Goal: Contribute content

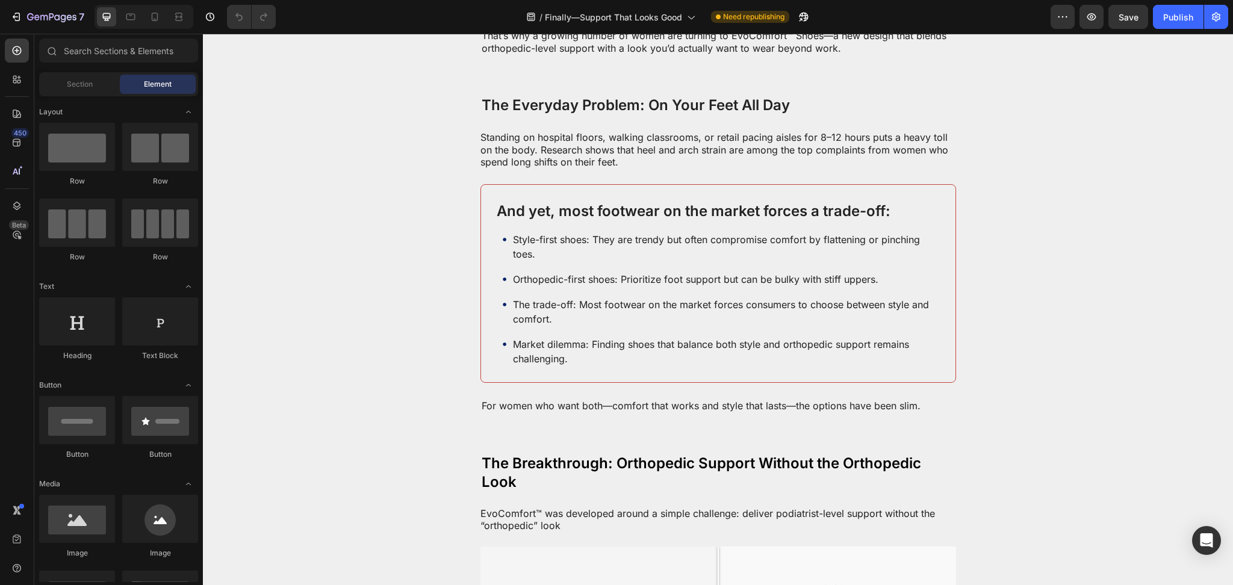
scroll to position [749, 0]
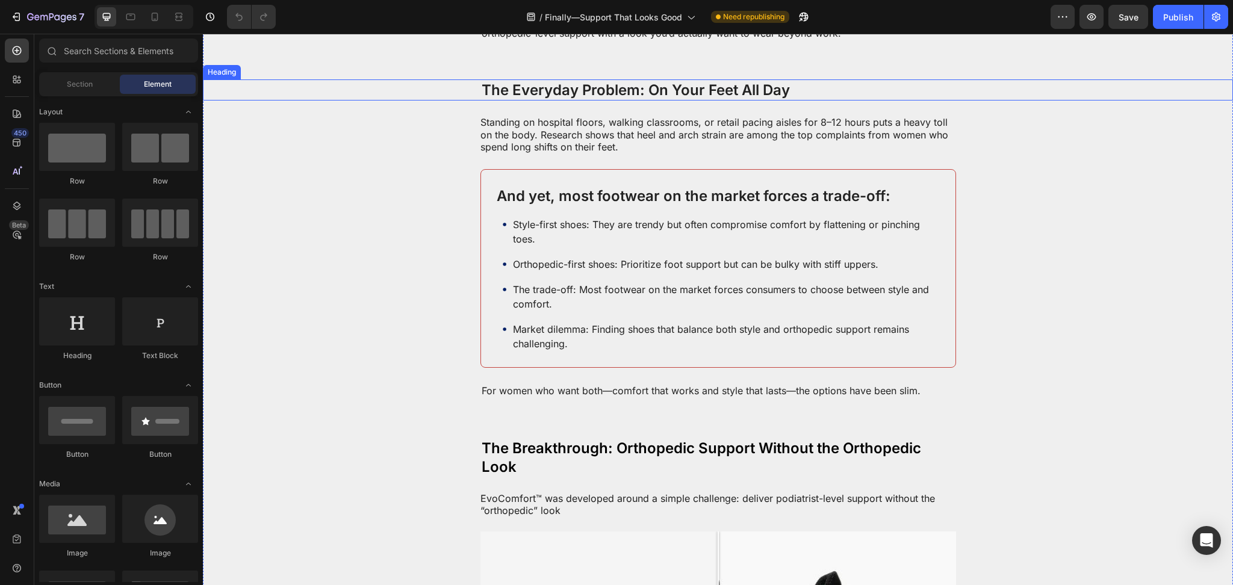
click at [565, 101] on h2 "The Everyday Problem: On Your Feet All Day" at bounding box center [718, 89] width 476 height 21
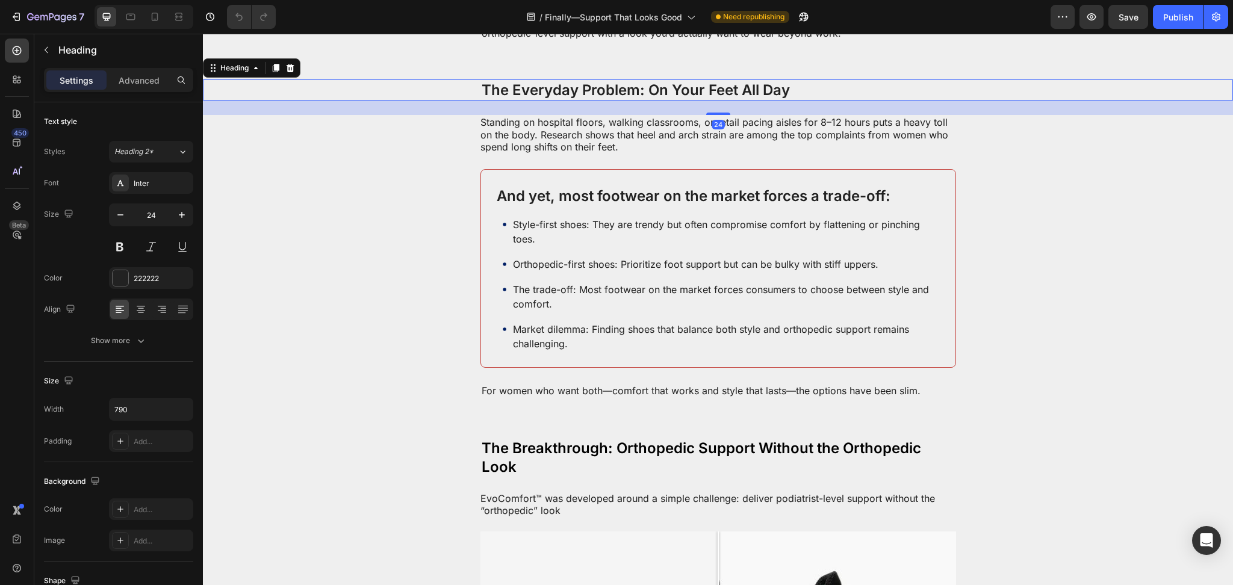
click at [565, 101] on h2 "The Everyday Problem: On Your Feet All Day" at bounding box center [718, 89] width 476 height 21
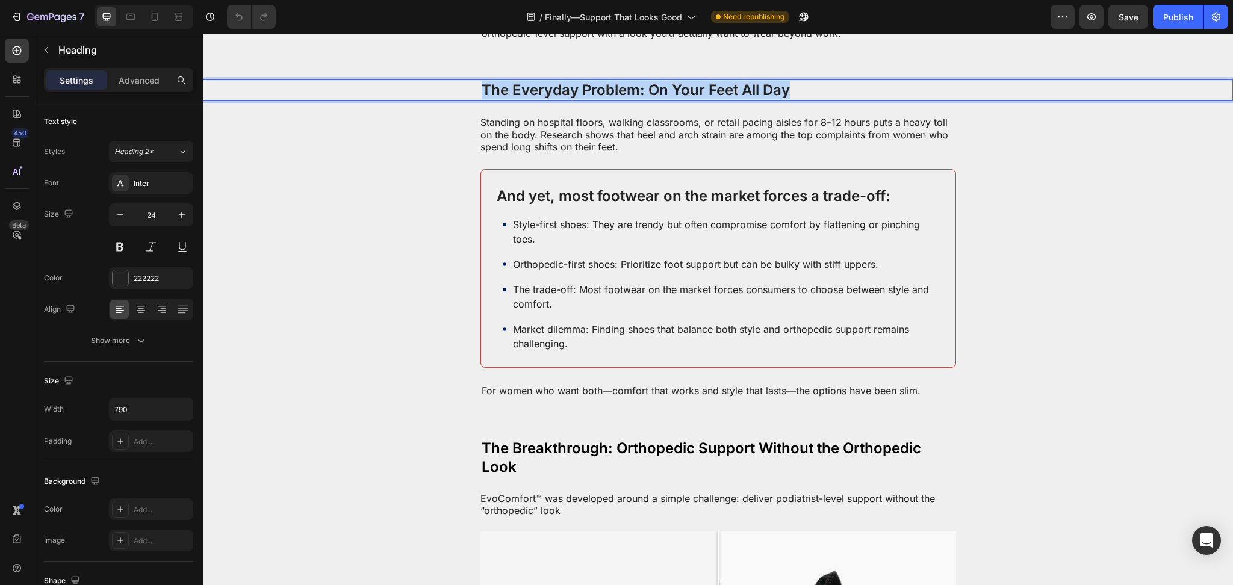
click at [565, 99] on p "The Everyday Problem: On Your Feet All Day" at bounding box center [718, 90] width 473 height 19
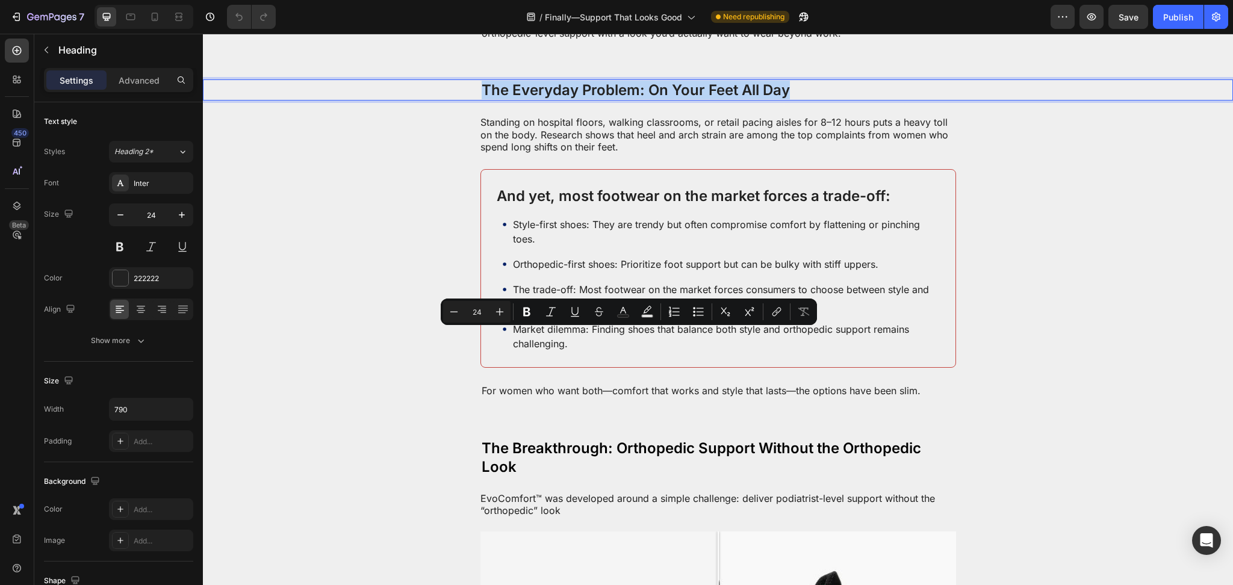
click at [565, 99] on p "The Everyday Problem: On Your Feet All Day" at bounding box center [718, 90] width 473 height 19
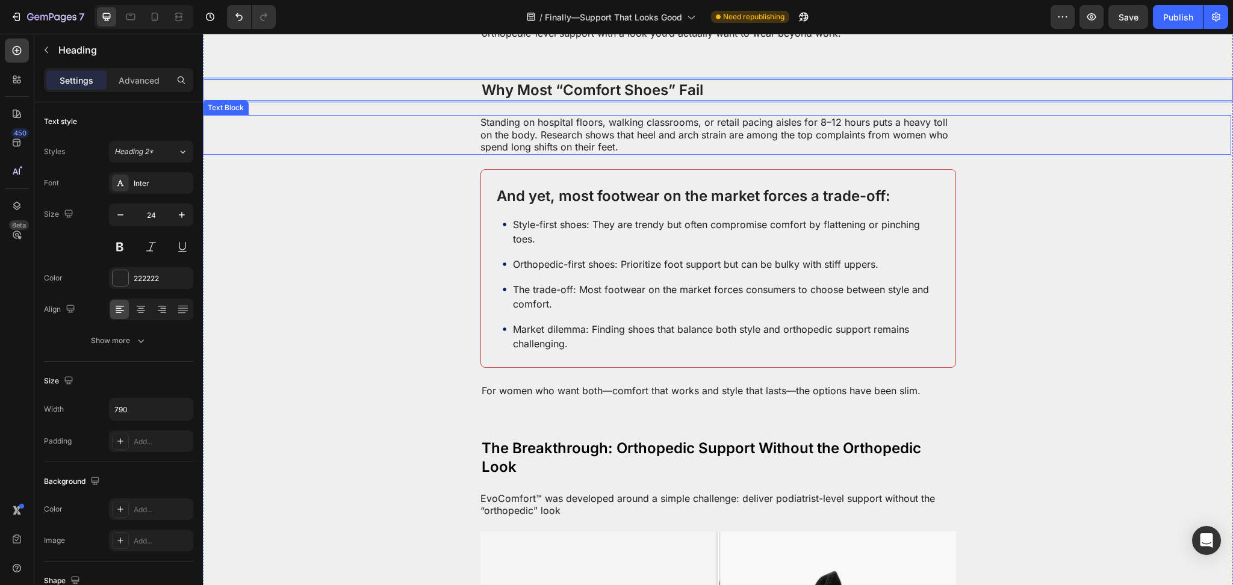
click at [558, 154] on p "Standing on hospital floors, walking classrooms, or retail pacing aisles for 8–…" at bounding box center [716, 134] width 473 height 37
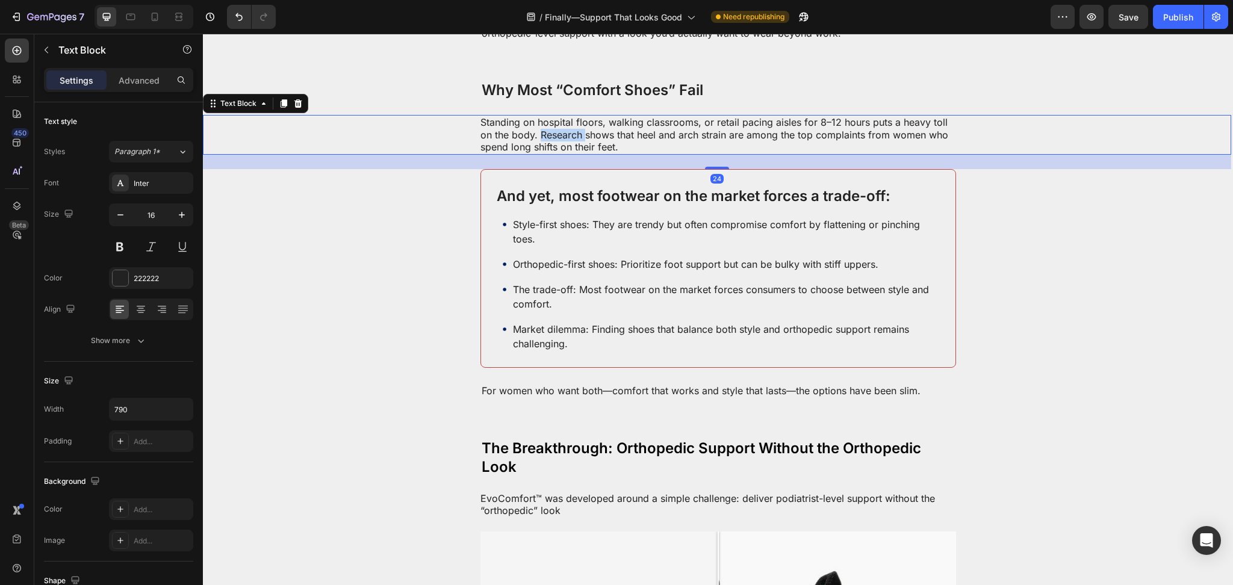
click at [558, 154] on p "Standing on hospital floors, walking classrooms, or retail pacing aisles for 8–…" at bounding box center [716, 134] width 473 height 37
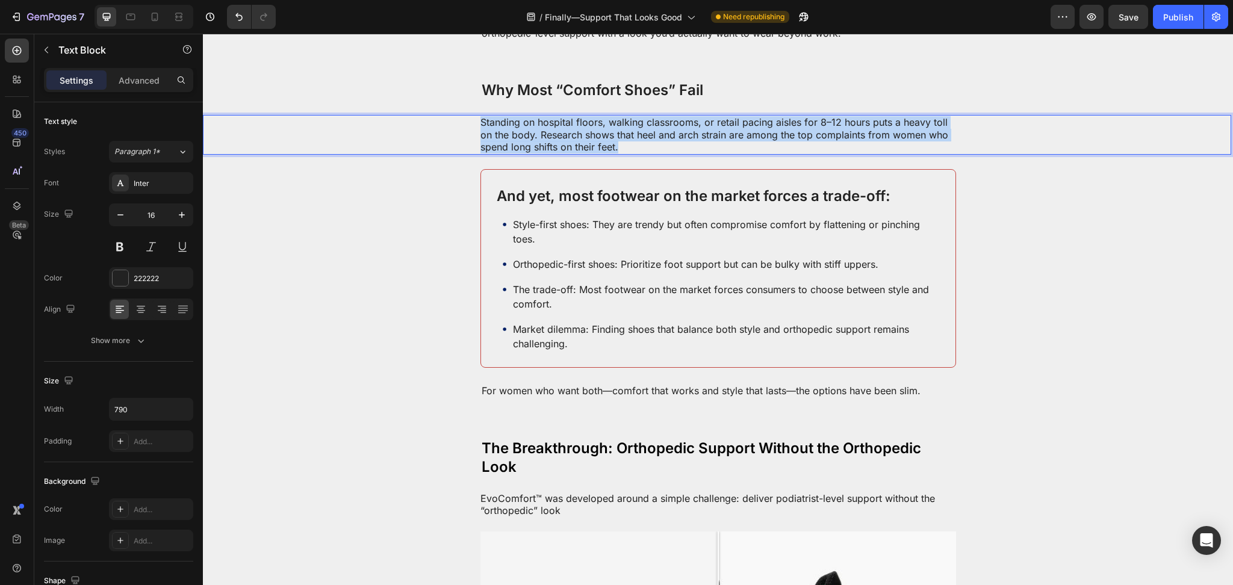
click at [558, 154] on p "Standing on hospital floors, walking classrooms, or retail pacing aisles for 8–…" at bounding box center [716, 134] width 473 height 37
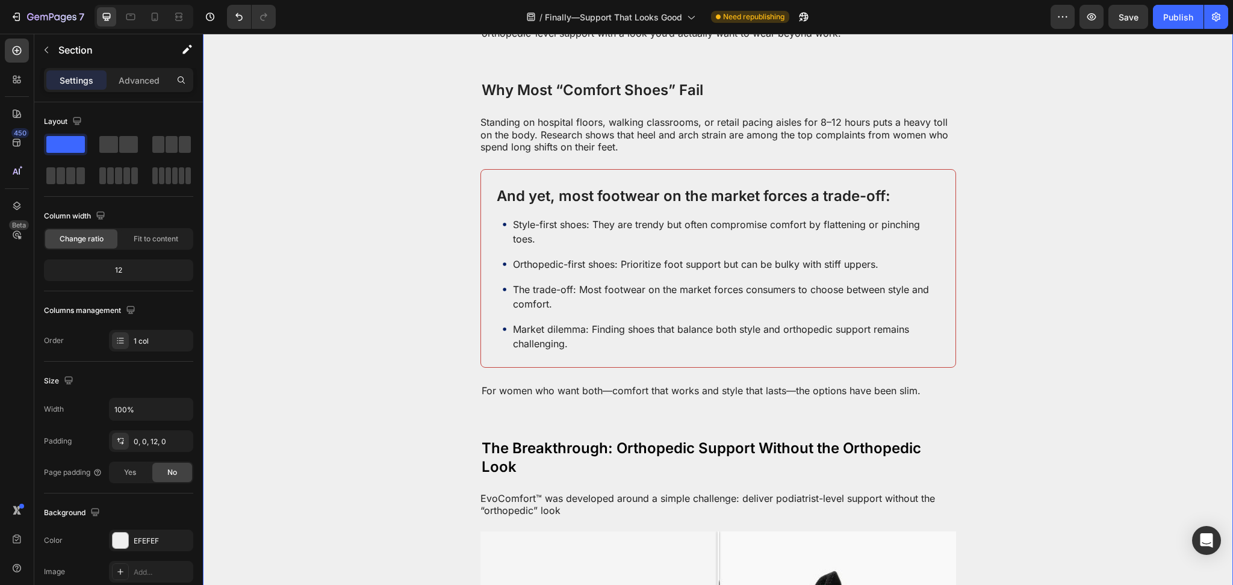
click at [450, 408] on div "Advertorial Text Block If you click on links we provide, we may receive compens…" at bounding box center [718, 178] width 1030 height 1738
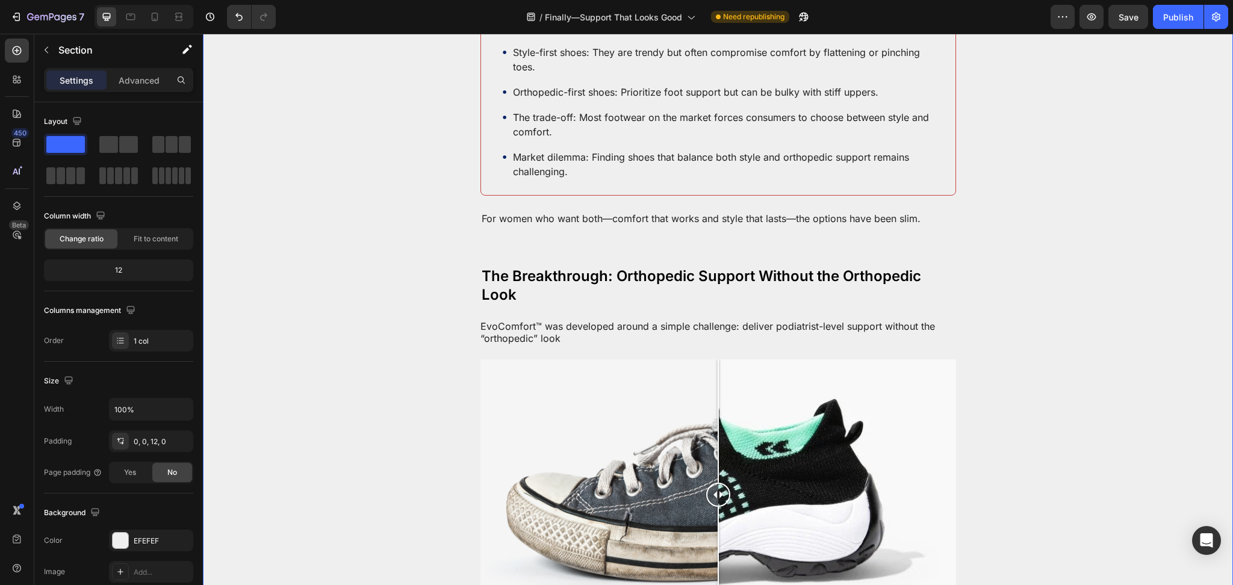
scroll to position [963, 0]
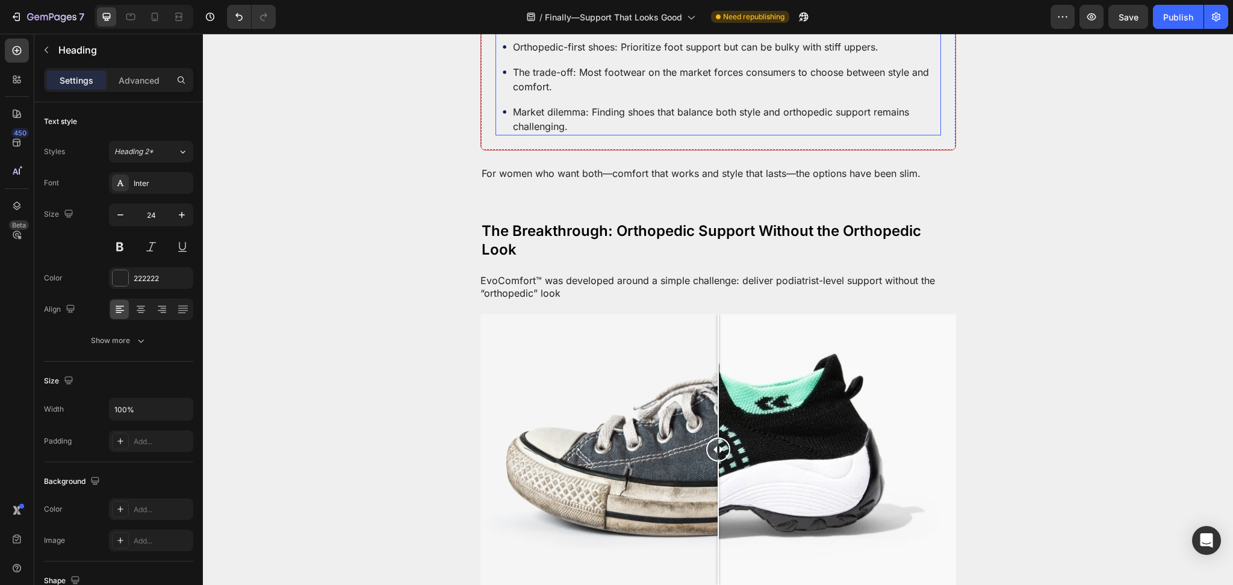
click at [527, 29] on p "Style-first shoes: They are trendy but often compromise comfort by flattening o…" at bounding box center [722, 14] width 419 height 29
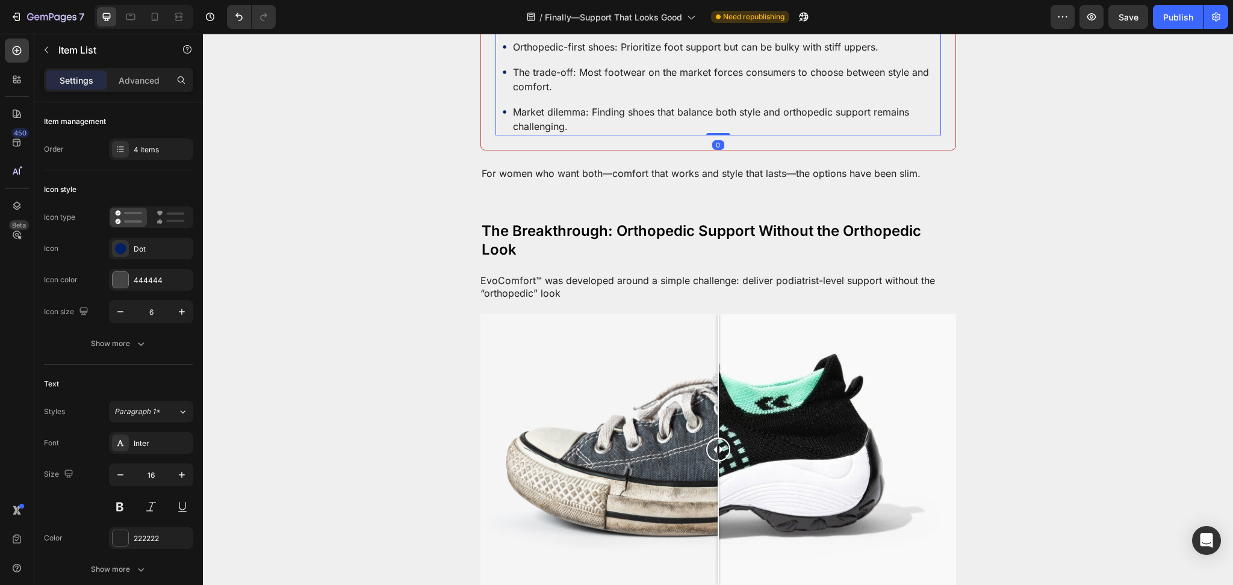
click at [527, 29] on p "Style-first shoes: They are trendy but often compromise comfort by flattening o…" at bounding box center [722, 14] width 419 height 29
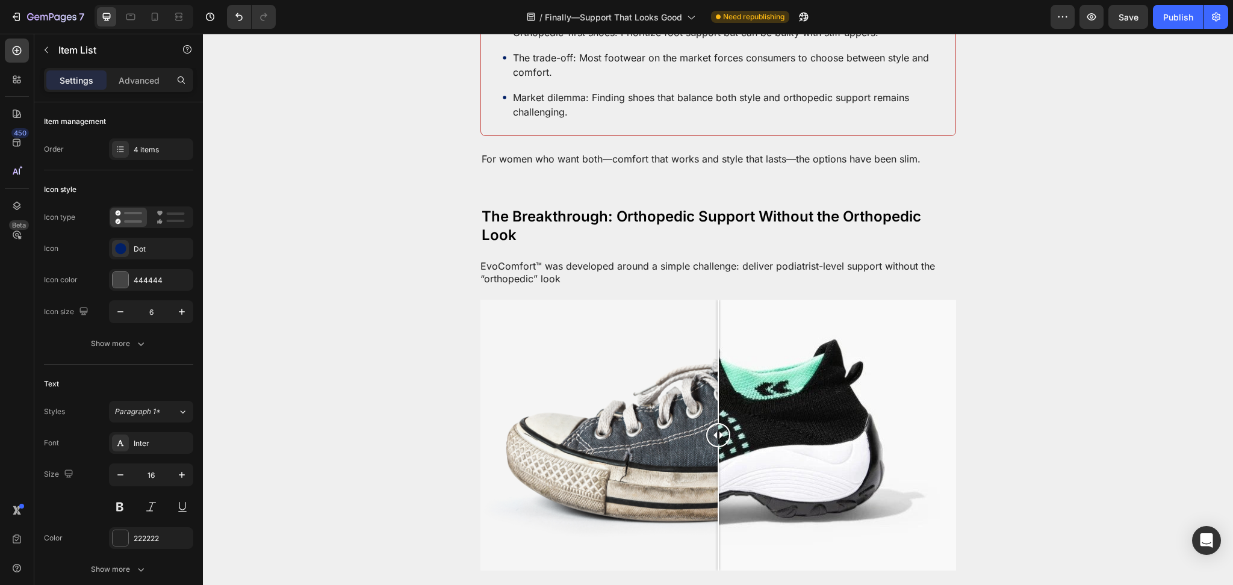
click at [538, 79] on p "The trade-off: Most footwear on the market forces consumers to choose between s…" at bounding box center [722, 65] width 419 height 29
click at [542, 121] on div "Without heel support, the foot wobbles. Orthopedic-first shoes: Prioritize foot…" at bounding box center [718, 59] width 431 height 123
click at [547, 40] on p "Orthopedic-first shoes: Prioritize foot support but can be bulky with stiff upp…" at bounding box center [722, 32] width 419 height 14
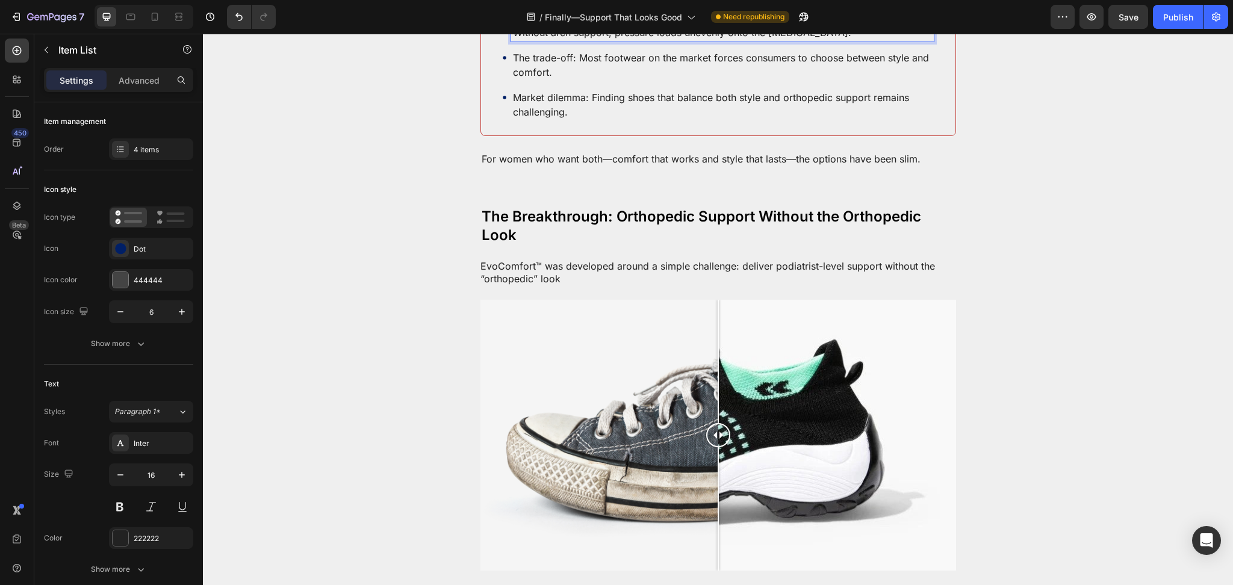
click at [580, 79] on p "The trade-off: Most footwear on the market forces consumers to choose between s…" at bounding box center [722, 65] width 419 height 29
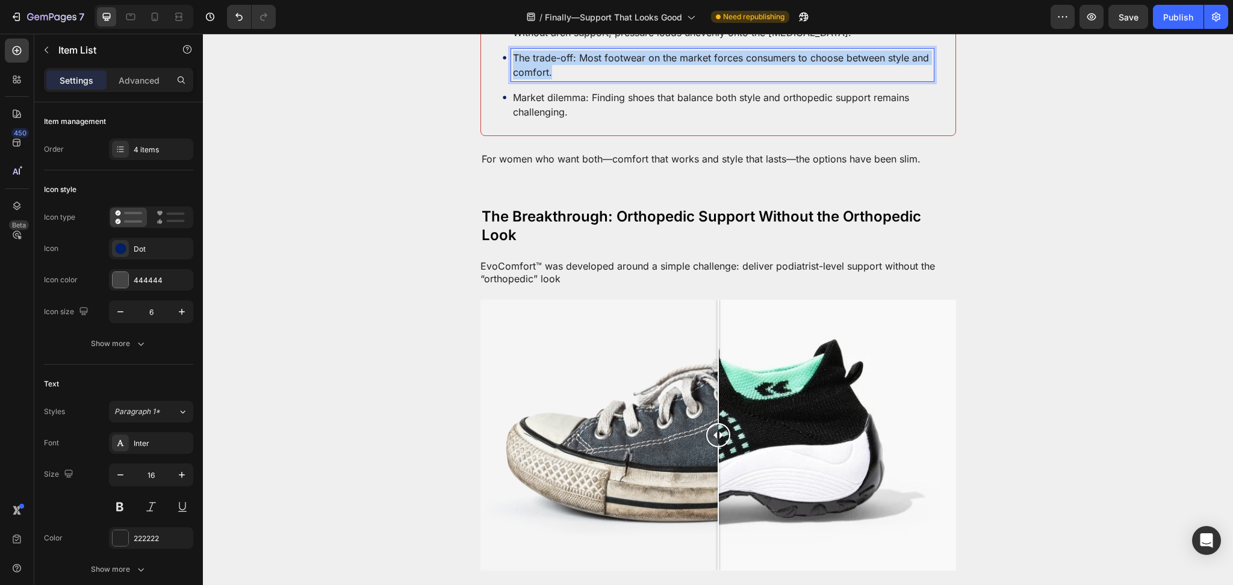
click at [580, 79] on p "The trade-off: Most footwear on the market forces consumers to choose between s…" at bounding box center [722, 65] width 419 height 29
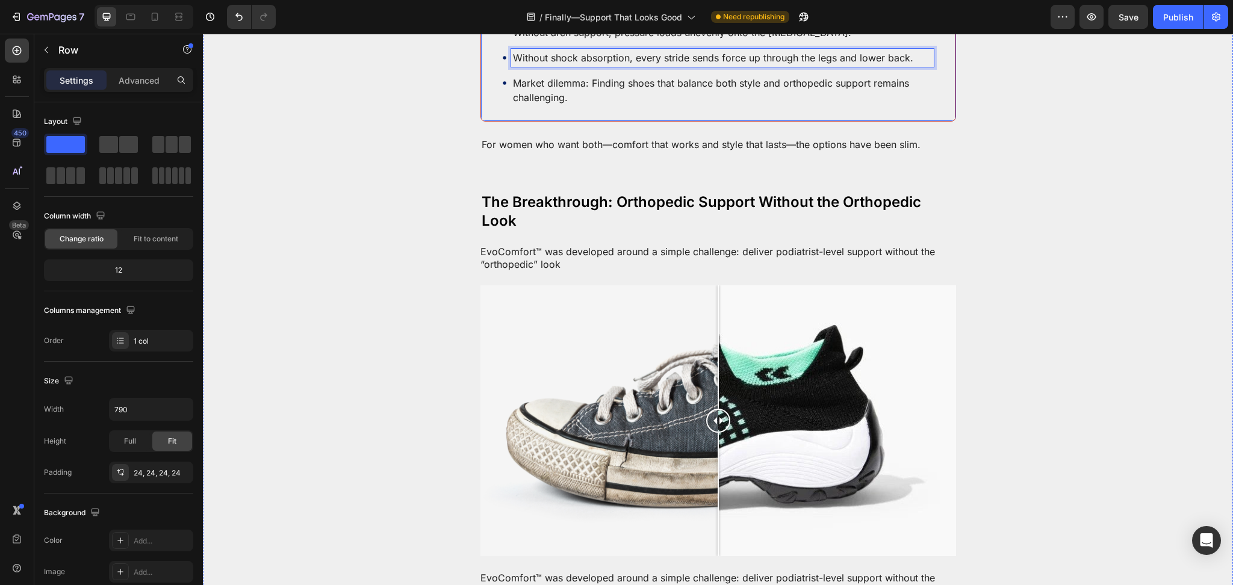
click at [480, 122] on div "Every step creates a tiny “micro-collapse” when the heel and arch aren’t proper…" at bounding box center [718, 25] width 476 height 191
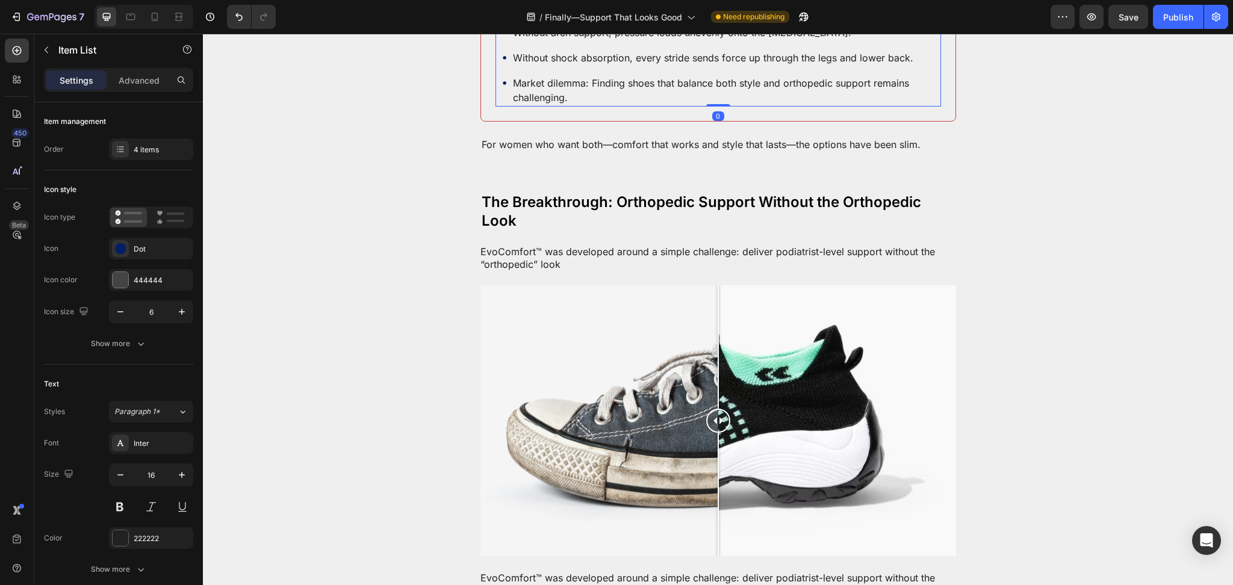
click at [496, 107] on div "Without heel support, the foot wobbles. Without arch support, pressure loads un…" at bounding box center [719, 52] width 446 height 108
click at [150, 149] on div "4 items" at bounding box center [162, 149] width 57 height 11
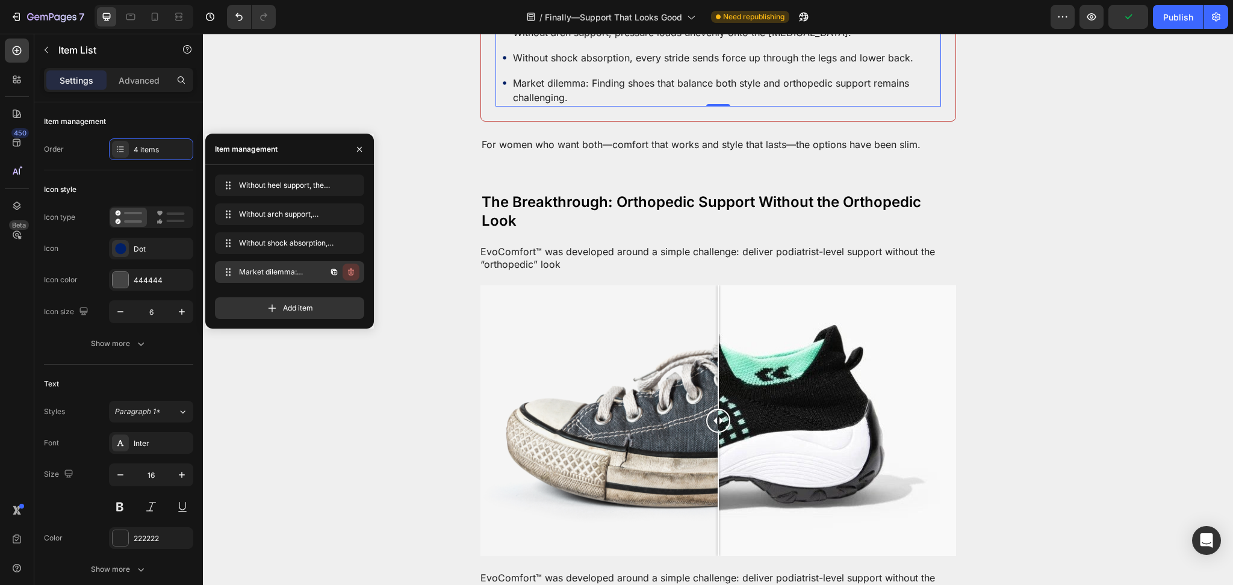
click at [354, 274] on icon "button" at bounding box center [351, 272] width 10 height 10
click at [353, 274] on div "Delete" at bounding box center [343, 272] width 22 height 11
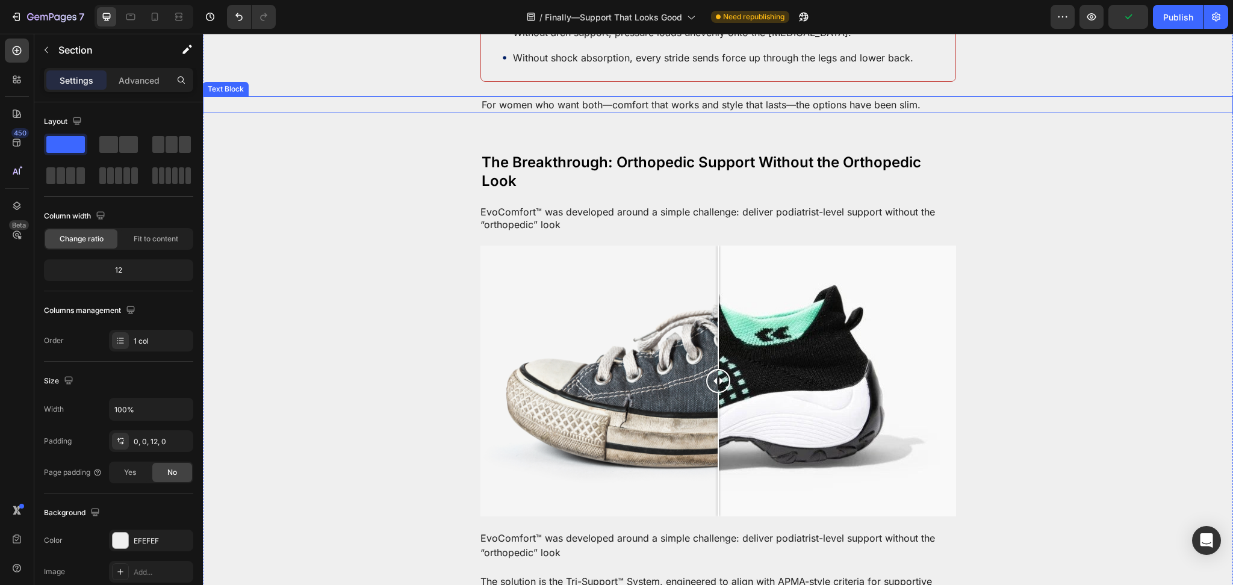
click at [551, 112] on p "For women who want both—comfort that works and style that lasts—the options hav…" at bounding box center [718, 105] width 473 height 14
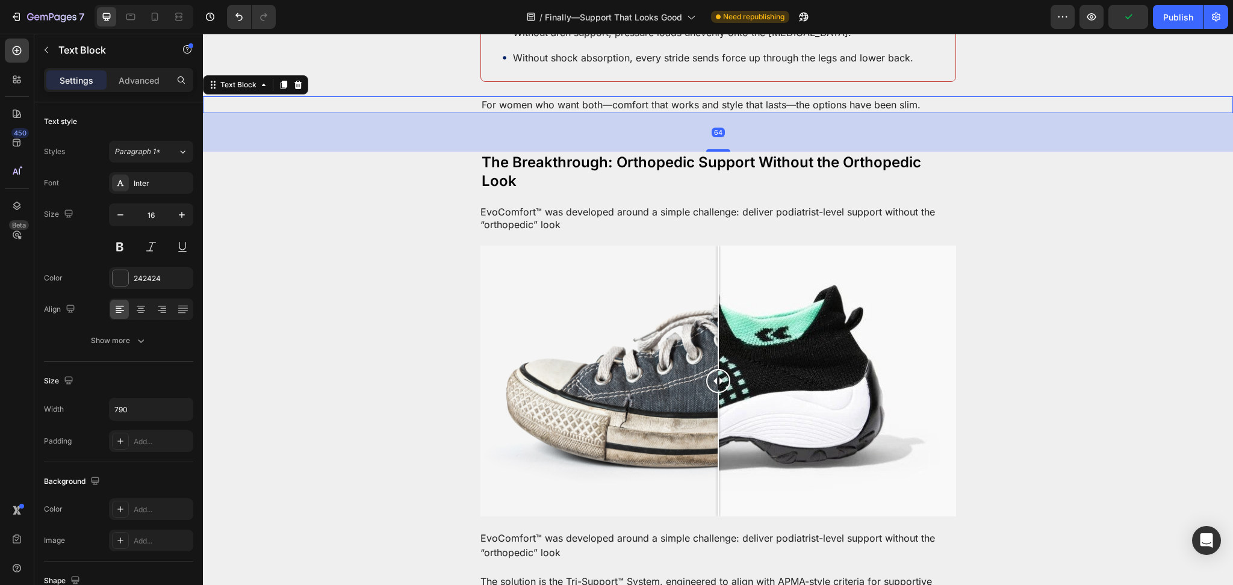
click at [551, 112] on p "For women who want both—comfort that works and style that lasts—the options hav…" at bounding box center [718, 105] width 473 height 14
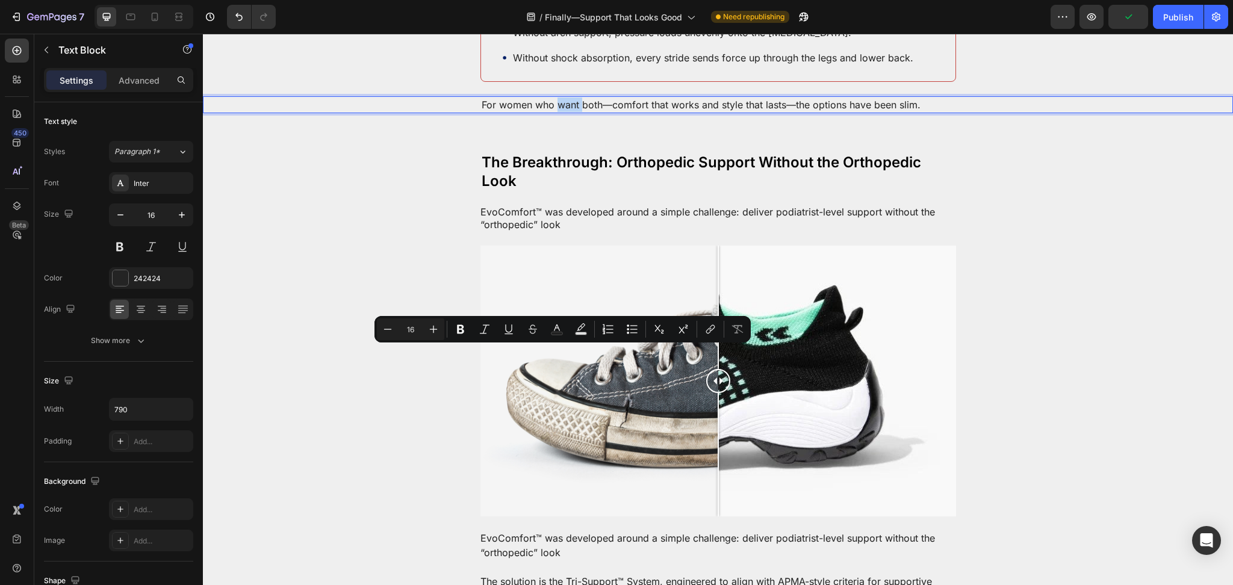
click at [551, 112] on p "For women who want both—comfort that works and style that lasts—the options hav…" at bounding box center [718, 105] width 473 height 14
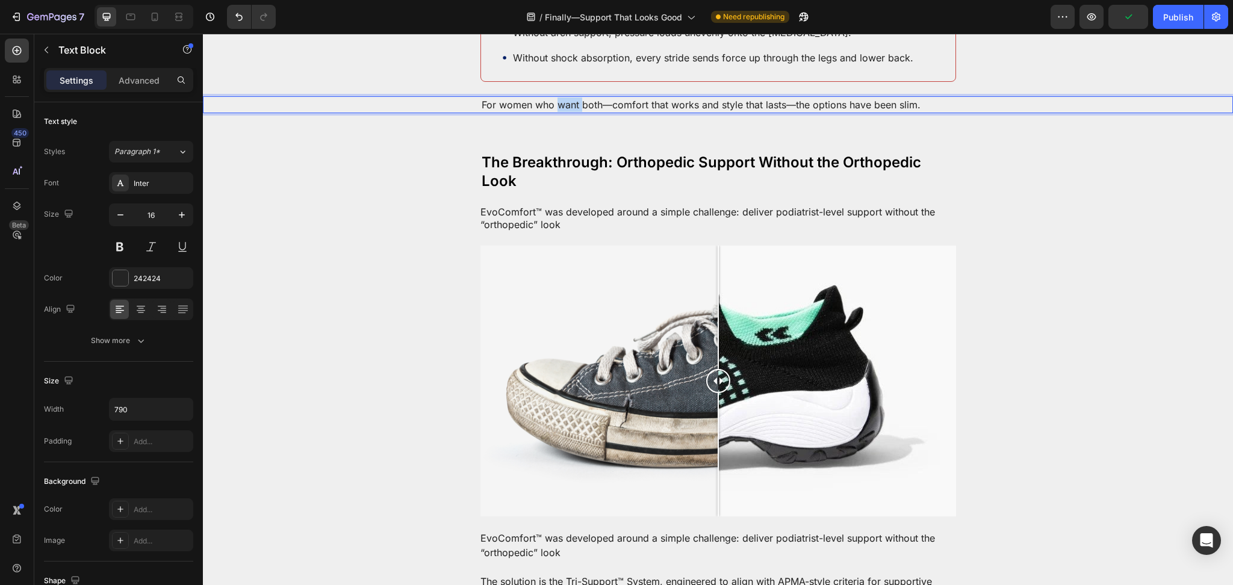
click at [551, 112] on p "For women who want both—comfort that works and style that lasts—the options hav…" at bounding box center [718, 105] width 473 height 14
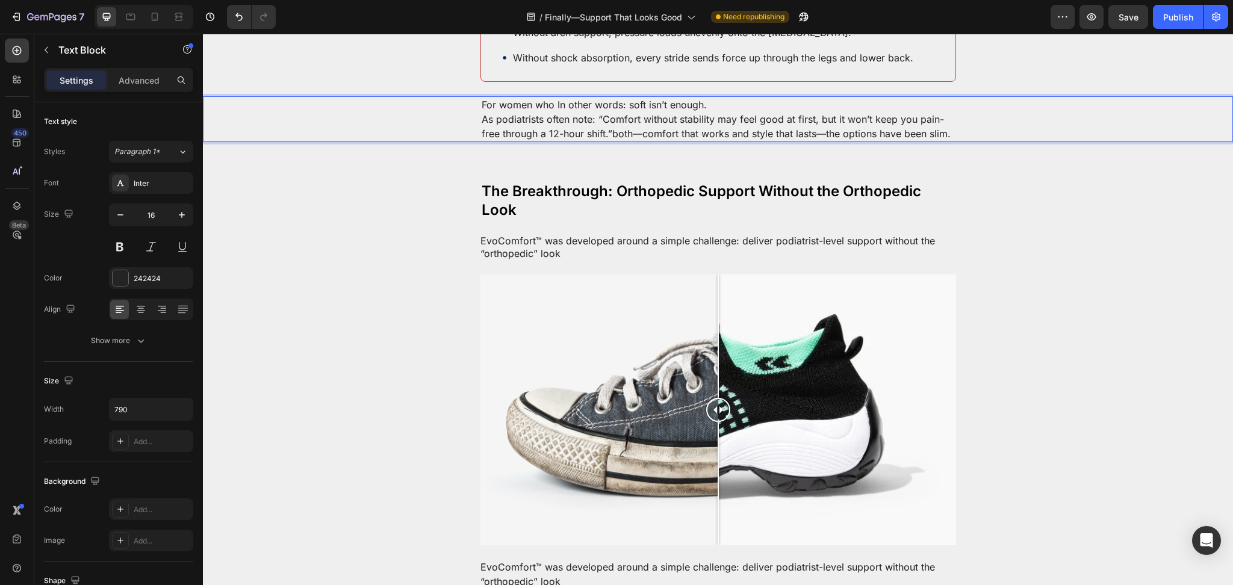
click at [551, 141] on p "For women who In other words: soft isn’t enough. As podiatrists often note: “Co…" at bounding box center [718, 119] width 473 height 43
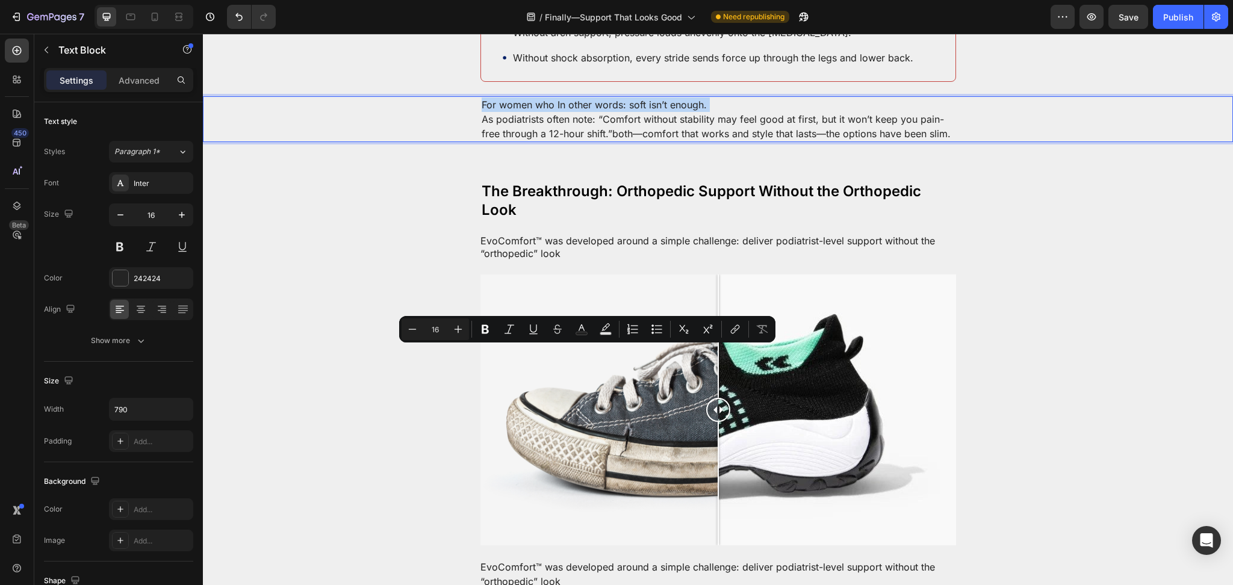
click at [551, 141] on p "For women who In other words: soft isn’t enough. As podiatrists often note: “Co…" at bounding box center [718, 119] width 473 height 43
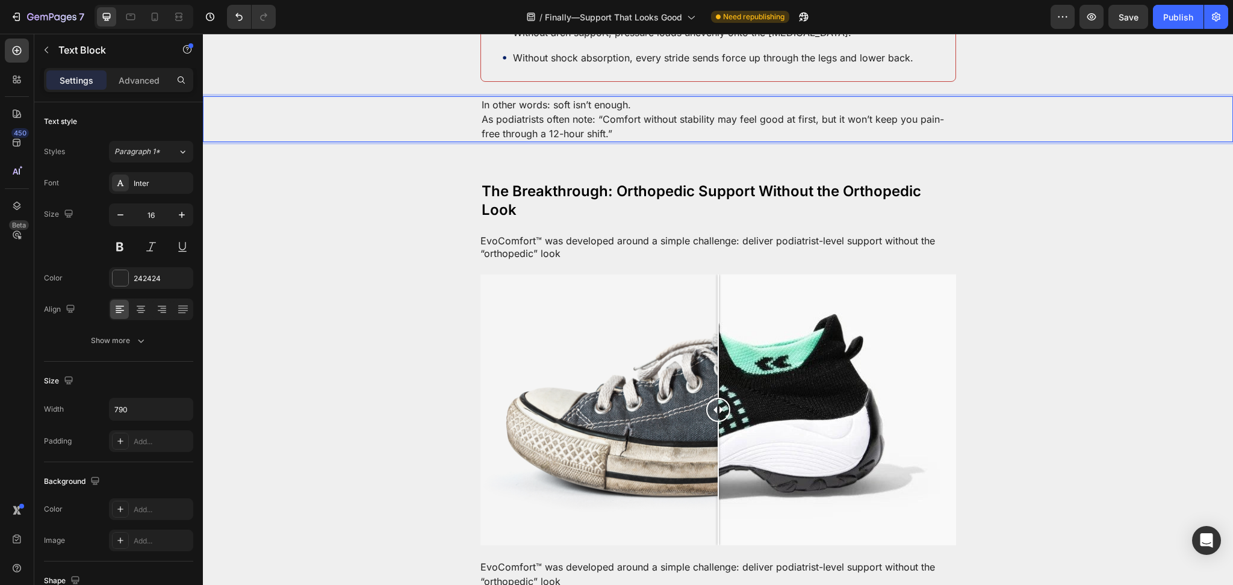
click at [650, 141] on p "In other words: soft isn’t enough. As podiatrists often note: “Comfort without …" at bounding box center [718, 119] width 473 height 43
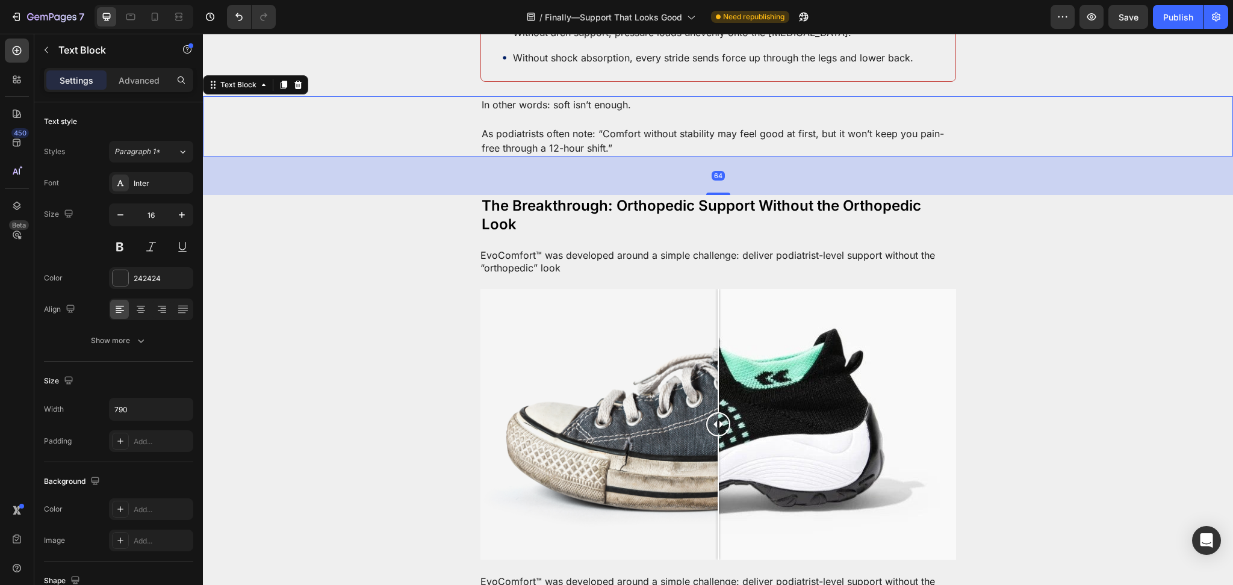
click at [518, 112] on p "In other words: soft isn’t enough." at bounding box center [718, 105] width 473 height 14
click at [127, 346] on div "Show more" at bounding box center [119, 341] width 56 height 12
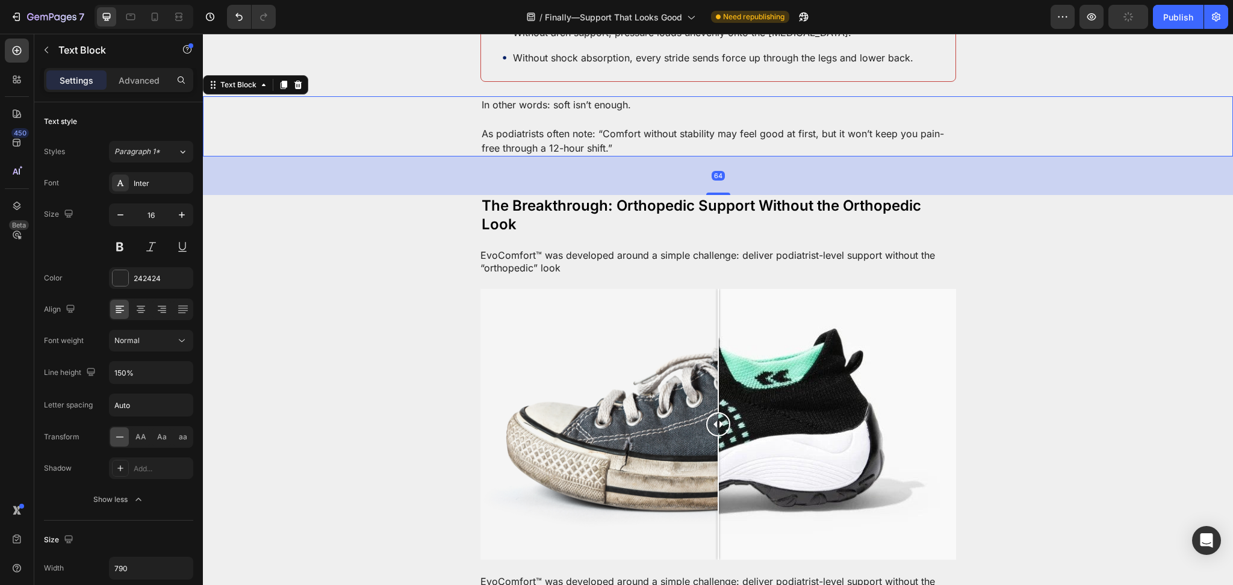
click at [407, 195] on div "64" at bounding box center [718, 176] width 1030 height 39
click at [454, 157] on div "In other words: soft isn’t enough. ⁠⁠⁠⁠⁠⁠⁠ As podiatrists often note: “Comfort …" at bounding box center [718, 126] width 1006 height 60
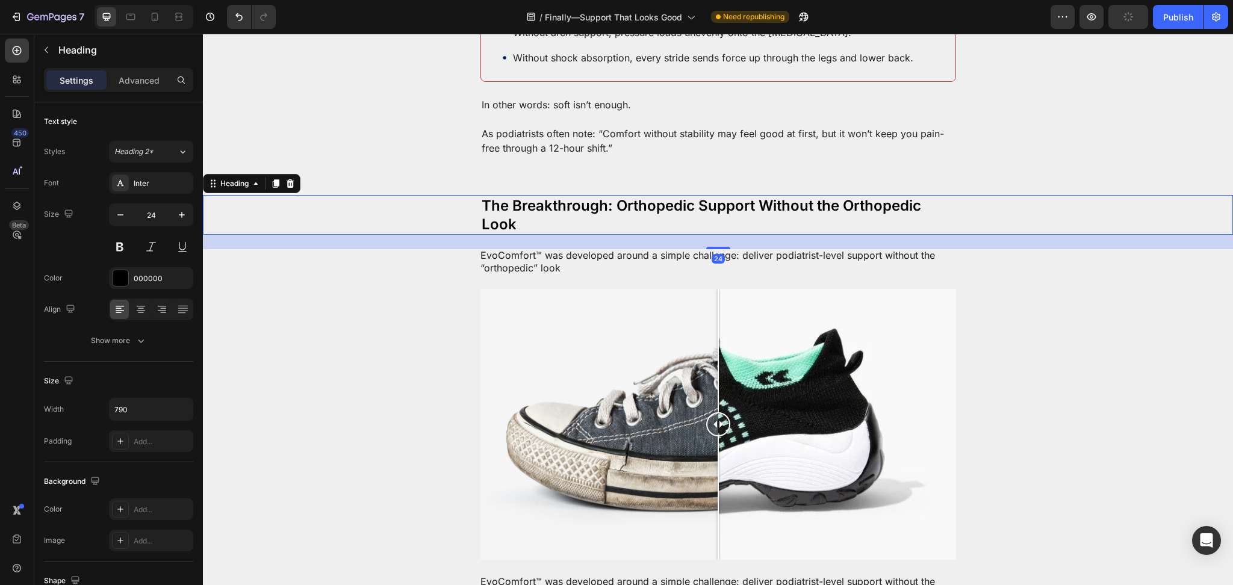
click at [438, 235] on div "The Breakthrough: Orthopedic Support Without the Orthopedic Look" at bounding box center [718, 215] width 1006 height 40
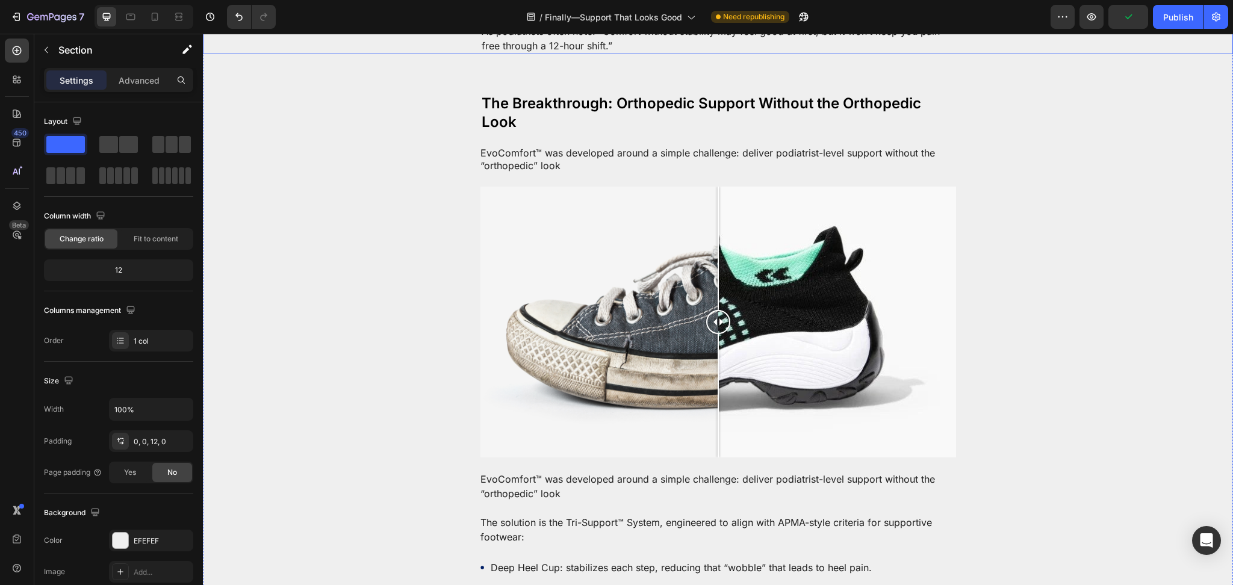
scroll to position [1070, 0]
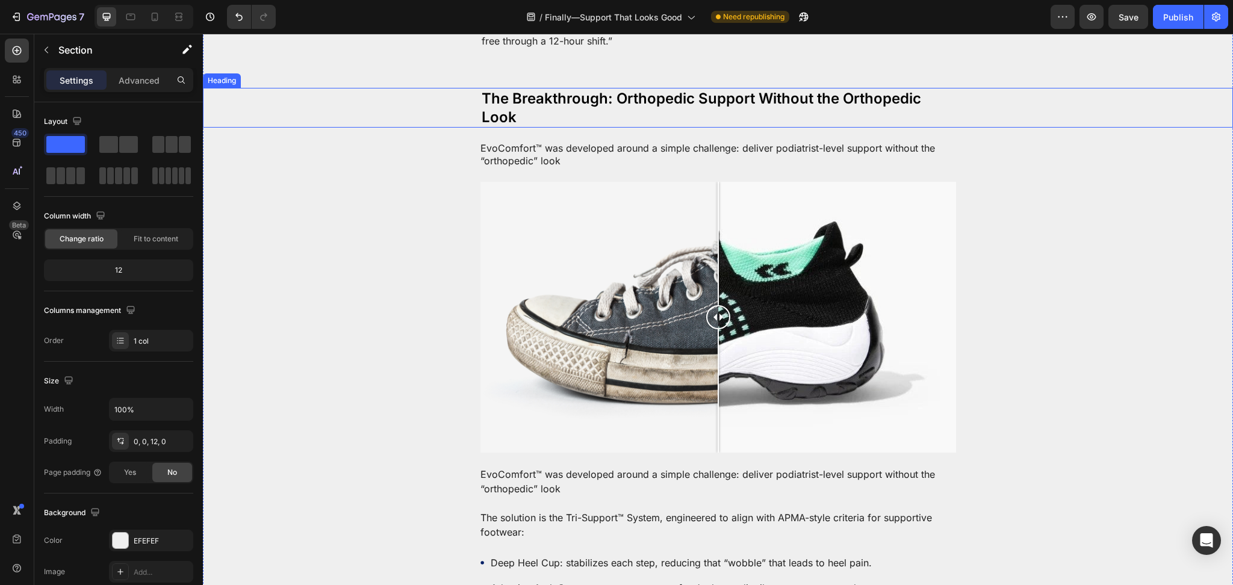
click at [514, 128] on h2 "The Breakthrough: Orthopedic Support Without the Orthopedic Look" at bounding box center [718, 108] width 476 height 40
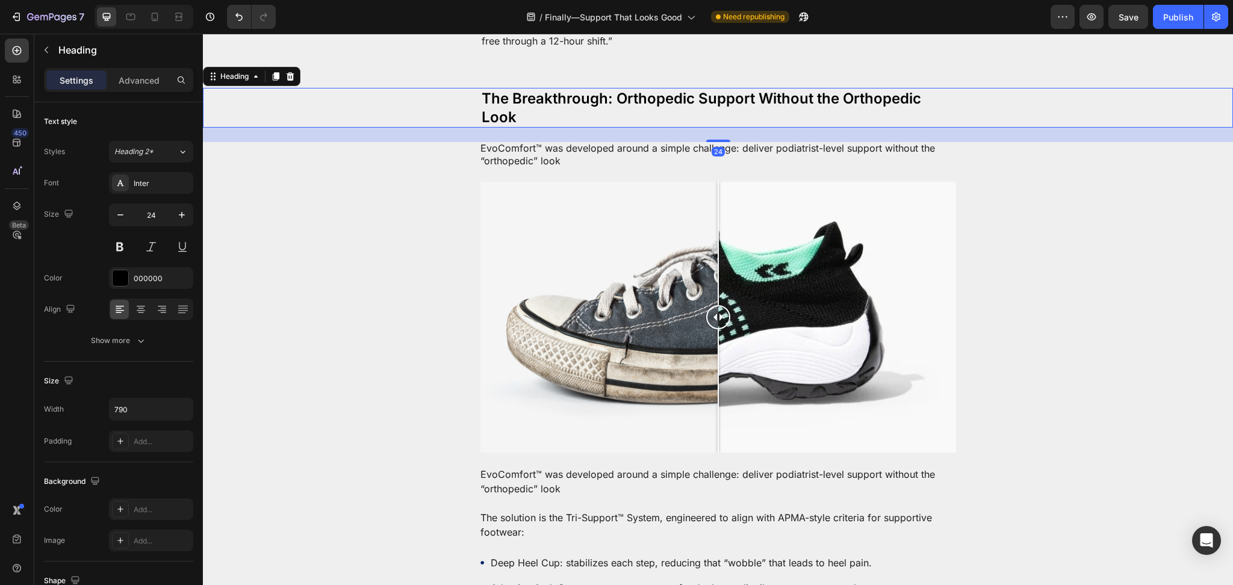
click at [514, 128] on h2 "The Breakthrough: Orthopedic Support Without the Orthopedic Look" at bounding box center [718, 108] width 476 height 40
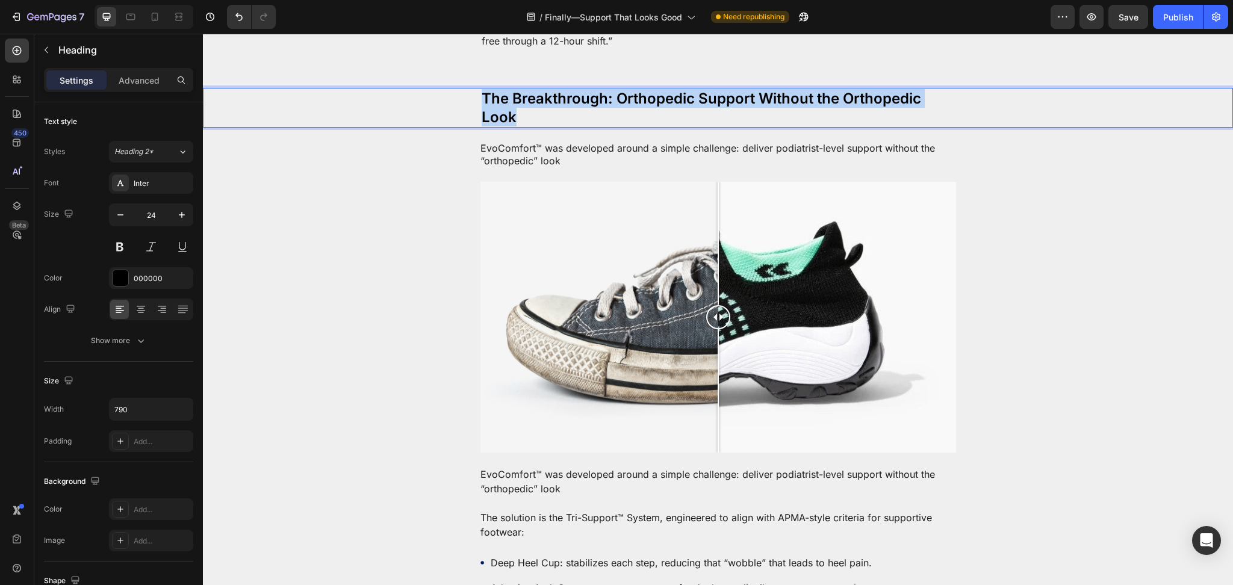
click at [514, 126] on p "The Breakthrough: Orthopedic Support Without the Orthopedic Look" at bounding box center [718, 107] width 473 height 37
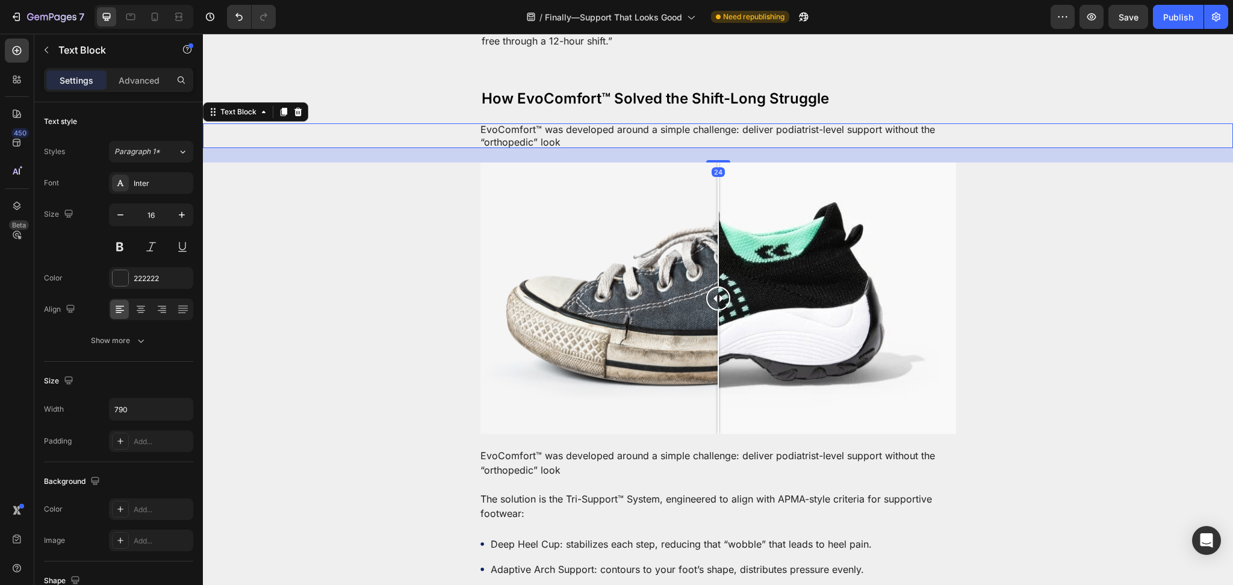
click at [502, 149] on p "EvoComfort™ was developed around a simple challenge: deliver podiatrist-level s…" at bounding box center [718, 135] width 476 height 25
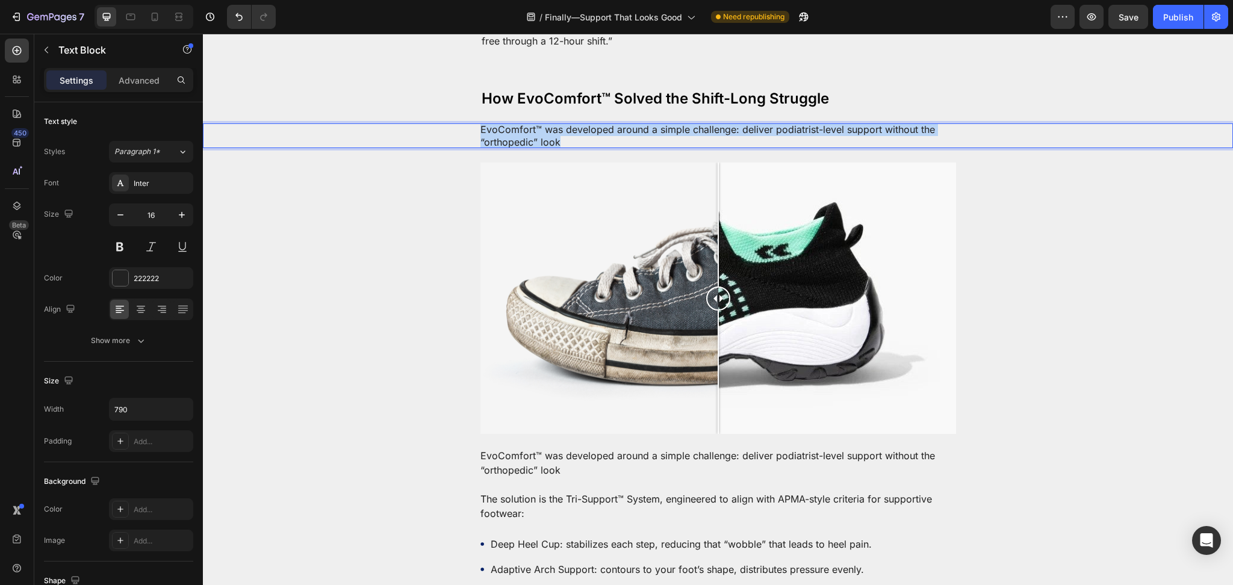
click at [502, 149] on p "EvoComfort™ was developed around a simple challenge: deliver podiatrist-level s…" at bounding box center [718, 135] width 476 height 25
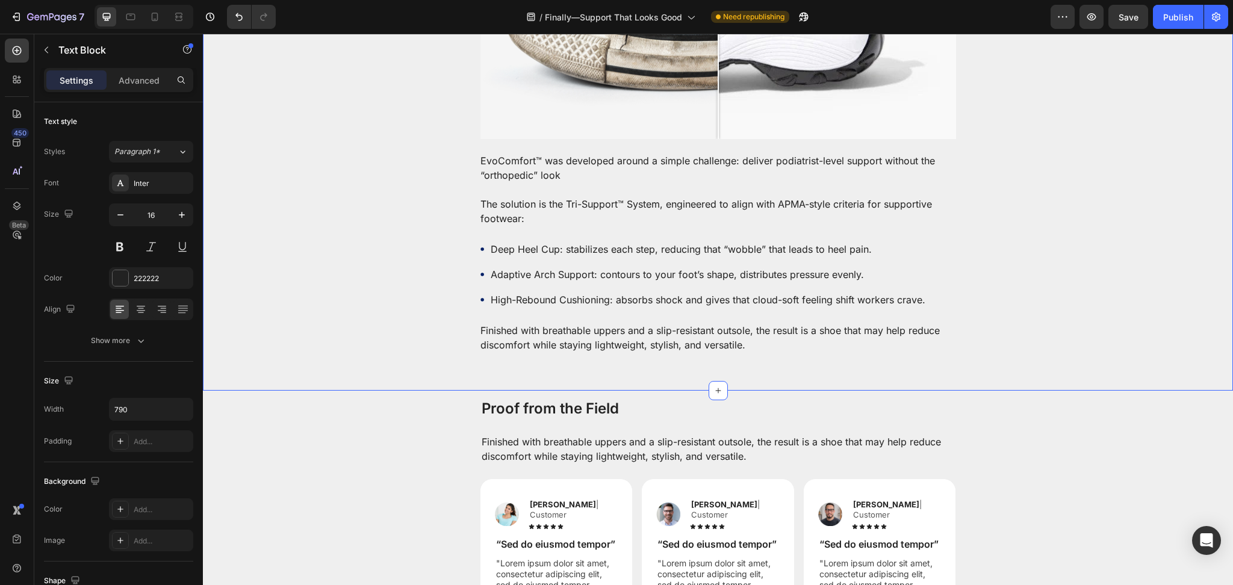
scroll to position [1498, 0]
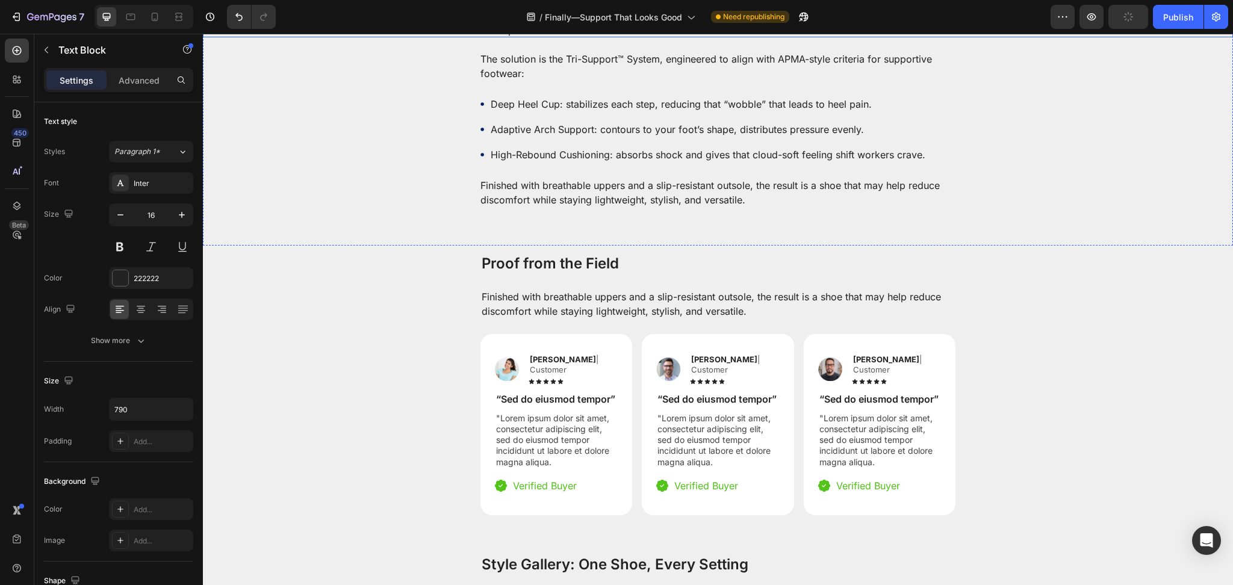
click at [506, 37] on p "EvoComfort™ was developed around a simple challenge: deliver podiatrist-level s…" at bounding box center [718, 22] width 476 height 29
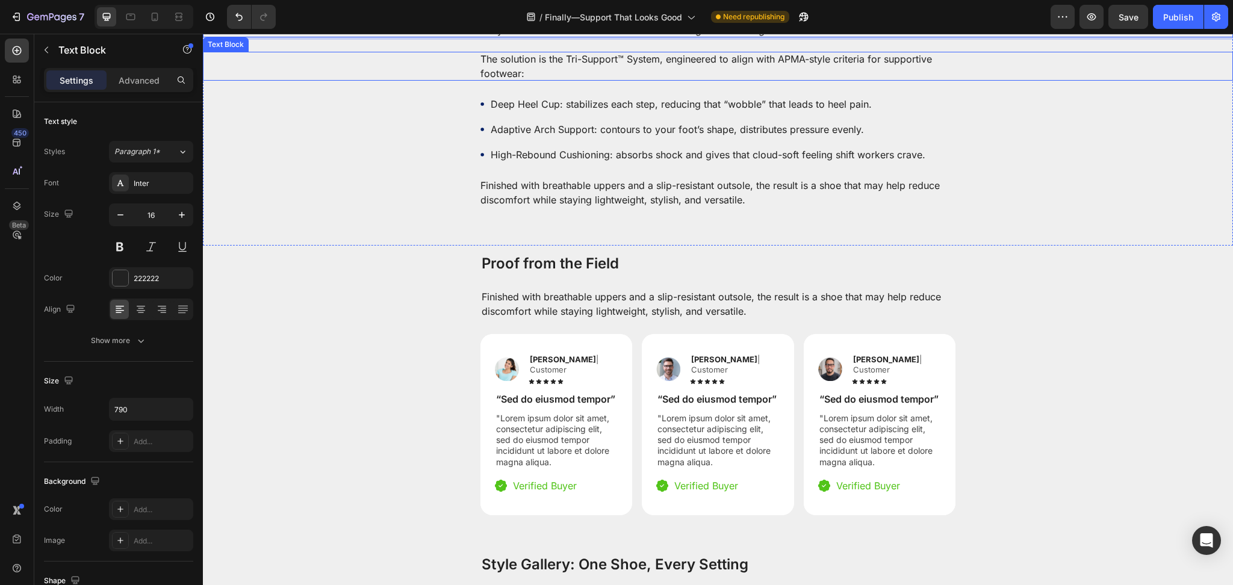
click at [509, 81] on p "The solution is the Tri-Support™ System, engineered to align with APMA-style cr…" at bounding box center [718, 66] width 476 height 29
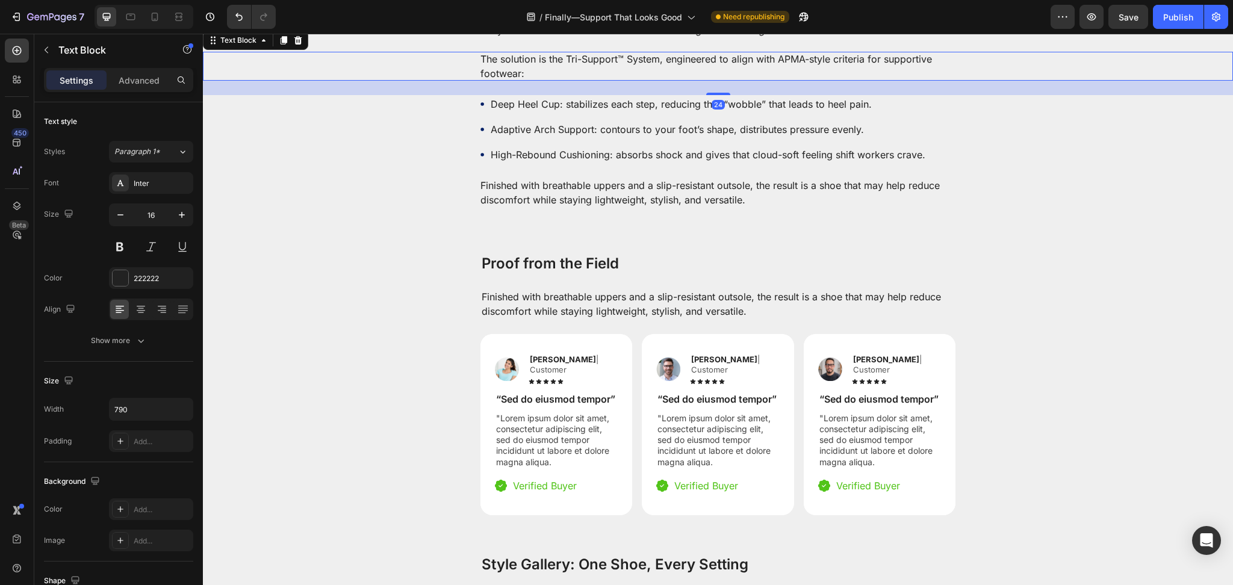
click at [509, 81] on p "The solution is the Tri-Support™ System, engineered to align with APMA-style cr…" at bounding box center [718, 66] width 476 height 29
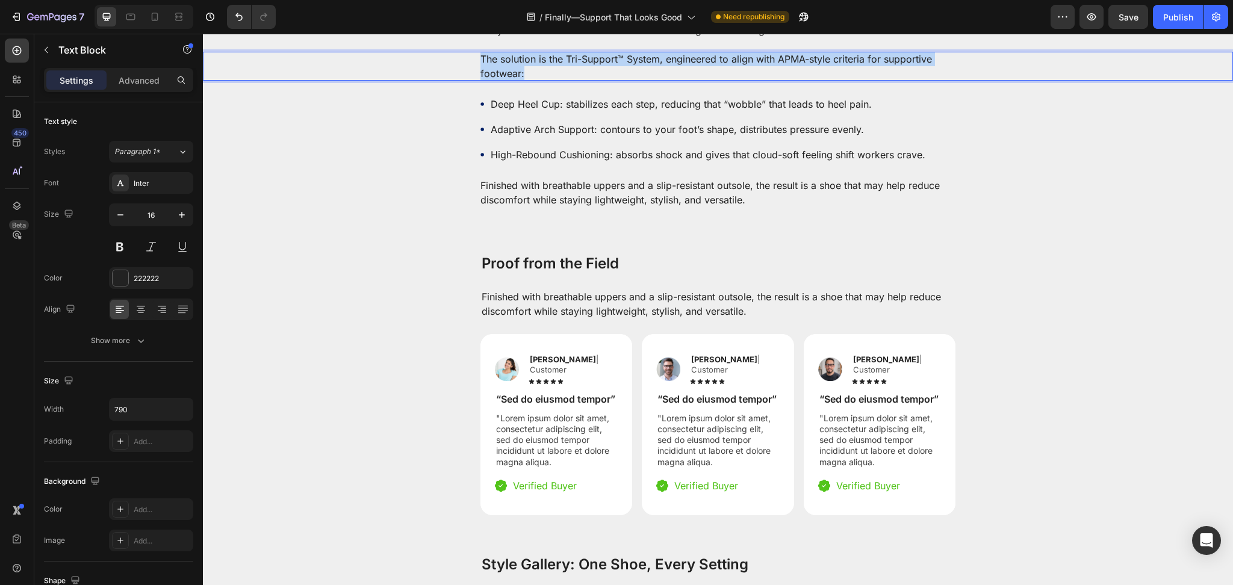
click at [509, 81] on p "The solution is the Tri-Support™ System, engineered to align with APMA-style cr…" at bounding box center [718, 66] width 476 height 29
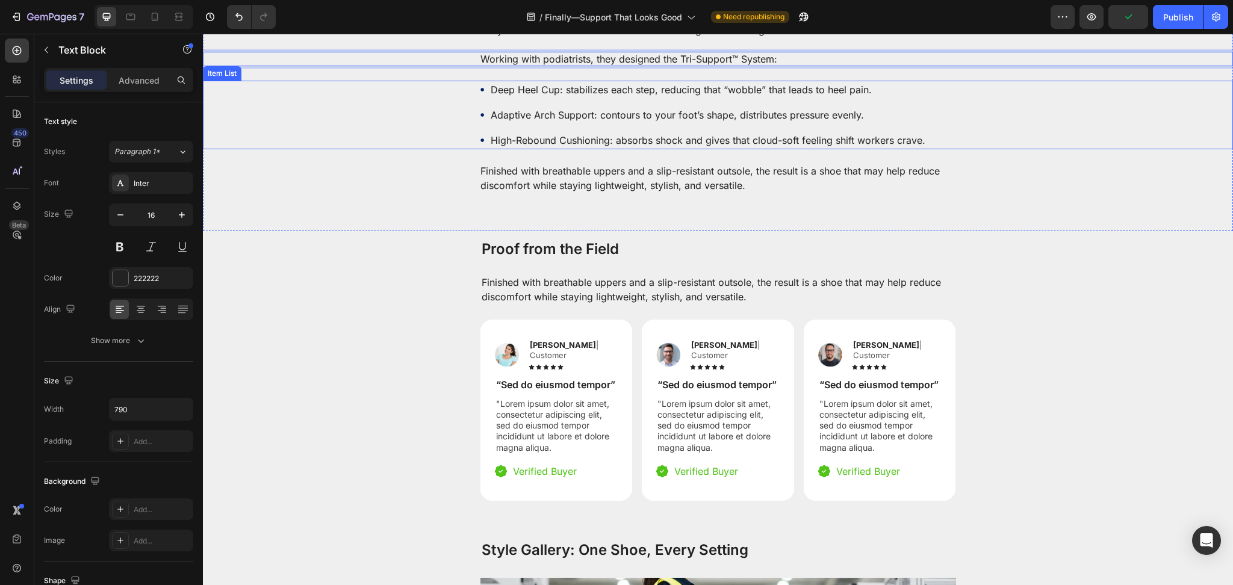
click at [532, 97] on p "Deep Heel Cup: stabilizes each step, reducing that “wobble” that leads to heel …" at bounding box center [708, 89] width 435 height 14
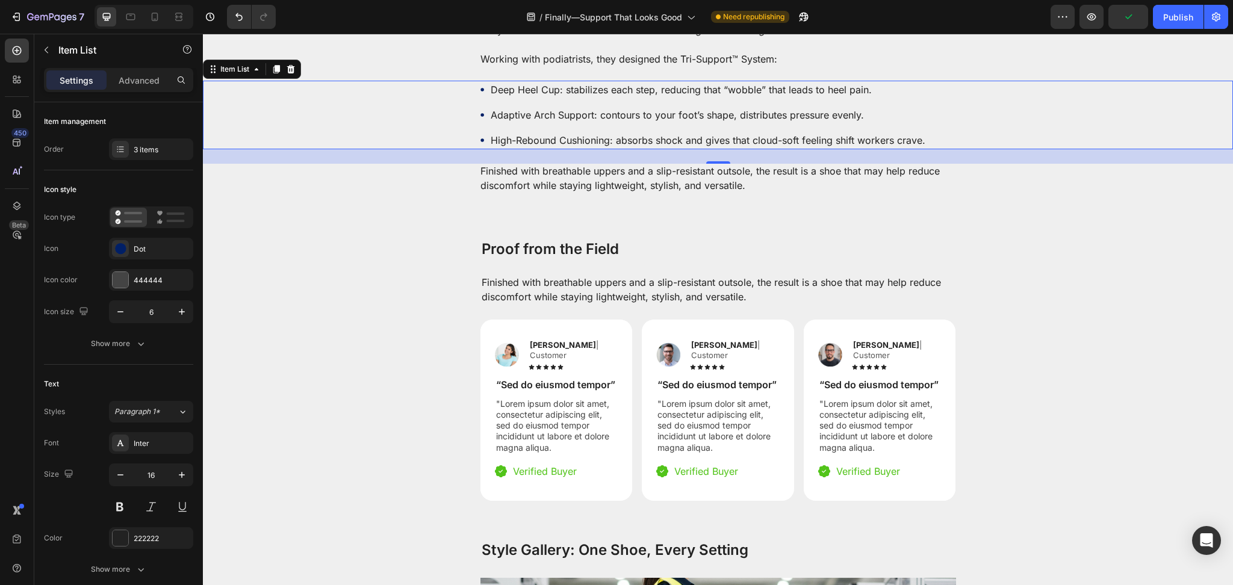
click at [532, 97] on p "Deep Heel Cup: stabilizes each step, reducing that “wobble” that leads to heel …" at bounding box center [708, 89] width 435 height 14
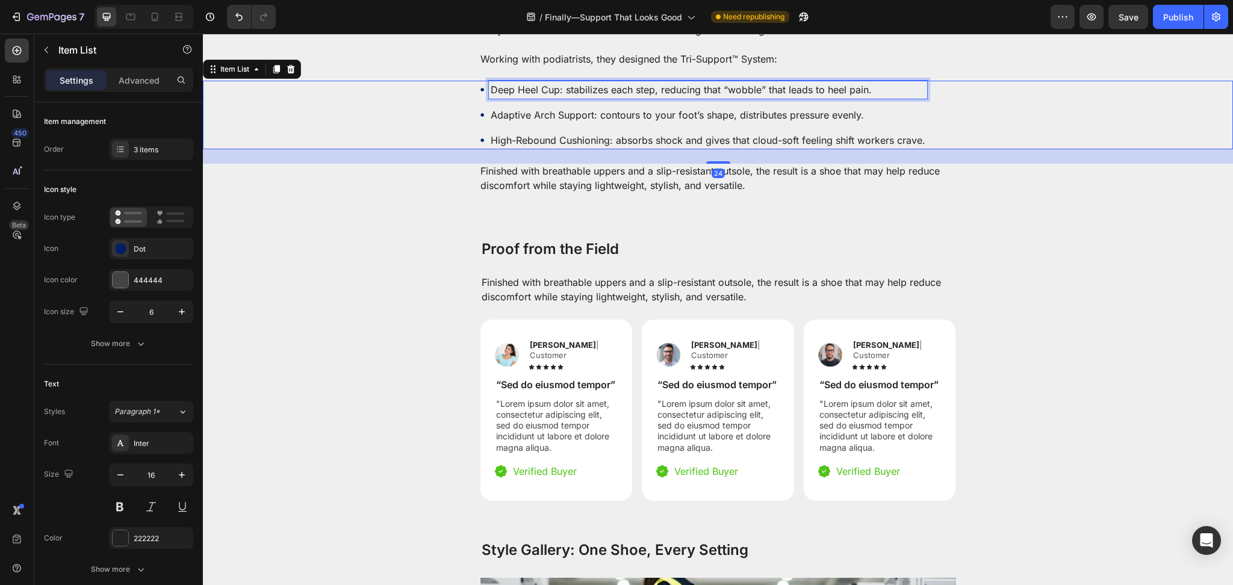
click at [532, 97] on p "Deep Heel Cup: stabilizes each step, reducing that “wobble” that leads to heel …" at bounding box center [708, 89] width 435 height 14
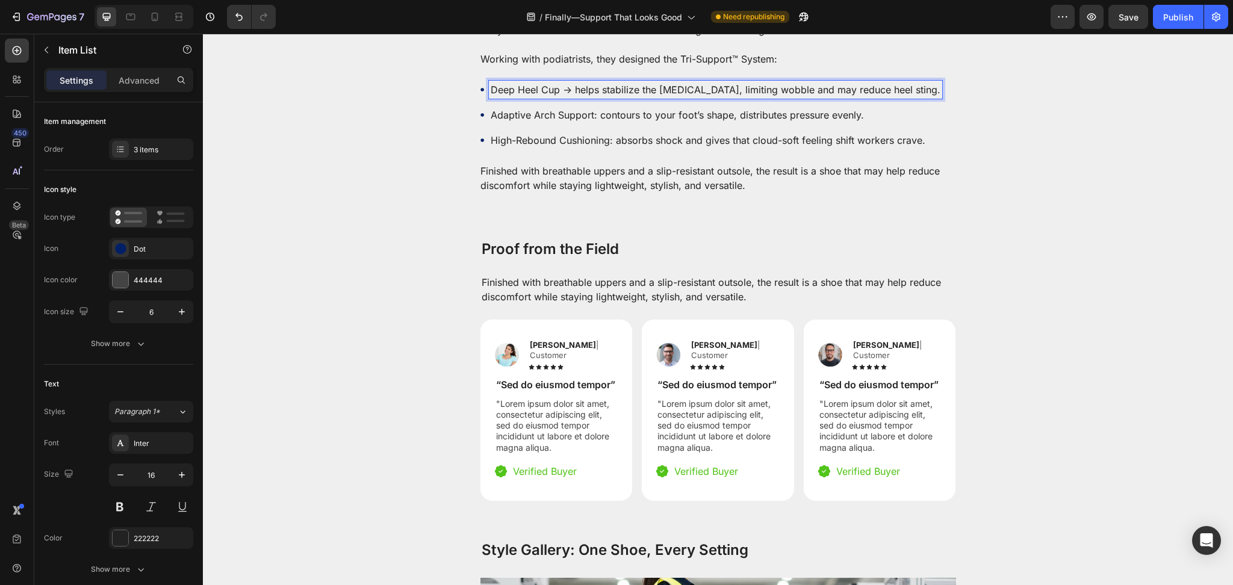
click at [574, 122] on p "Adaptive Arch Support: contours to your foot’s shape, distributes pressure even…" at bounding box center [716, 115] width 450 height 14
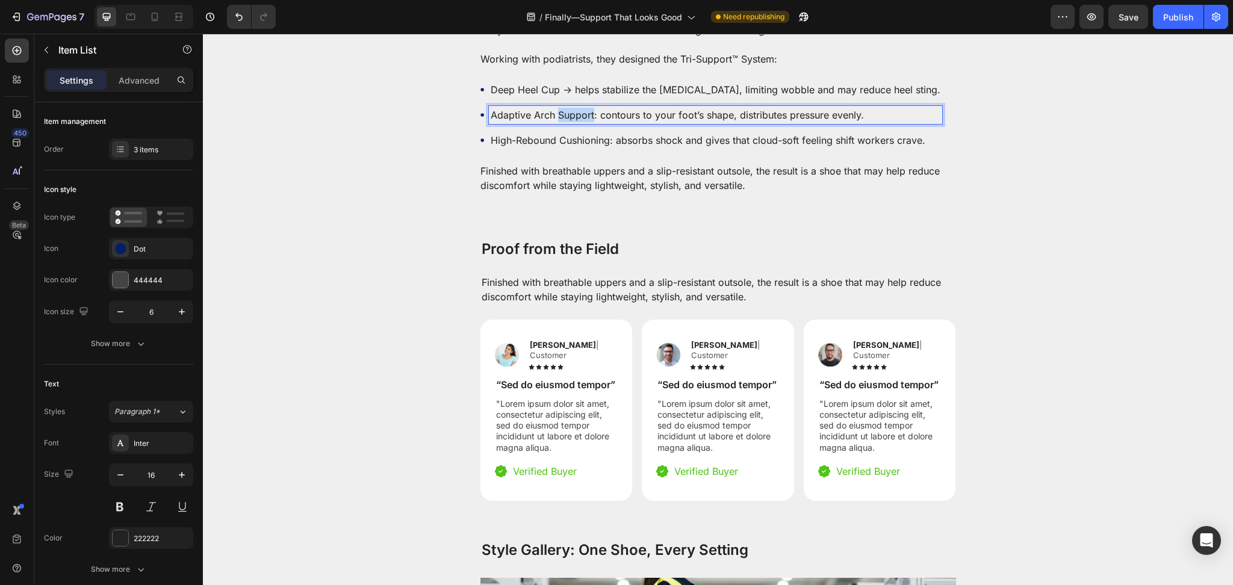
click at [574, 122] on p "Adaptive Arch Support: contours to your foot’s shape, distributes pressure even…" at bounding box center [716, 115] width 450 height 14
click at [538, 148] on p "High-Rebound Cushioning: absorbs shock and gives that cloud-soft feeling shift …" at bounding box center [716, 140] width 450 height 14
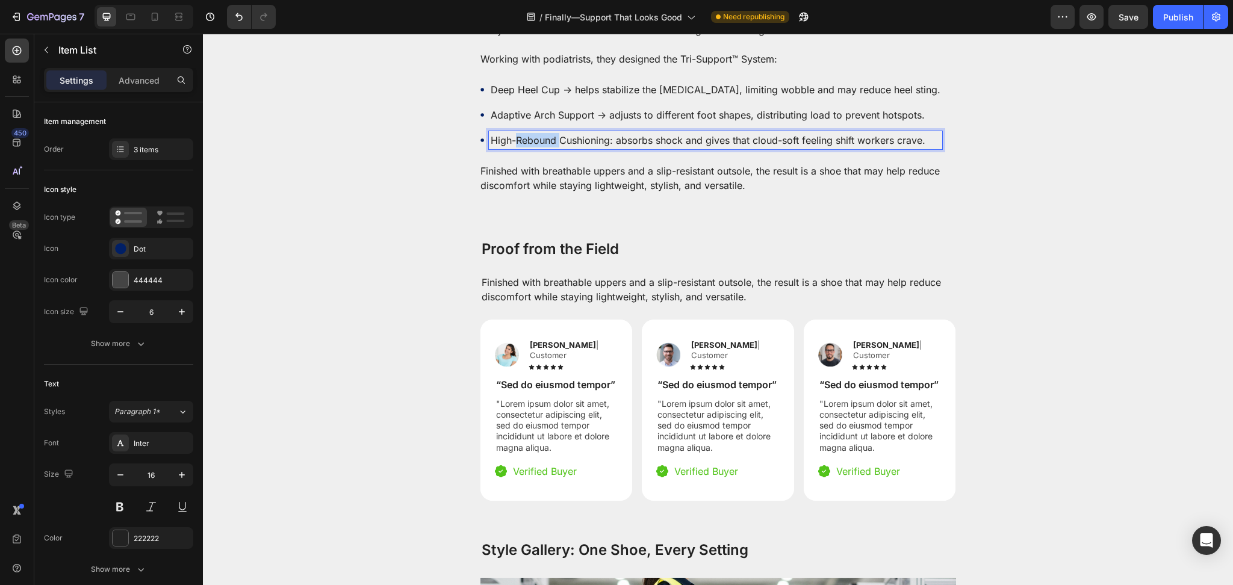
click at [538, 148] on p "High-Rebound Cushioning: absorbs shock and gives that cloud-soft feeling shift …" at bounding box center [716, 140] width 450 height 14
click at [521, 193] on p "Finished with breathable uppers and a slip-resistant outsole, the result is a s…" at bounding box center [718, 178] width 476 height 29
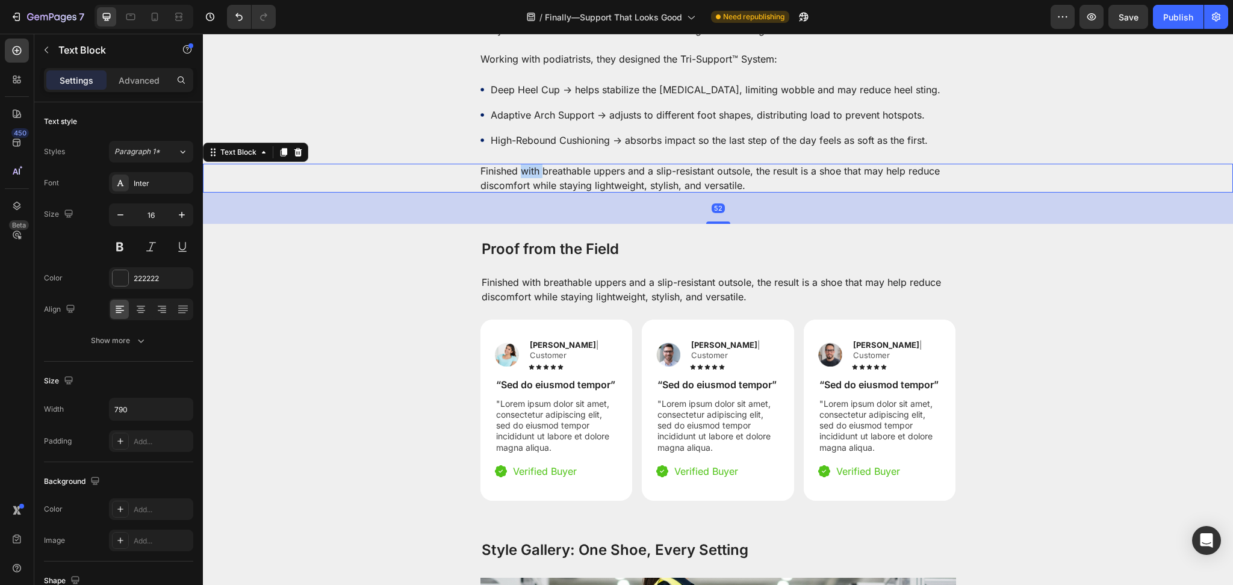
click at [521, 193] on p "Finished with breathable uppers and a slip-resistant outsole, the result is a s…" at bounding box center [718, 178] width 476 height 29
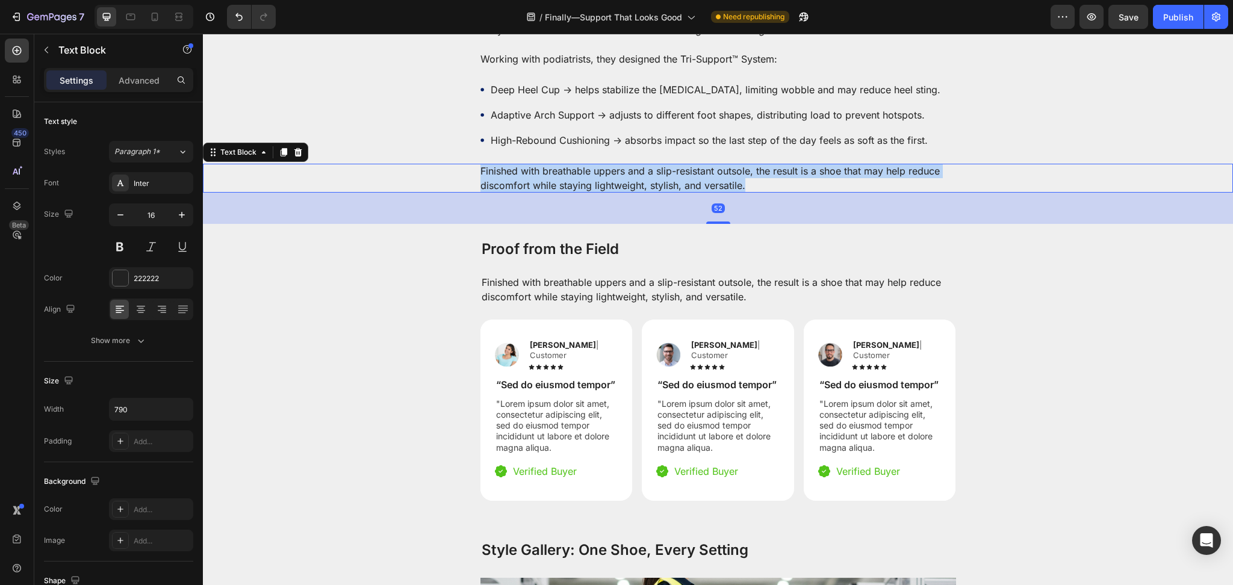
click at [521, 193] on p "Finished with breathable uppers and a slip-resistant outsole, the result is a s…" at bounding box center [718, 178] width 476 height 29
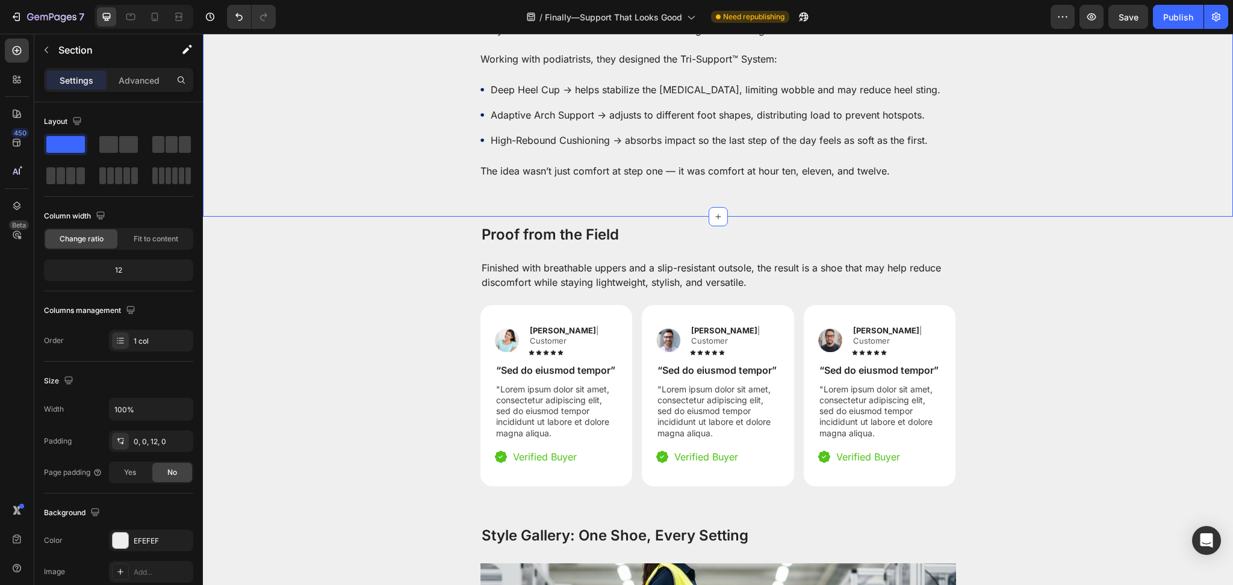
click at [605, 148] on p "High-Rebound Cushioning → absorbs impact so the last step of the day feels as s…" at bounding box center [716, 140] width 450 height 14
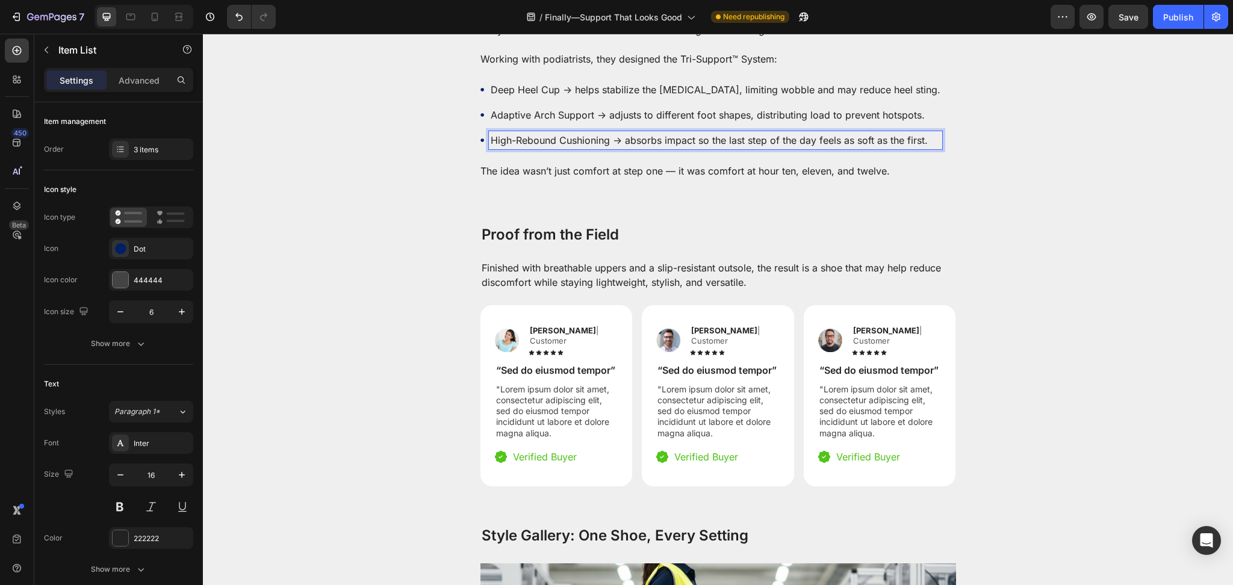
click at [602, 148] on p "High-Rebound Cushioning → absorbs impact so the last step of the day feels as s…" at bounding box center [716, 140] width 450 height 14
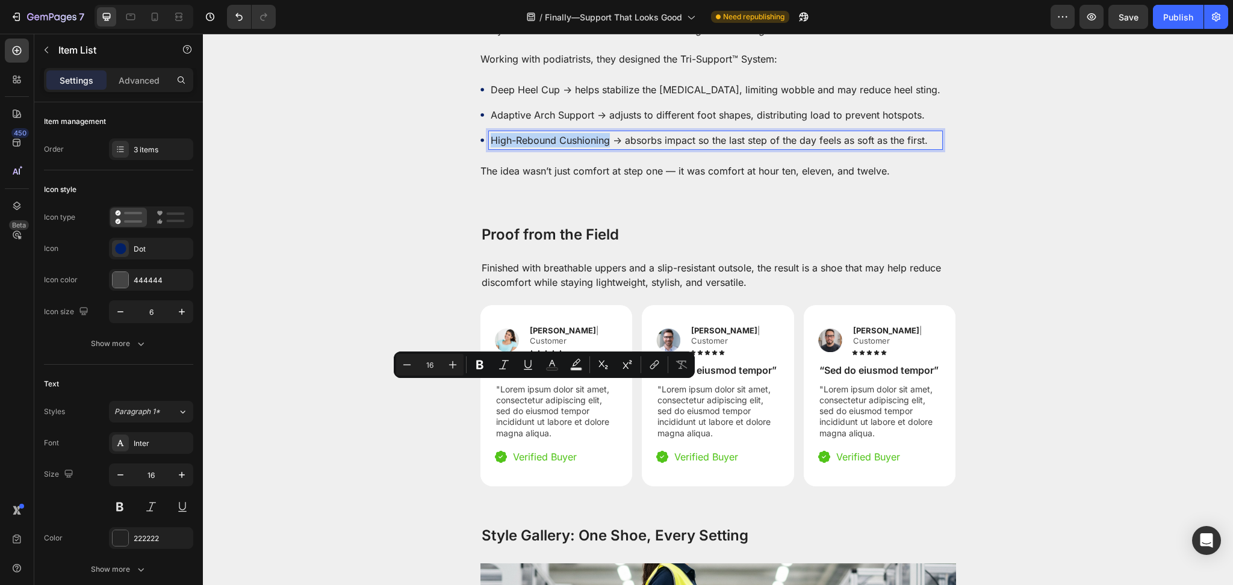
drag, startPoint x: 604, startPoint y: 390, endPoint x: 460, endPoint y: 395, distance: 144.6
click at [460, 149] on div "Deep Heel Cup → helps stabilize the [MEDICAL_DATA], limiting wobble and may red…" at bounding box center [718, 115] width 1030 height 69
drag, startPoint x: 474, startPoint y: 367, endPoint x: 485, endPoint y: 374, distance: 12.5
click at [475, 367] on icon "Editor contextual toolbar" at bounding box center [480, 365] width 12 height 12
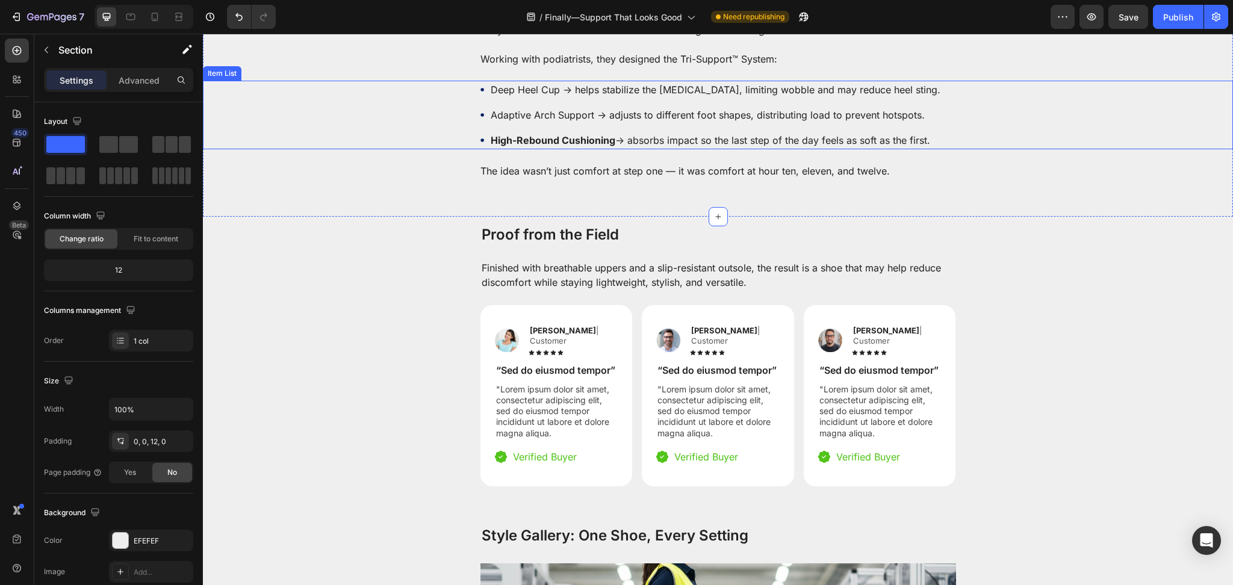
click at [589, 122] on p "Adaptive Arch Support → adjusts to different foot shapes, distributing load to …" at bounding box center [716, 115] width 450 height 14
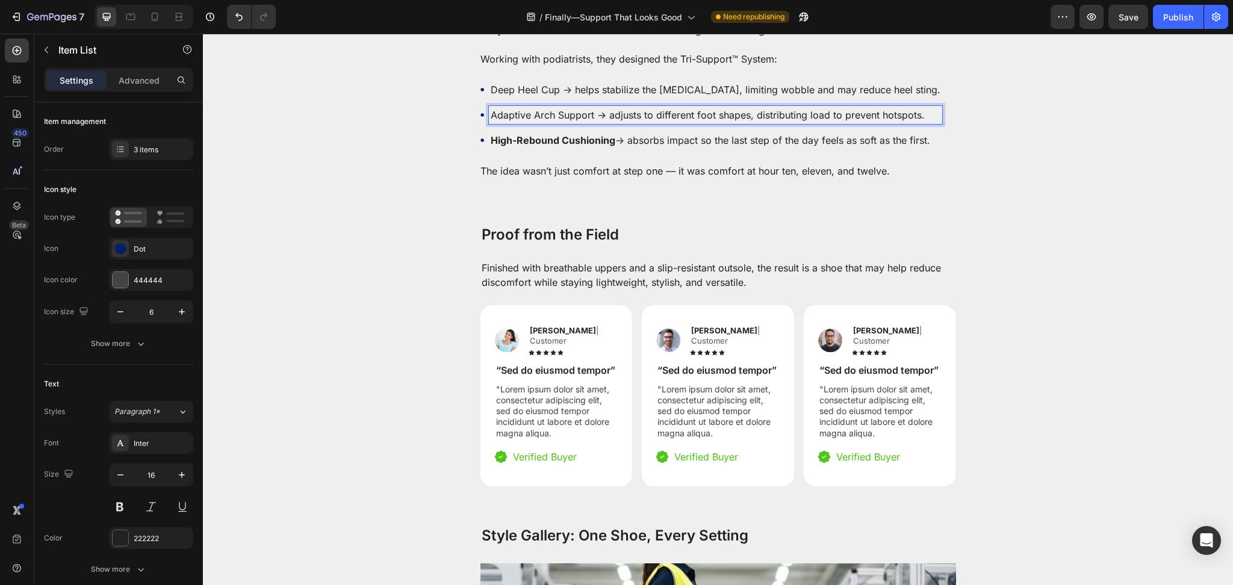
click at [592, 122] on p "Adaptive Arch Support → adjusts to different foot shapes, distributing load to …" at bounding box center [716, 115] width 450 height 14
click at [585, 122] on p "Adaptive Arch Support → adjusts to different foot shapes, distributing load to …" at bounding box center [716, 115] width 450 height 14
click at [588, 122] on p "Adaptive Arch Support → adjusts to different foot shapes, distributing load to …" at bounding box center [716, 115] width 450 height 14
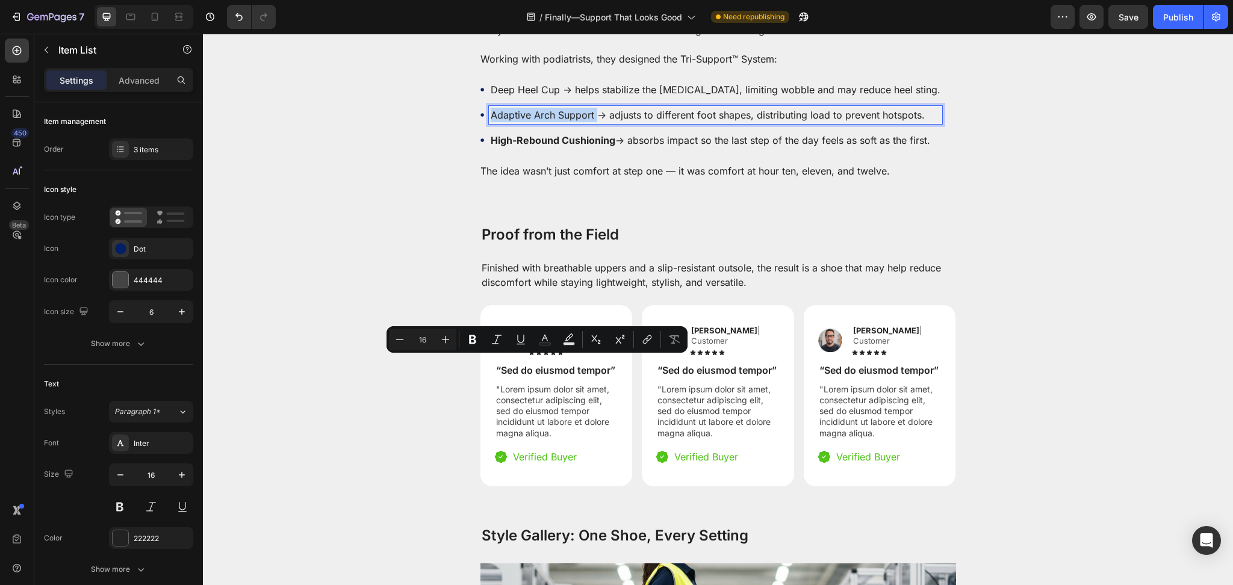
drag, startPoint x: 588, startPoint y: 365, endPoint x: 528, endPoint y: 367, distance: 59.7
click at [465, 149] on div "Deep Heel Cup → helps stabilize the [MEDICAL_DATA], limiting wobble and may red…" at bounding box center [718, 115] width 1030 height 69
click at [473, 345] on icon "Editor contextual toolbar" at bounding box center [473, 340] width 12 height 12
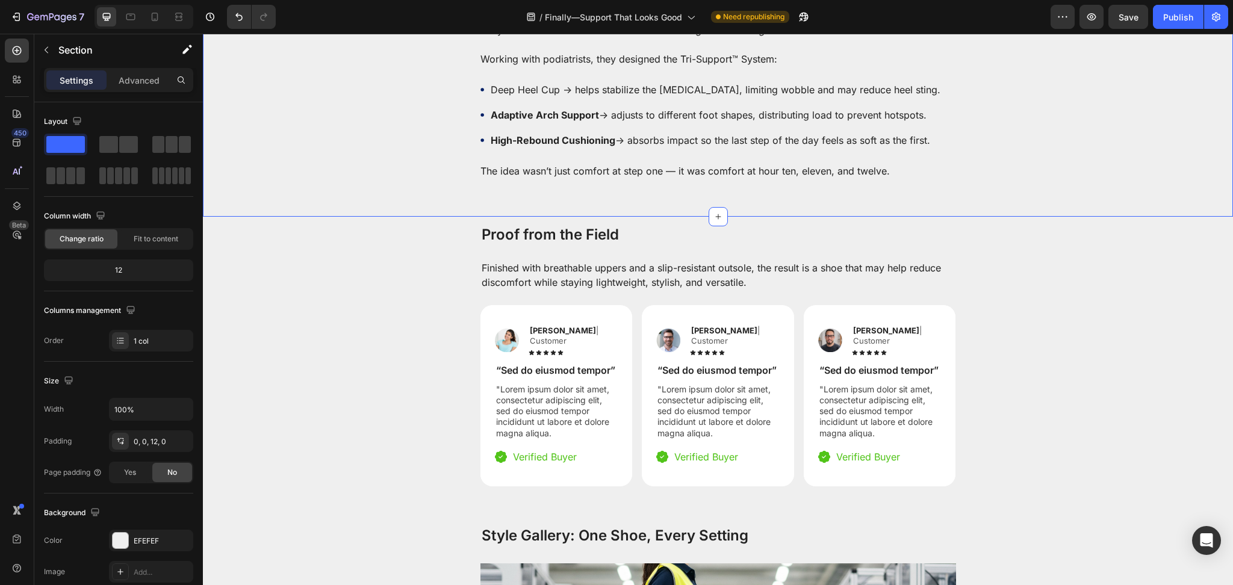
click at [542, 97] on p "Deep Heel Cup → helps stabilize the [MEDICAL_DATA], limiting wobble and may red…" at bounding box center [716, 89] width 450 height 14
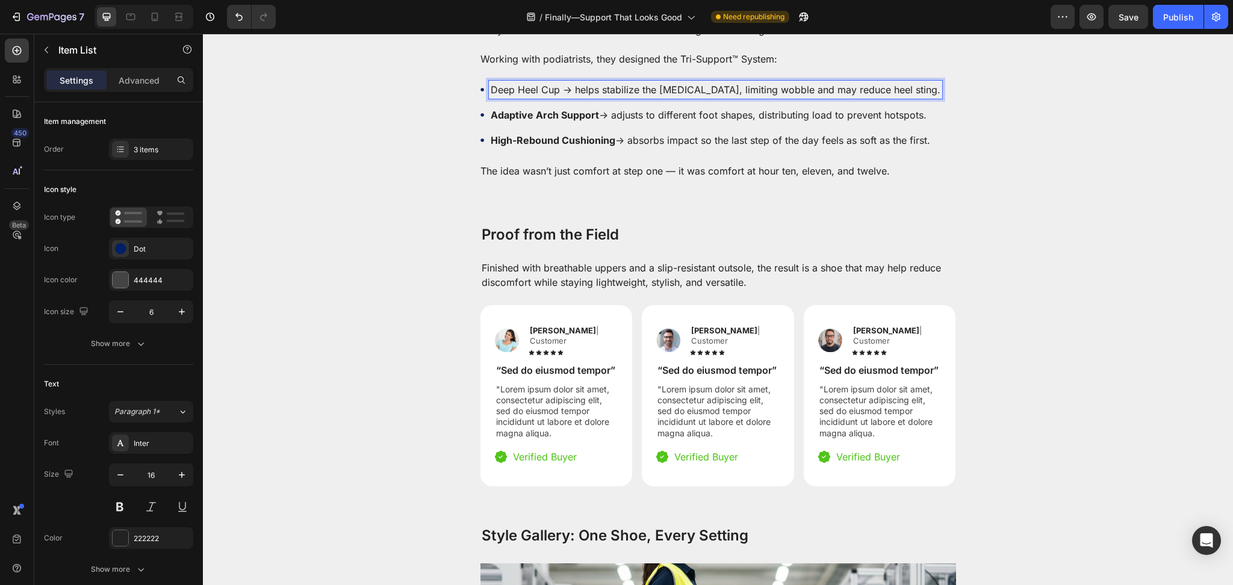
click at [550, 97] on p "Deep Heel Cup → helps stabilize the [MEDICAL_DATA], limiting wobble and may red…" at bounding box center [716, 89] width 450 height 14
drag, startPoint x: 554, startPoint y: 341, endPoint x: 461, endPoint y: 342, distance: 93.3
click at [461, 149] on div "Deep Heel Cup → helps stabilize the [MEDICAL_DATA], limiting wobble and may red…" at bounding box center [718, 115] width 1030 height 69
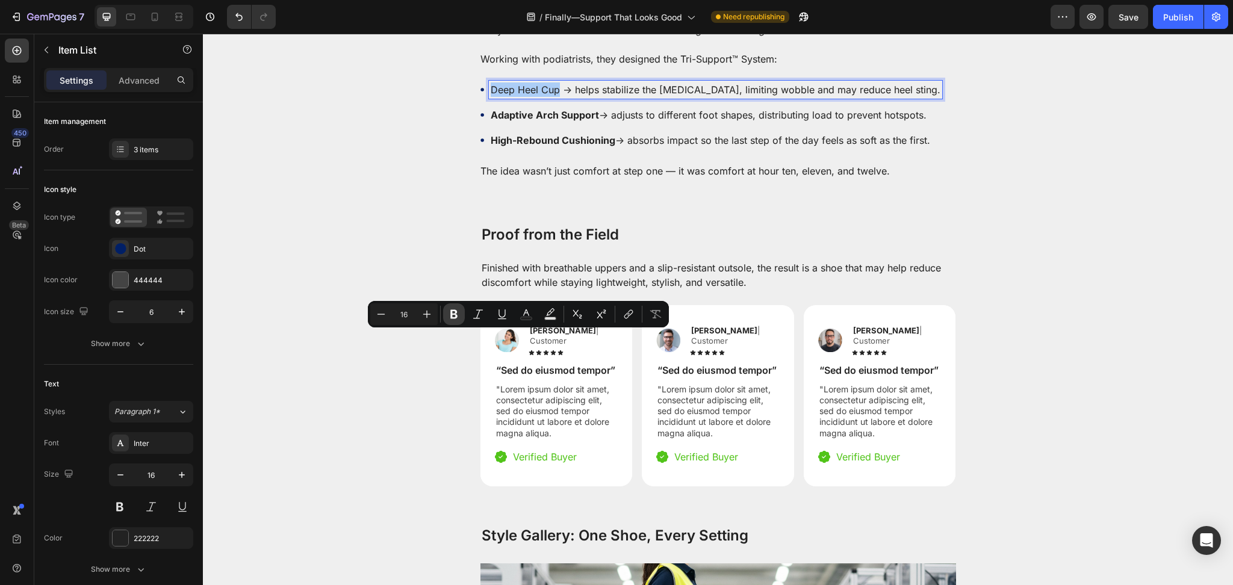
click at [459, 322] on button "Bold" at bounding box center [454, 314] width 22 height 22
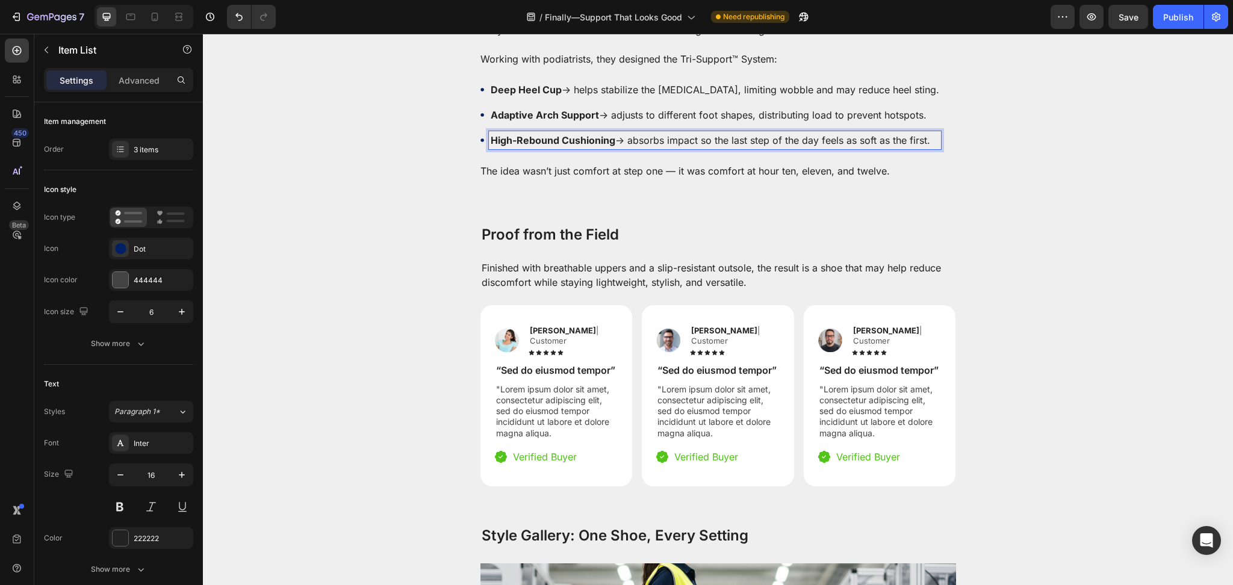
click at [491, 146] on strong "High-Rebound Cushioning" at bounding box center [553, 140] width 125 height 12
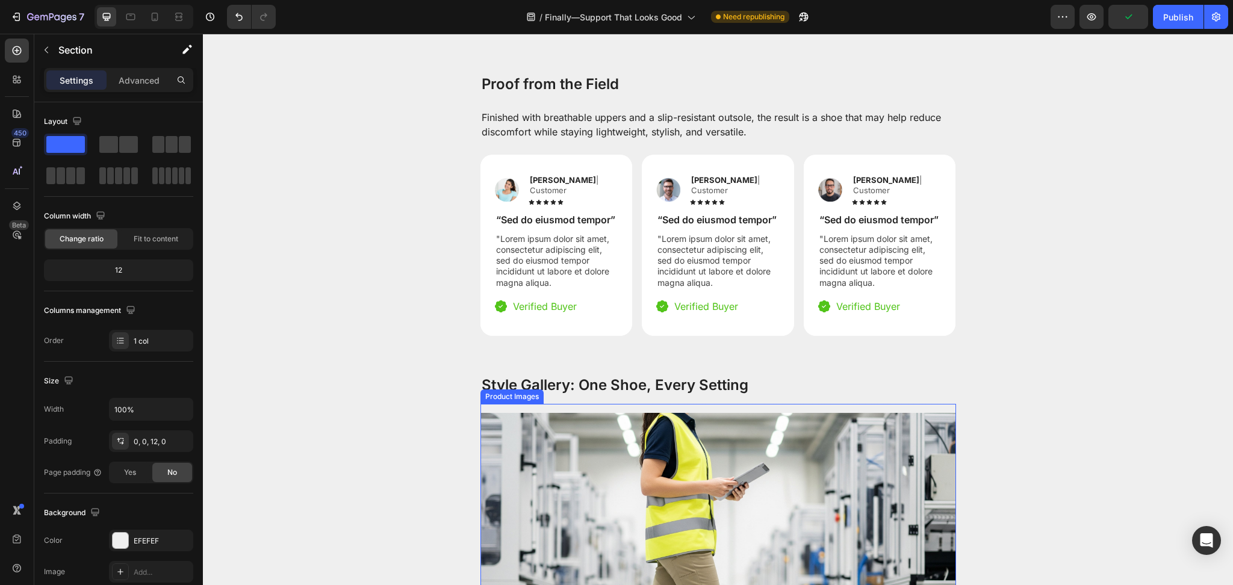
scroll to position [1655, 0]
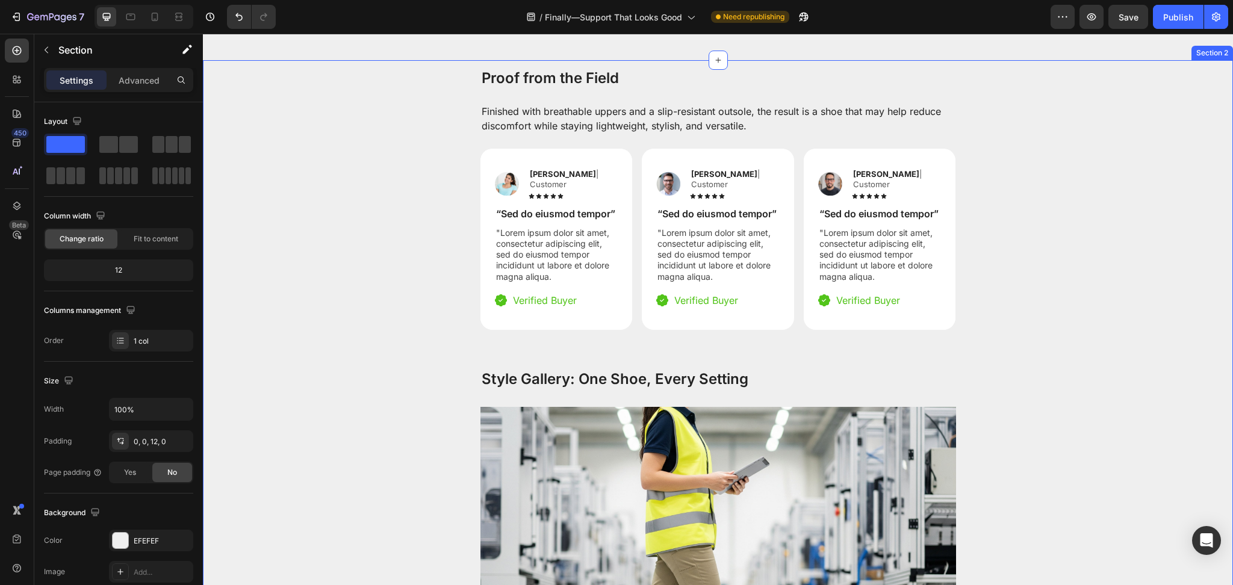
click at [566, 89] on h2 "Proof from the Field" at bounding box center [718, 77] width 476 height 21
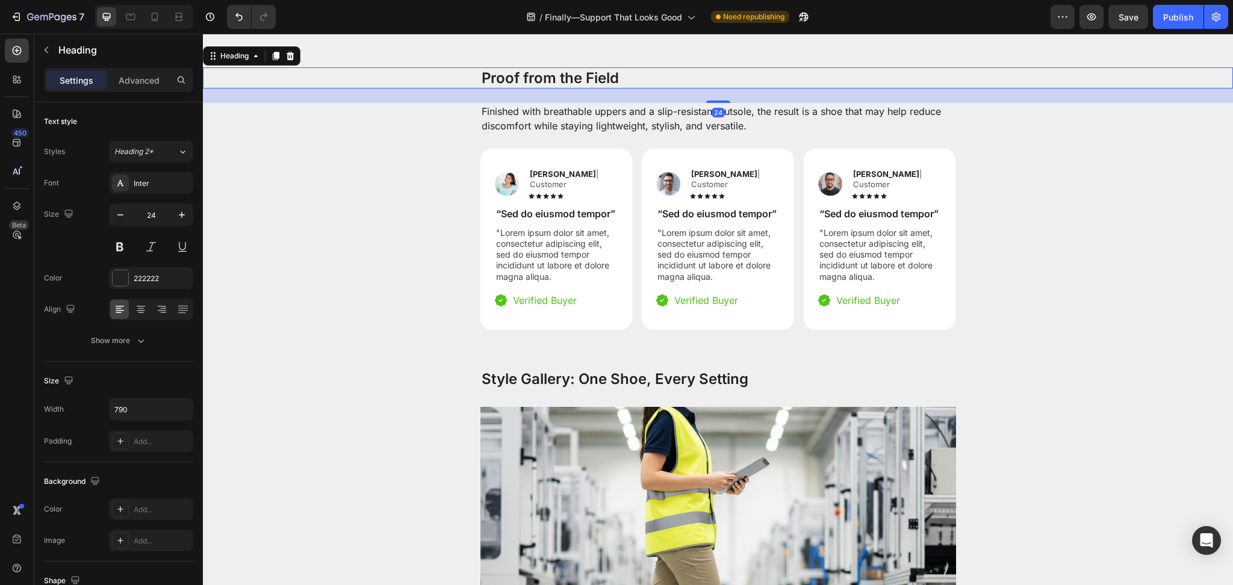
click at [566, 89] on h2 "Proof from the Field" at bounding box center [718, 77] width 476 height 21
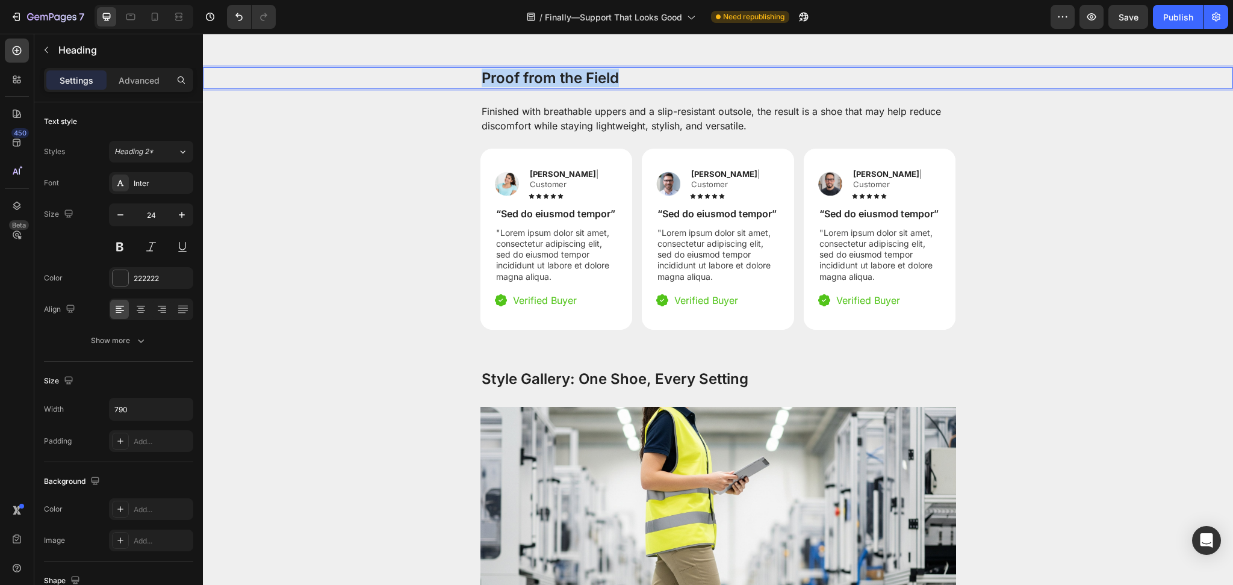
click at [566, 87] on p "Proof from the Field" at bounding box center [718, 78] width 473 height 19
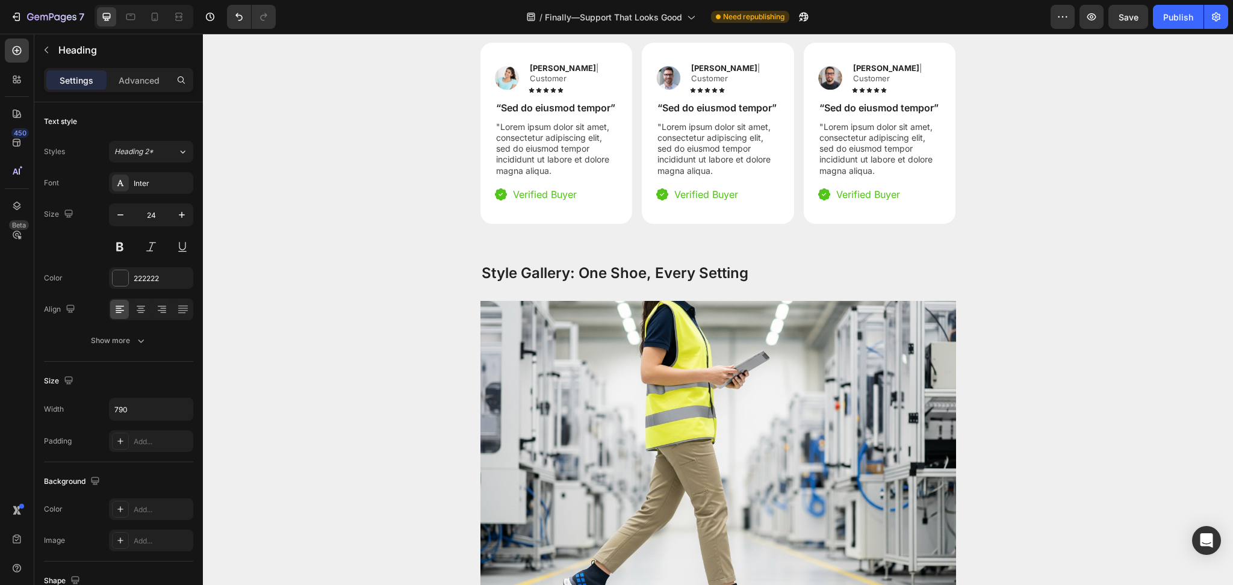
scroll to position [1762, 0]
click at [534, 175] on p ""Lorem ipsum dolor sit amet, consectetur adipiscing elit, sed do eiusmod tempor…" at bounding box center [556, 147] width 121 height 55
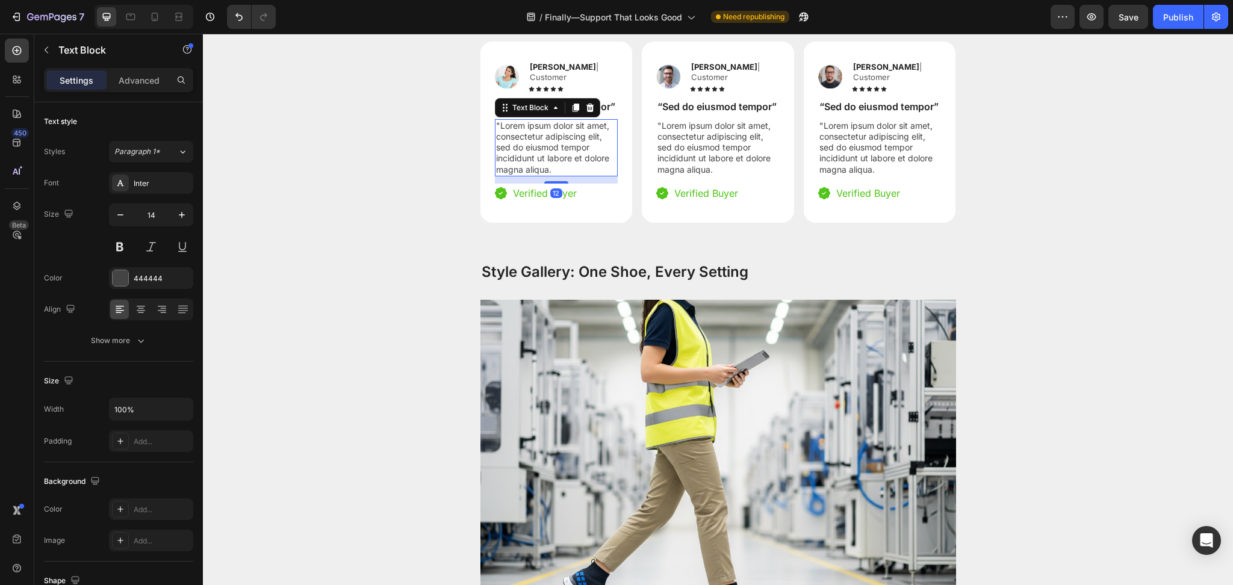
click at [534, 175] on p ""Lorem ipsum dolor sit amet, consectetur adipiscing elit, sed do eiusmod tempor…" at bounding box center [556, 147] width 121 height 55
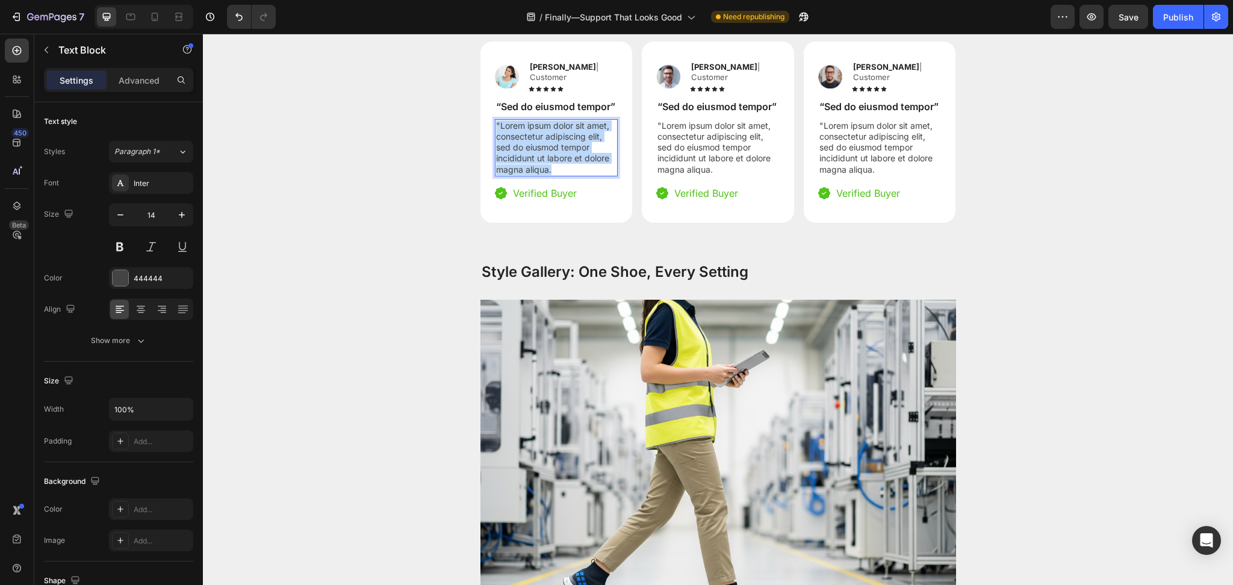
click at [534, 175] on p ""Lorem ipsum dolor sit amet, consectetur adipiscing elit, sed do eiusmod tempor…" at bounding box center [556, 147] width 121 height 55
click at [704, 175] on p ""Lorem ipsum dolor sit amet, consectetur adipiscing elit, sed do eiusmod tempor…" at bounding box center [717, 147] width 121 height 55
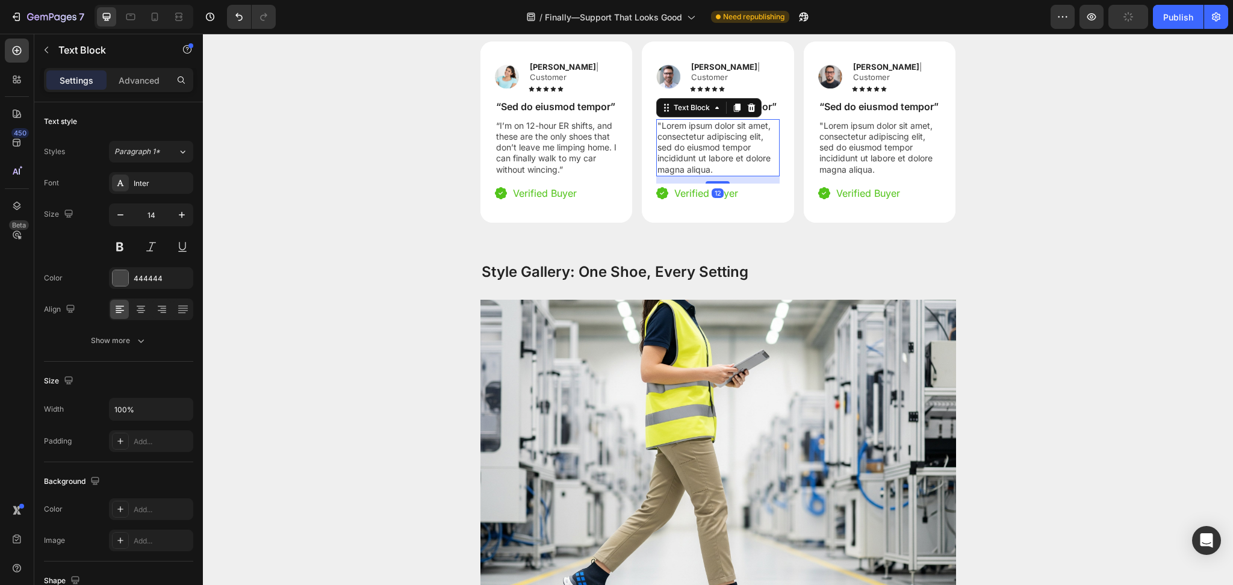
click at [704, 175] on p ""Lorem ipsum dolor sit amet, consectetur adipiscing elit, sed do eiusmod tempor…" at bounding box center [717, 147] width 121 height 55
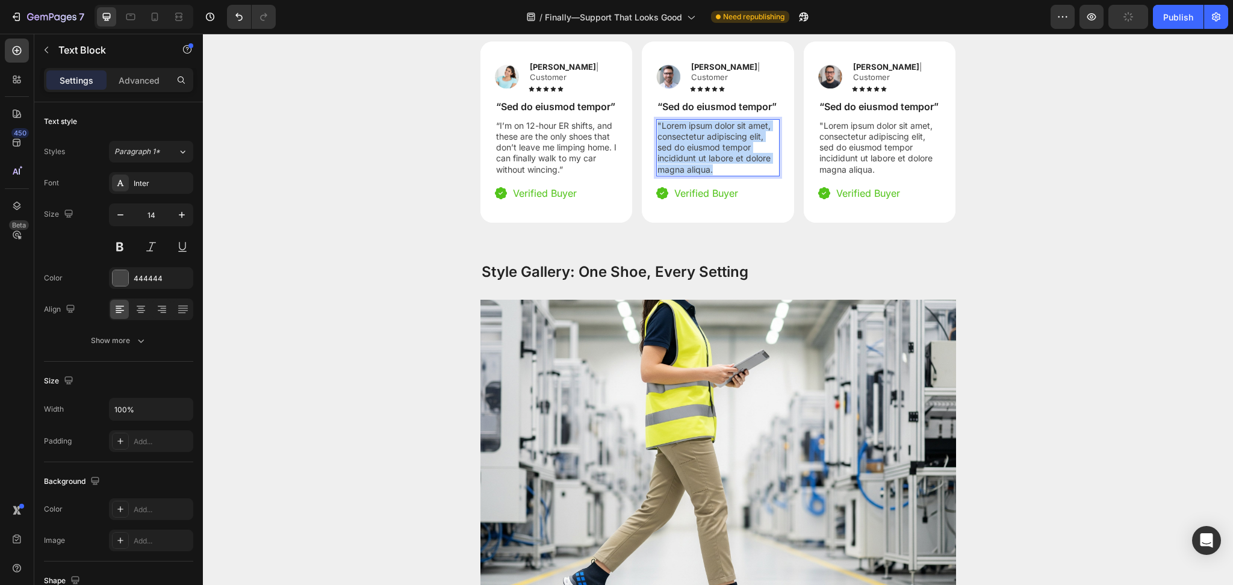
click at [704, 175] on p ""Lorem ipsum dolor sit amet, consectetur adipiscing elit, sed do eiusmod tempor…" at bounding box center [717, 147] width 121 height 55
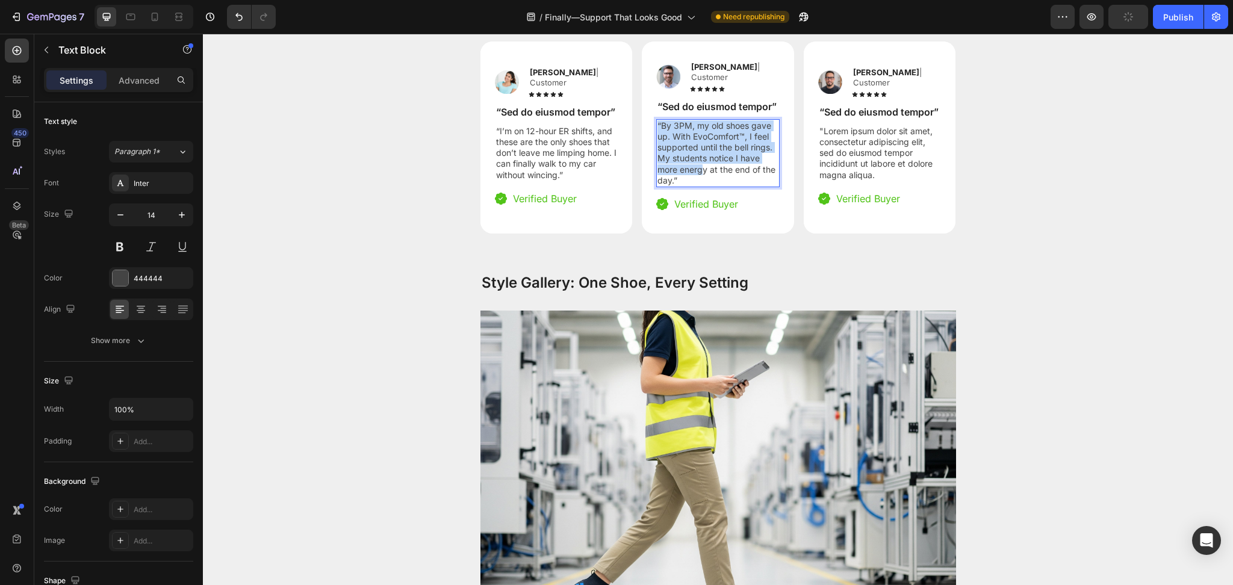
scroll to position [1761, 0]
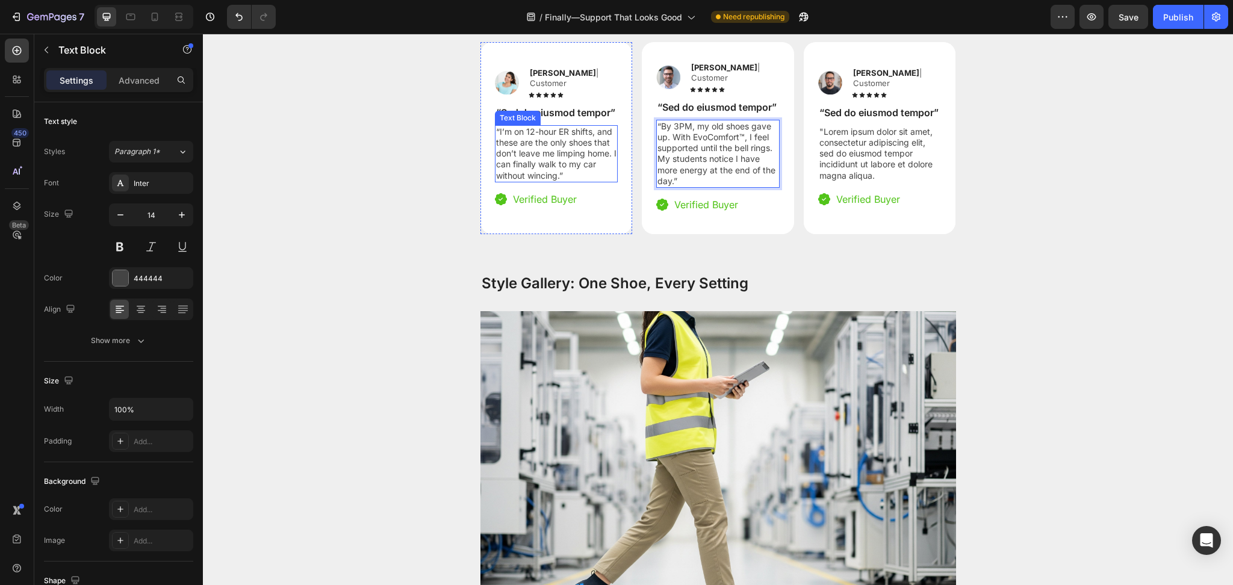
click at [514, 228] on div "Image Reylo B | Customer Text Block Icon Icon Icon Icon Icon Icon List Row “Sed…" at bounding box center [556, 138] width 152 height 181
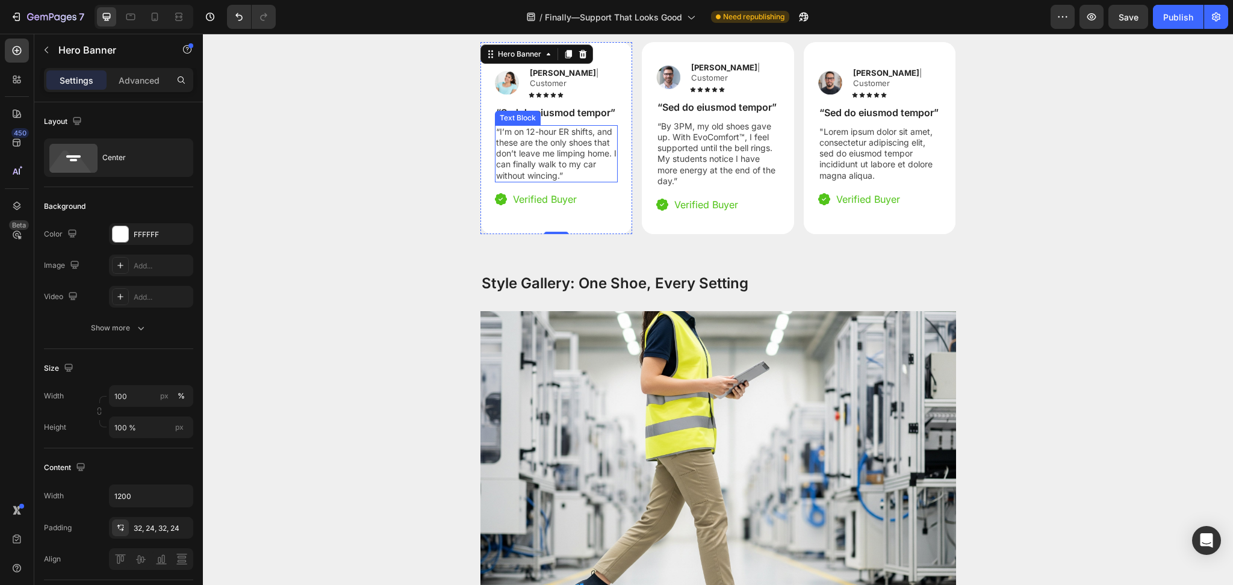
click at [543, 181] on p "“I’m on 12-hour ER shifts, and these are the only shoes that don’t leave me lim…" at bounding box center [556, 153] width 121 height 55
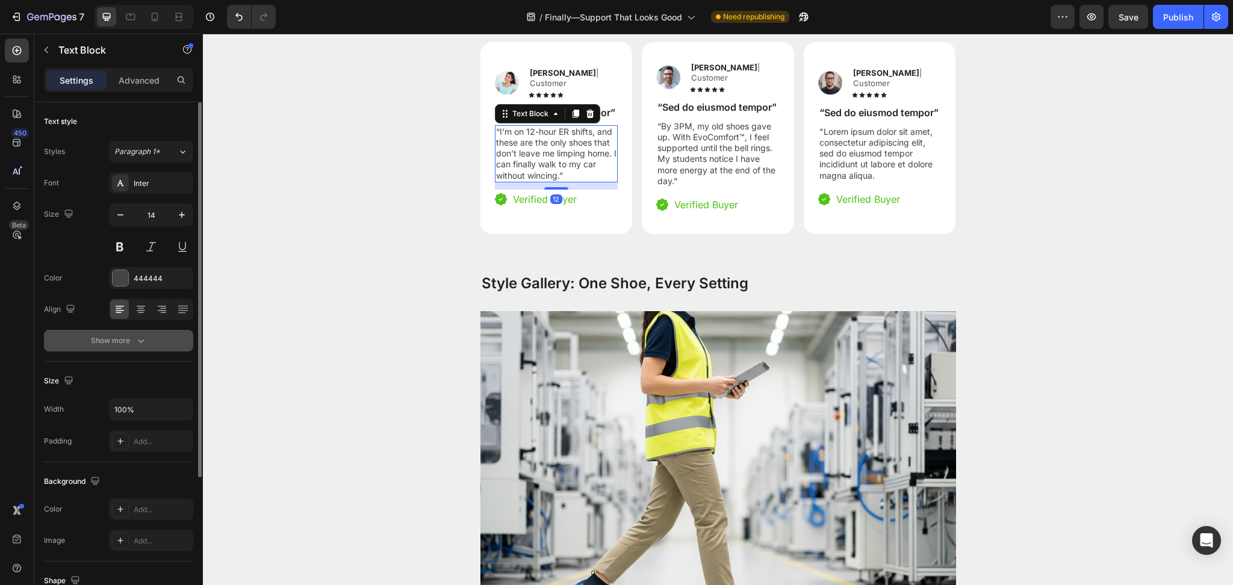
click at [164, 334] on button "Show more" at bounding box center [118, 341] width 149 height 22
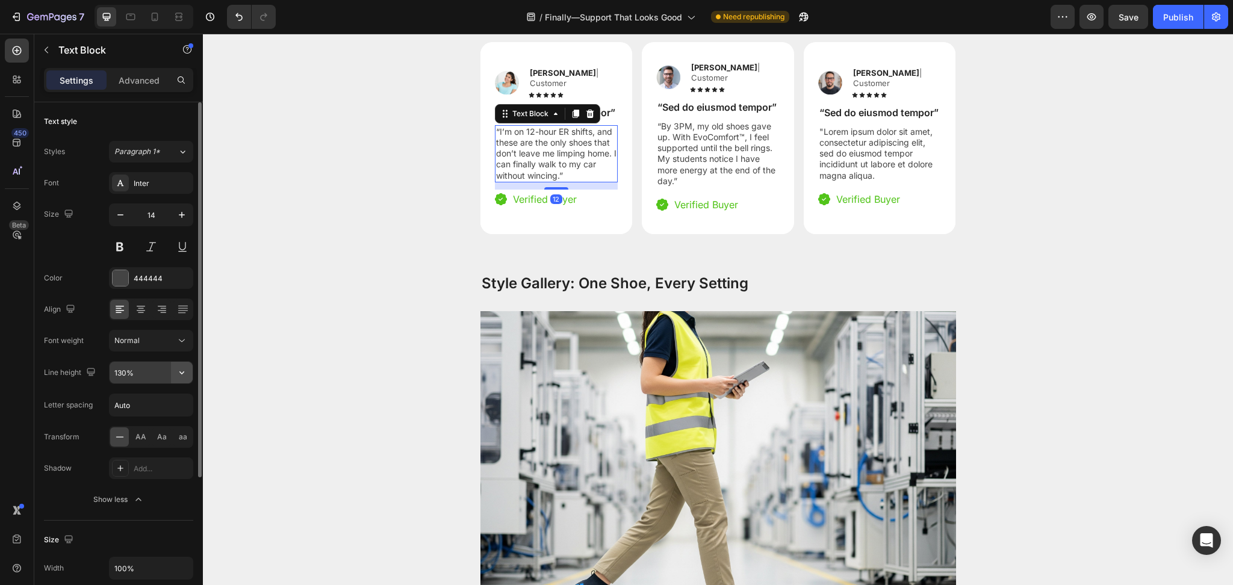
click at [179, 378] on icon "button" at bounding box center [182, 373] width 12 height 12
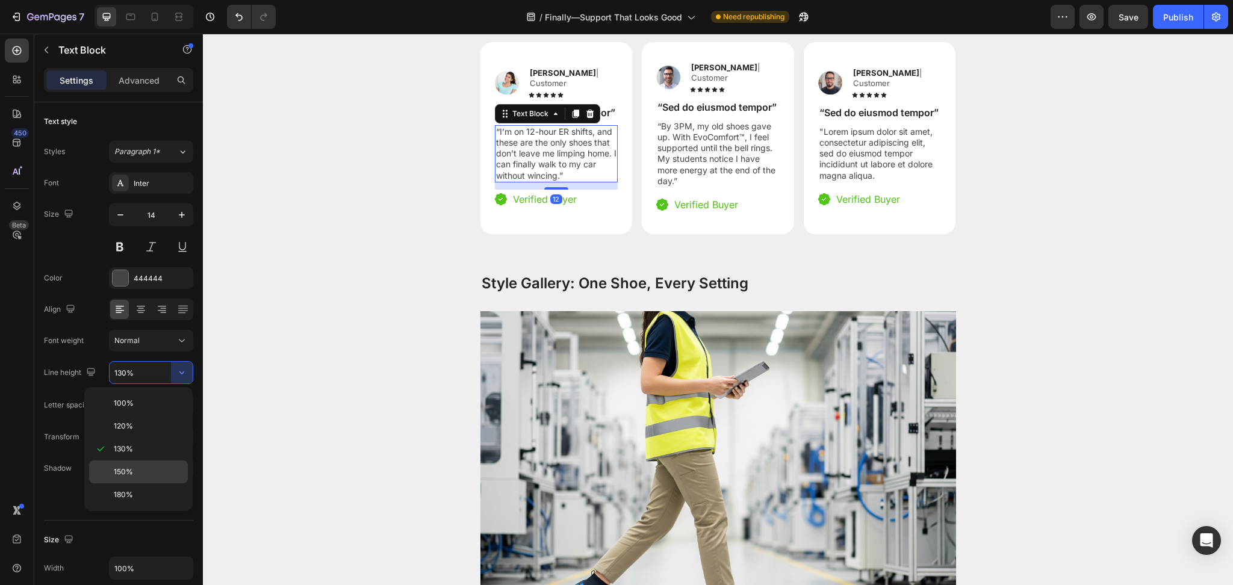
click at [149, 467] on p "150%" at bounding box center [148, 472] width 69 height 11
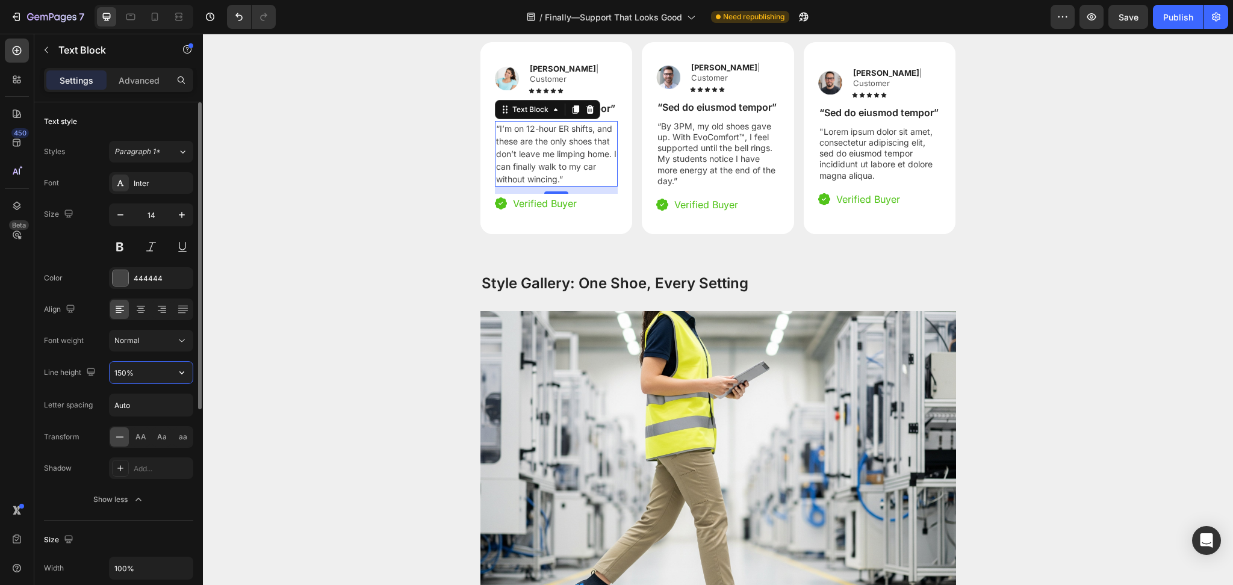
click at [137, 364] on input "150%" at bounding box center [151, 373] width 83 height 22
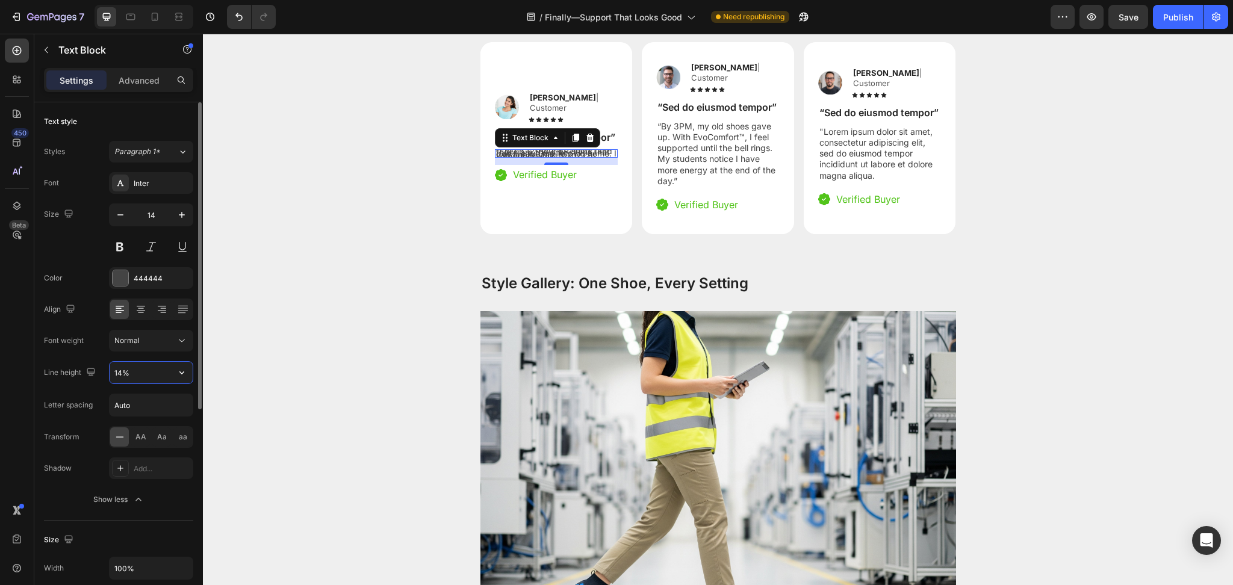
type input "140%"
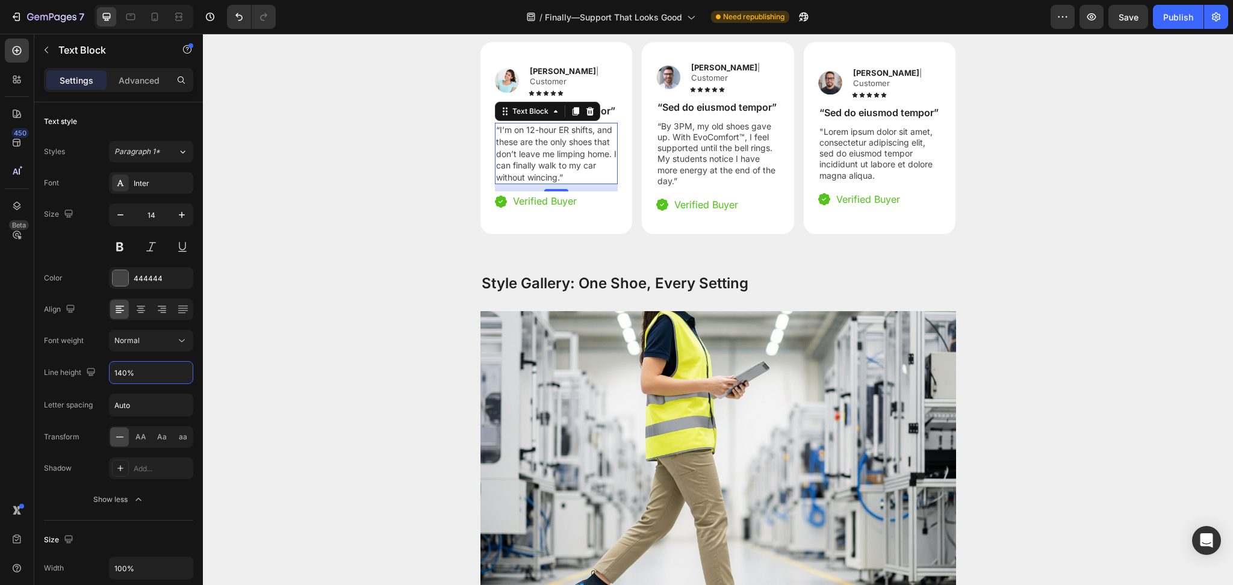
click at [700, 187] on p "“By 3PM, my old shoes gave up. With EvoComfort™, I feel supported until the bel…" at bounding box center [717, 154] width 121 height 66
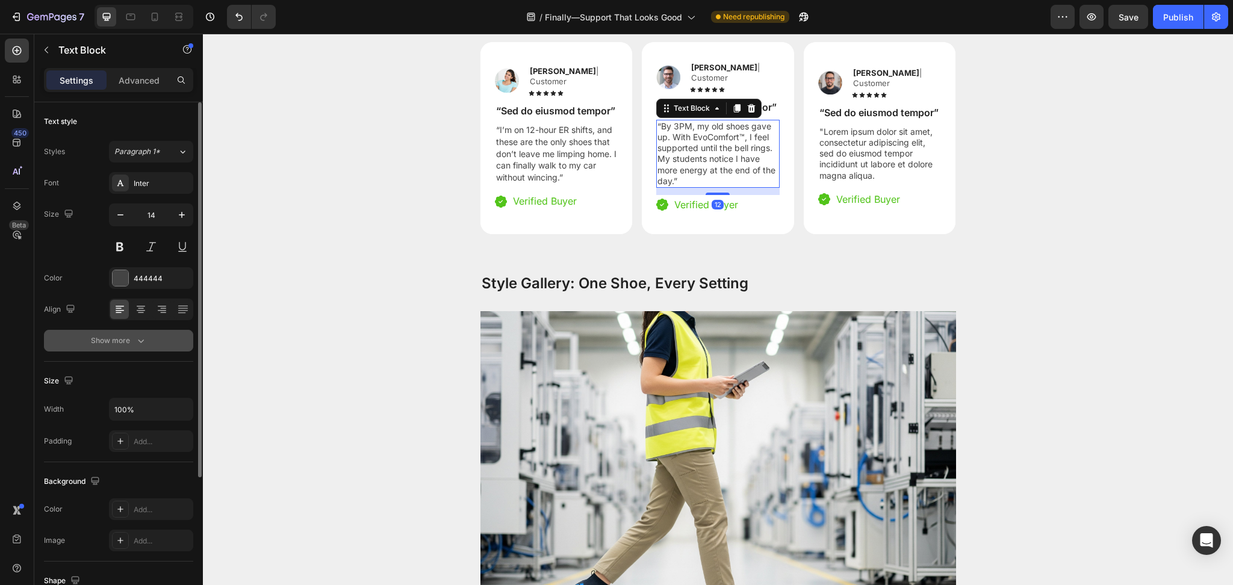
click at [139, 332] on button "Show more" at bounding box center [118, 341] width 149 height 22
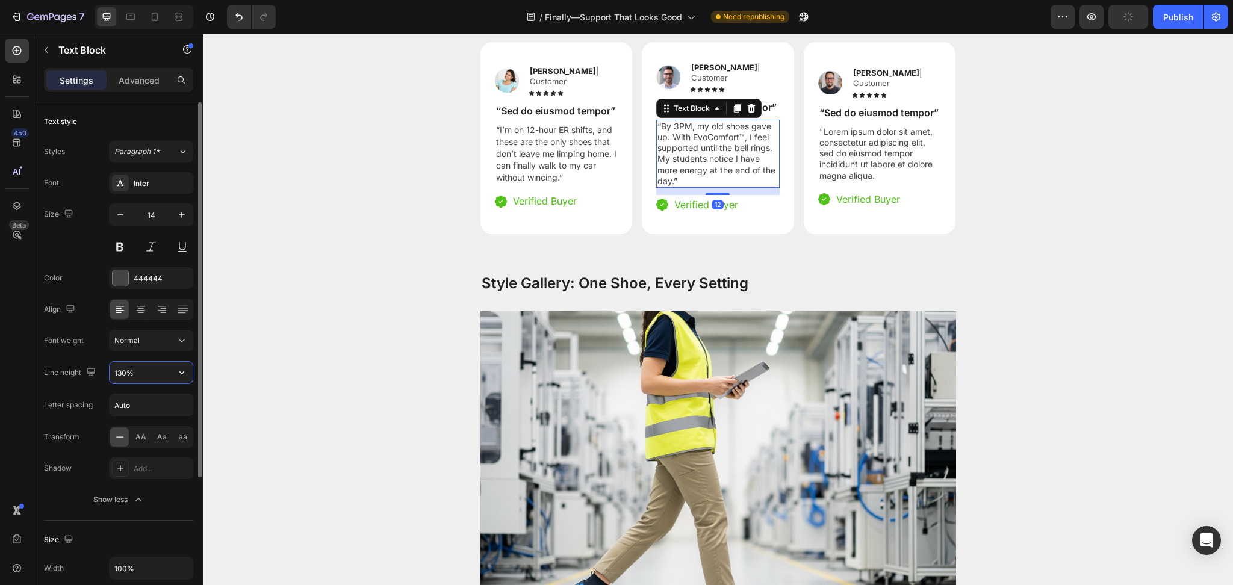
click at [154, 376] on input "130%" at bounding box center [151, 373] width 83 height 22
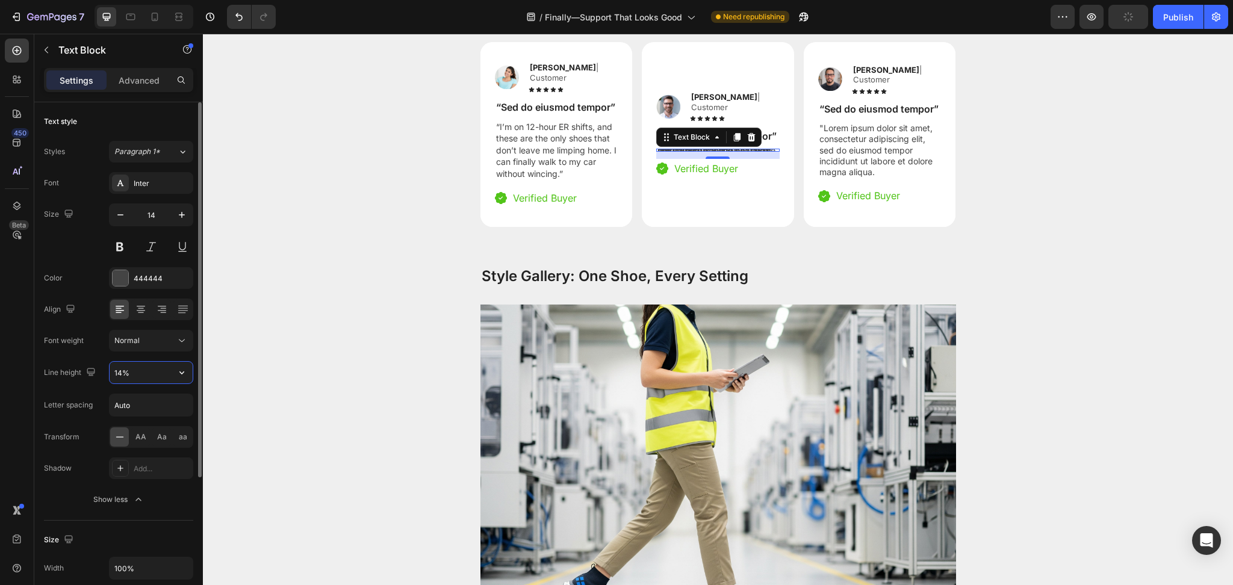
type input "140%"
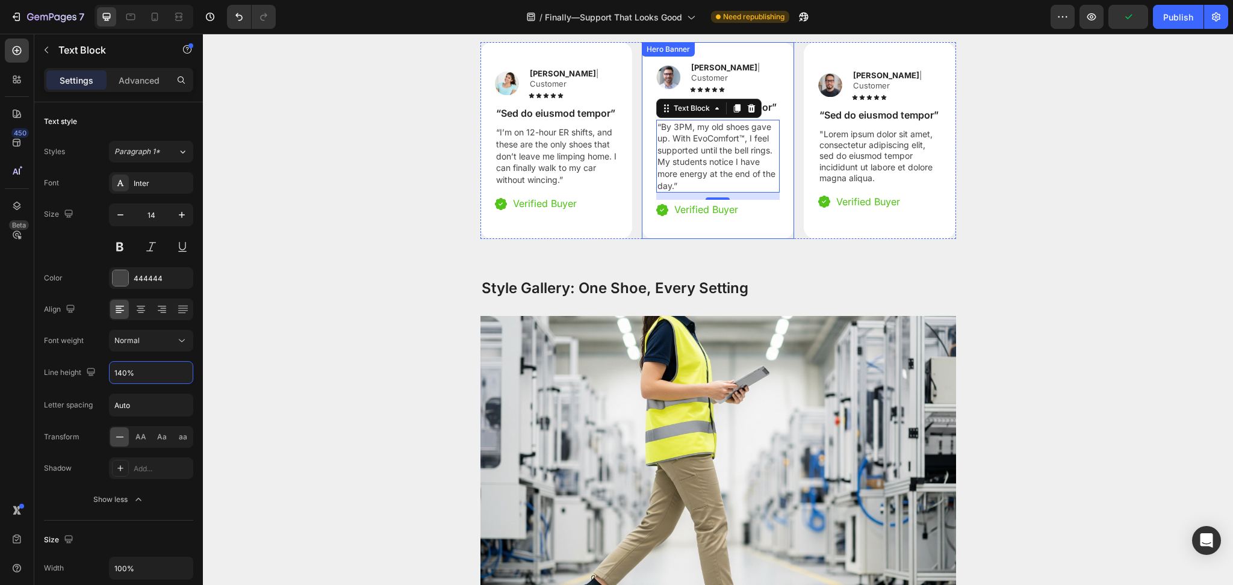
click at [859, 184] on p ""Lorem ipsum dolor sit amet, consectetur adipiscing elit, sed do eiusmod tempor…" at bounding box center [879, 156] width 121 height 55
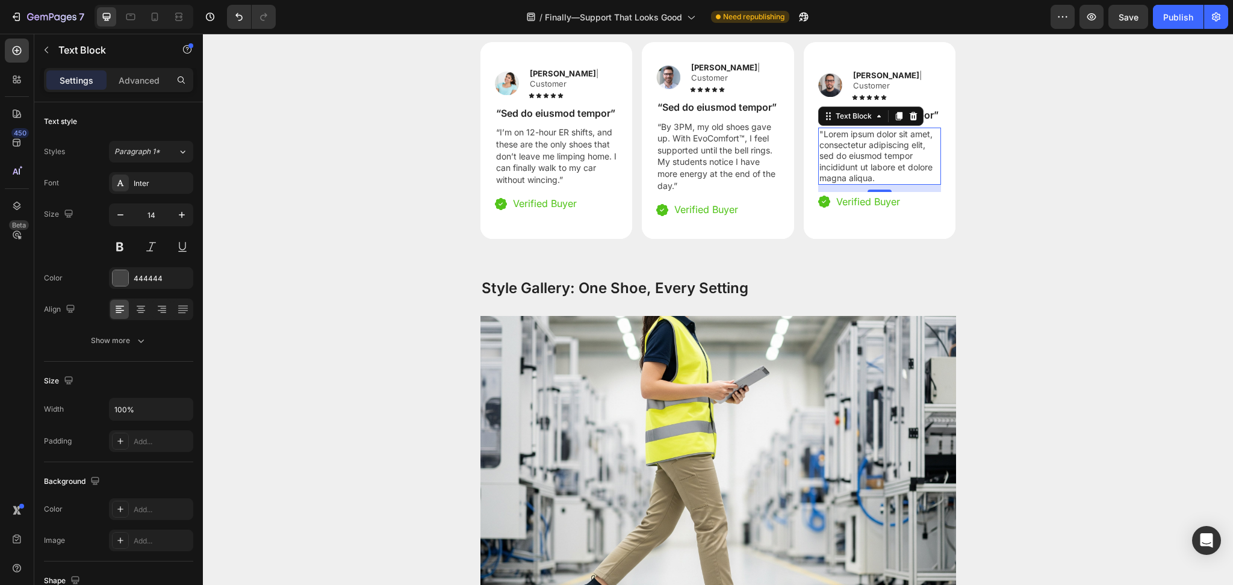
click at [850, 184] on p ""Lorem ipsum dolor sit amet, consectetur adipiscing elit, sed do eiusmod tempor…" at bounding box center [879, 156] width 121 height 55
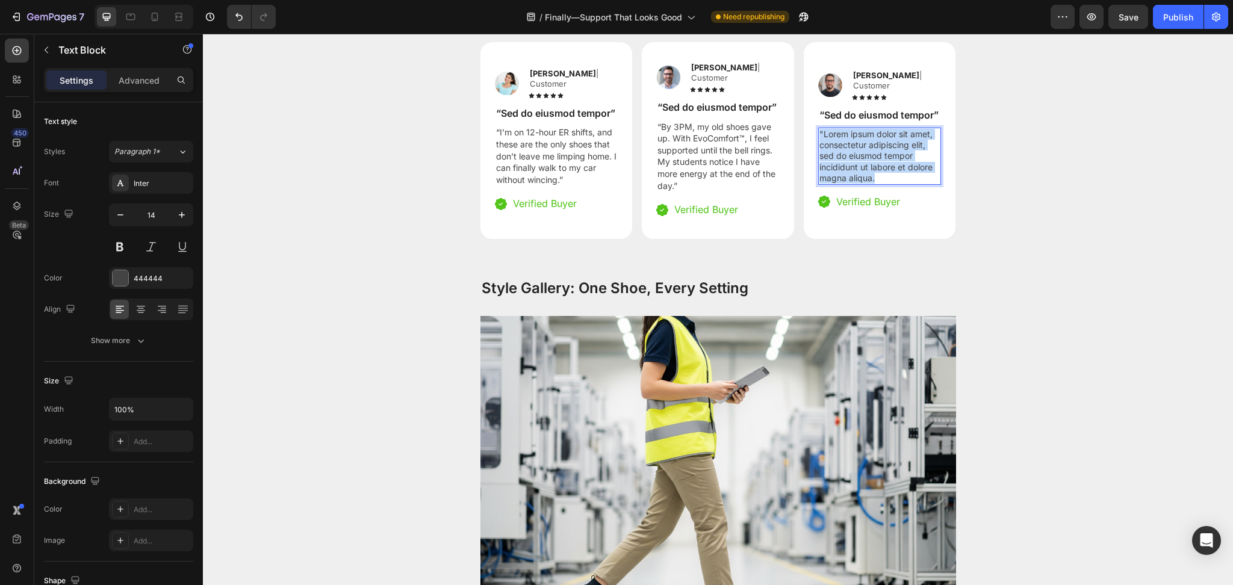
click at [850, 184] on p ""Lorem ipsum dolor sit amet, consectetur adipiscing elit, sed do eiusmod tempor…" at bounding box center [879, 156] width 121 height 55
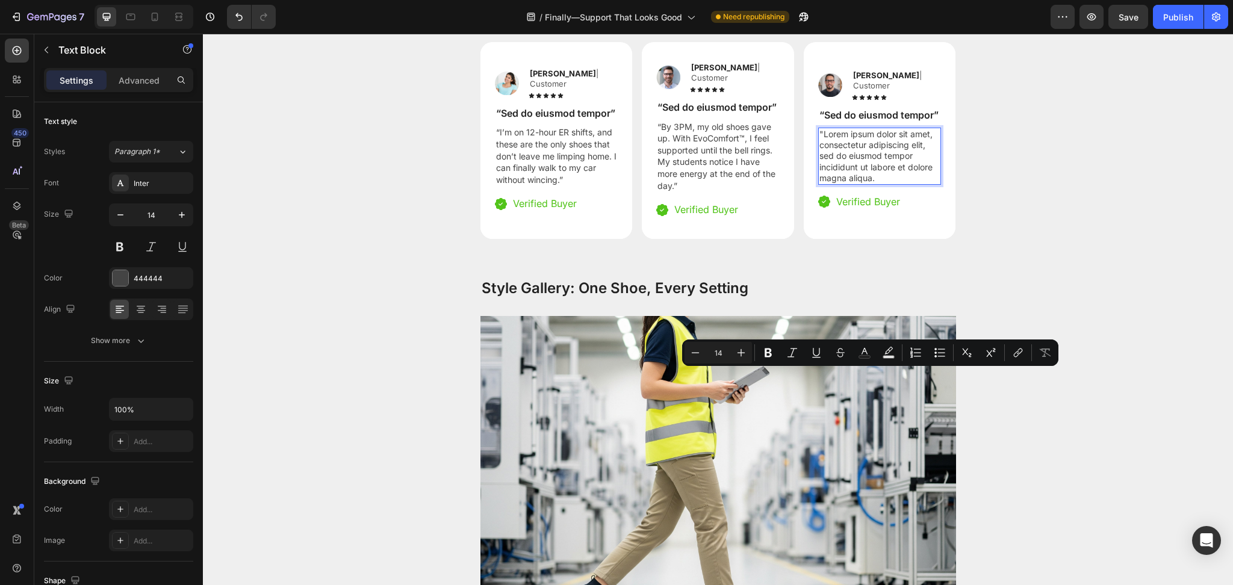
scroll to position [1773, 0]
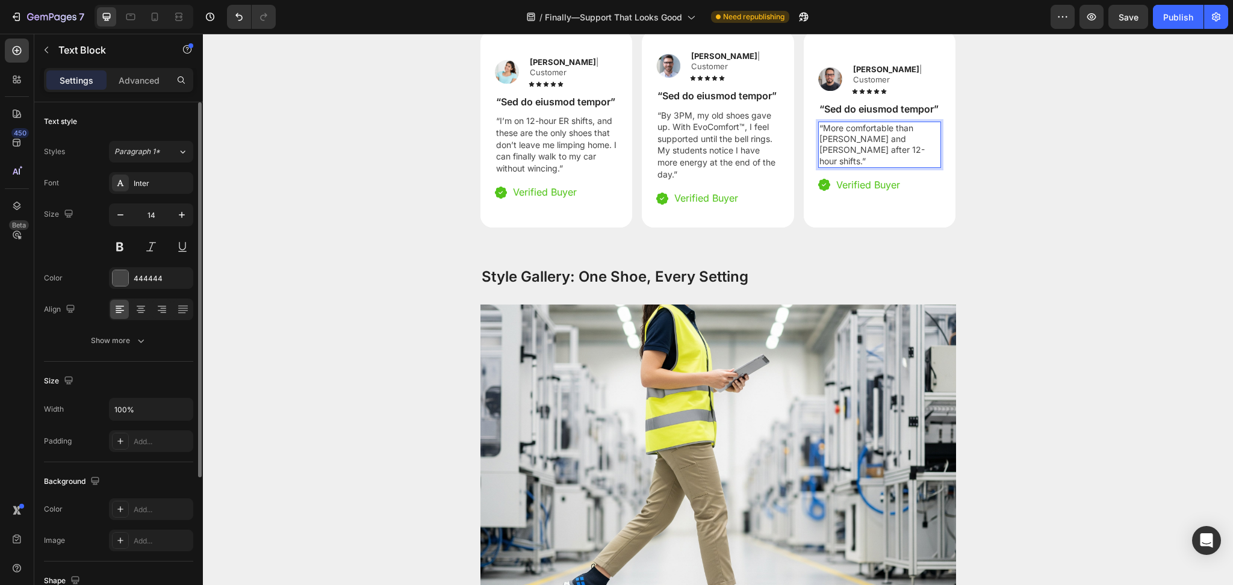
click at [177, 329] on div "Font Inter Size 14 Color 444444 Align Show more" at bounding box center [118, 261] width 149 height 179
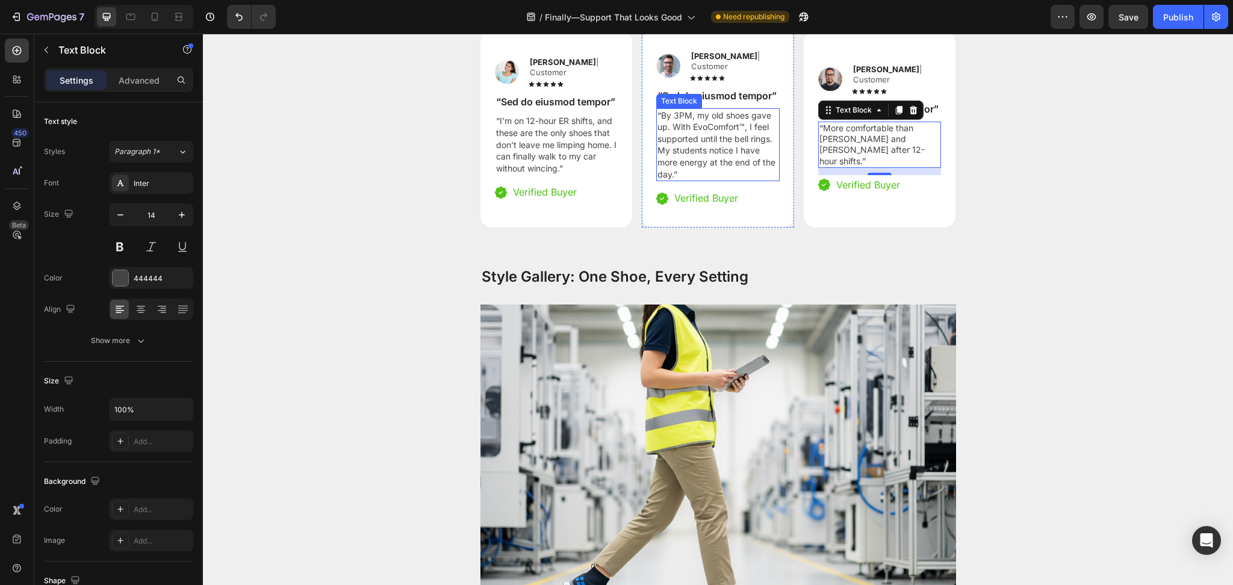
click at [691, 181] on p "“By 3PM, my old shoes gave up. With EvoComfort™, I feel supported until the bel…" at bounding box center [717, 145] width 121 height 71
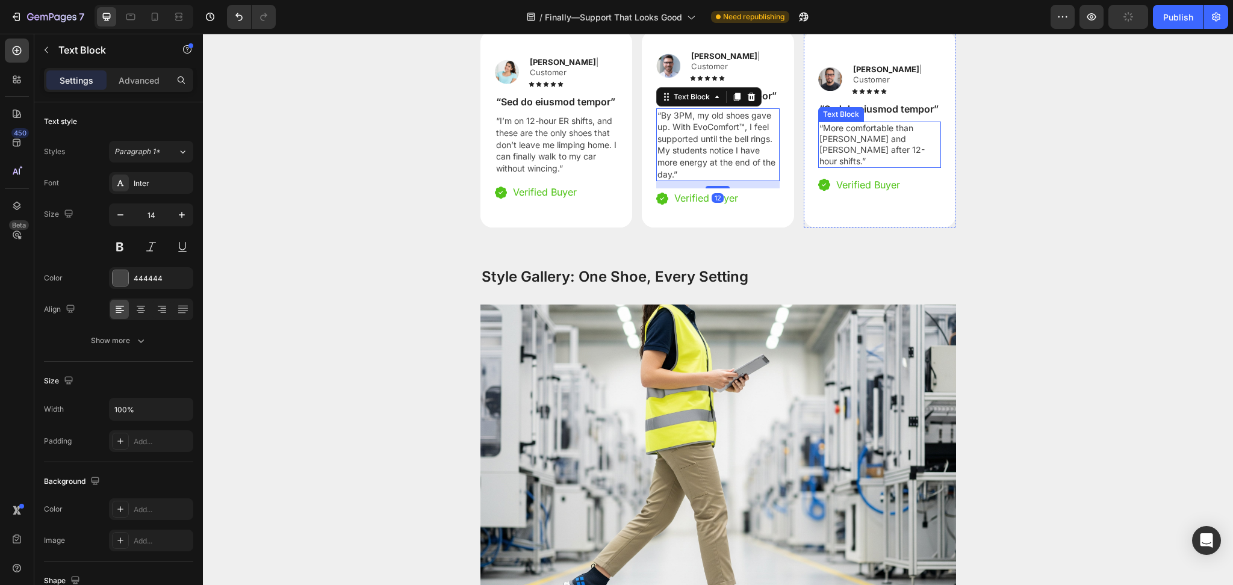
click at [883, 167] on p "“More comfortable than [PERSON_NAME] and [PERSON_NAME] after 12-hour shifts.”" at bounding box center [879, 145] width 121 height 44
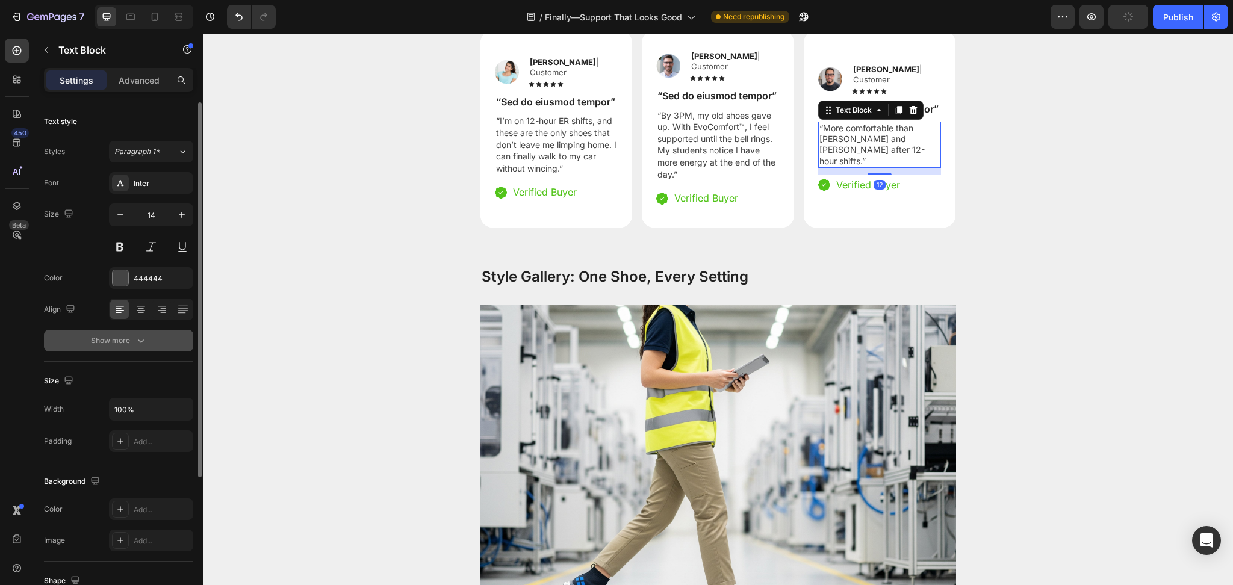
click at [145, 342] on icon "button" at bounding box center [141, 341] width 12 height 12
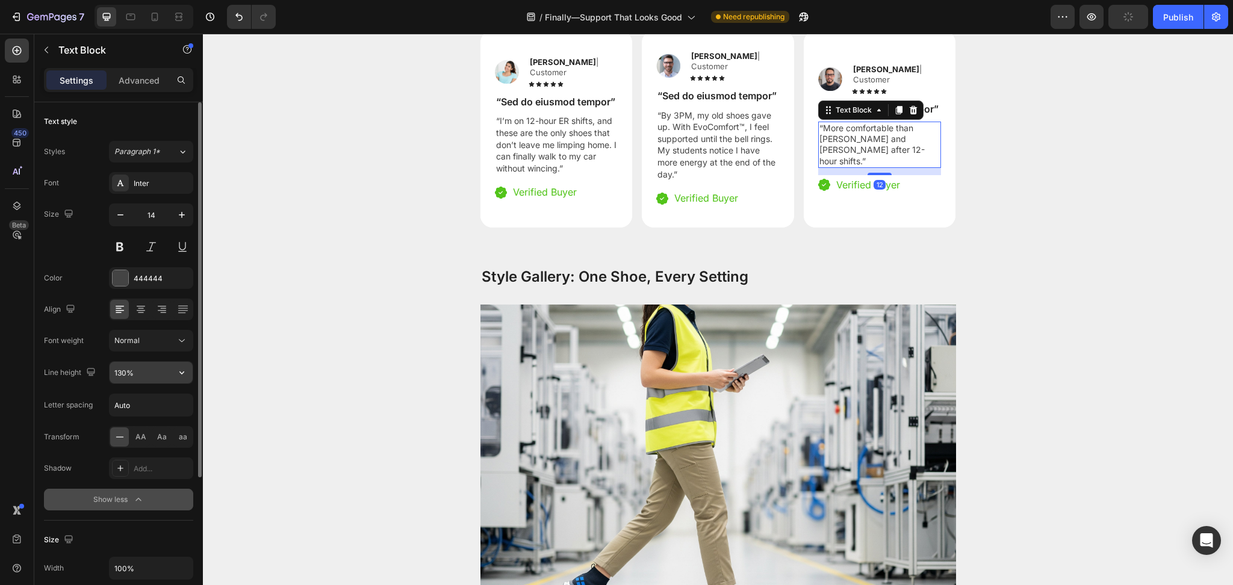
click at [136, 381] on input "130%" at bounding box center [151, 373] width 83 height 22
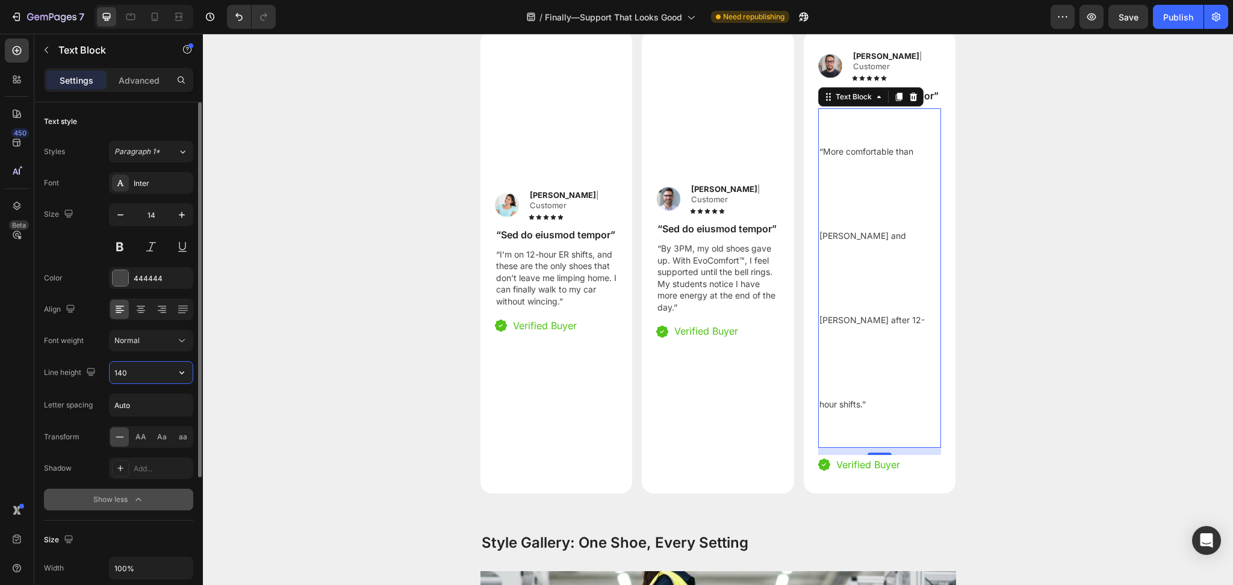
type input "140%"
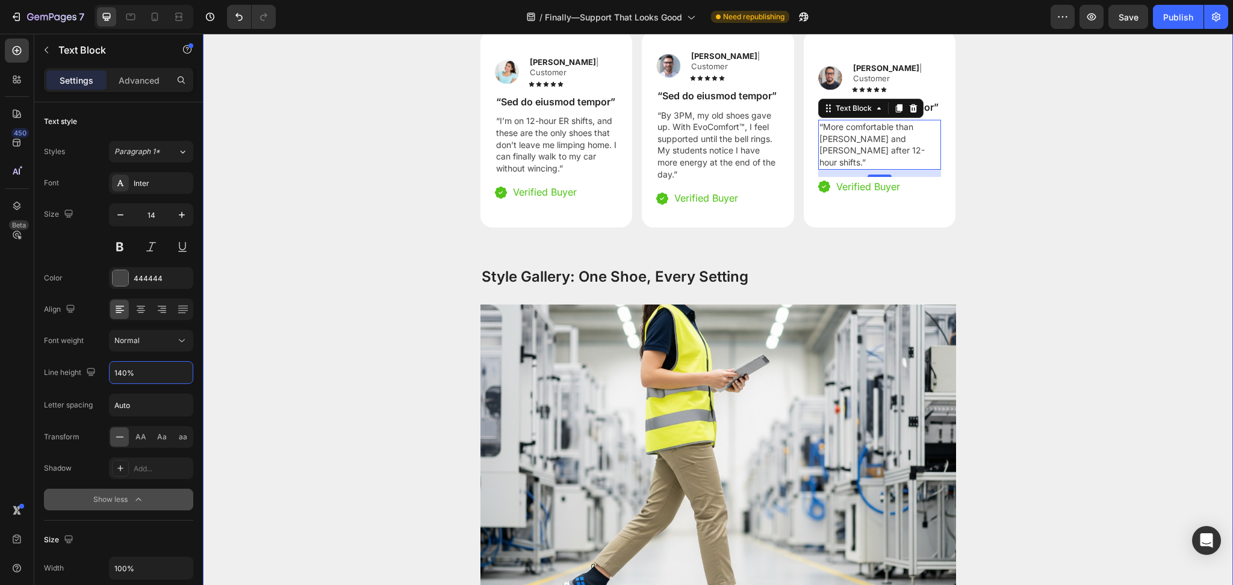
click at [1039, 266] on div "Image Reylo B | Customer Text Block Icon Icon Icon Icon Icon Icon List Row “Sed…" at bounding box center [718, 148] width 1030 height 235
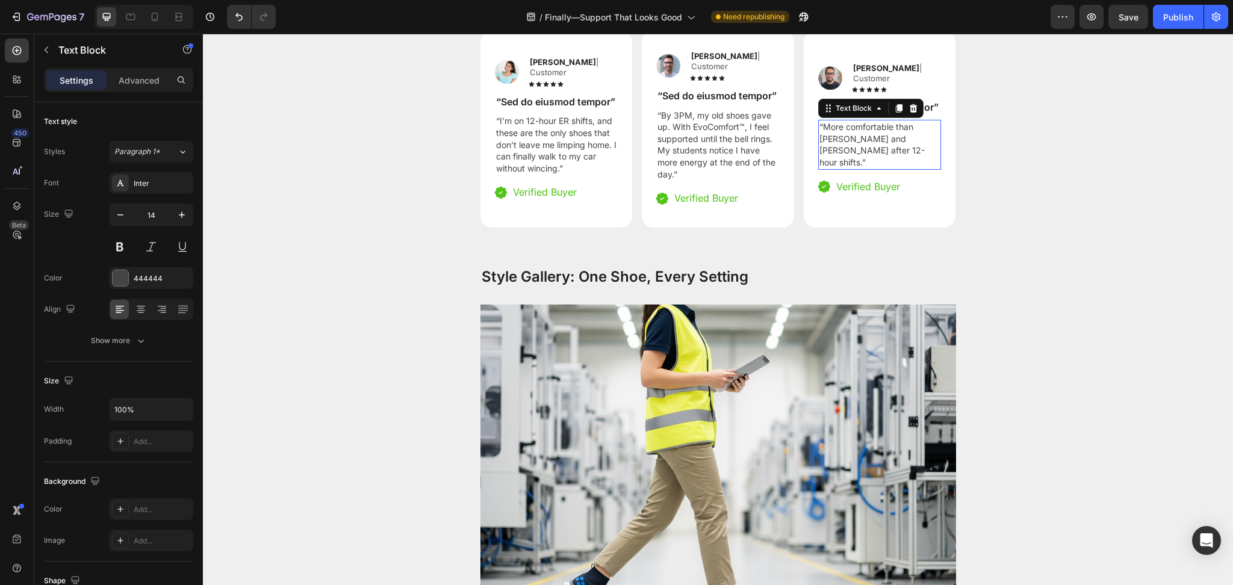
click at [872, 168] on p "“More comfortable than [PERSON_NAME] and [PERSON_NAME] after 12-hour shifts.”" at bounding box center [879, 144] width 121 height 47
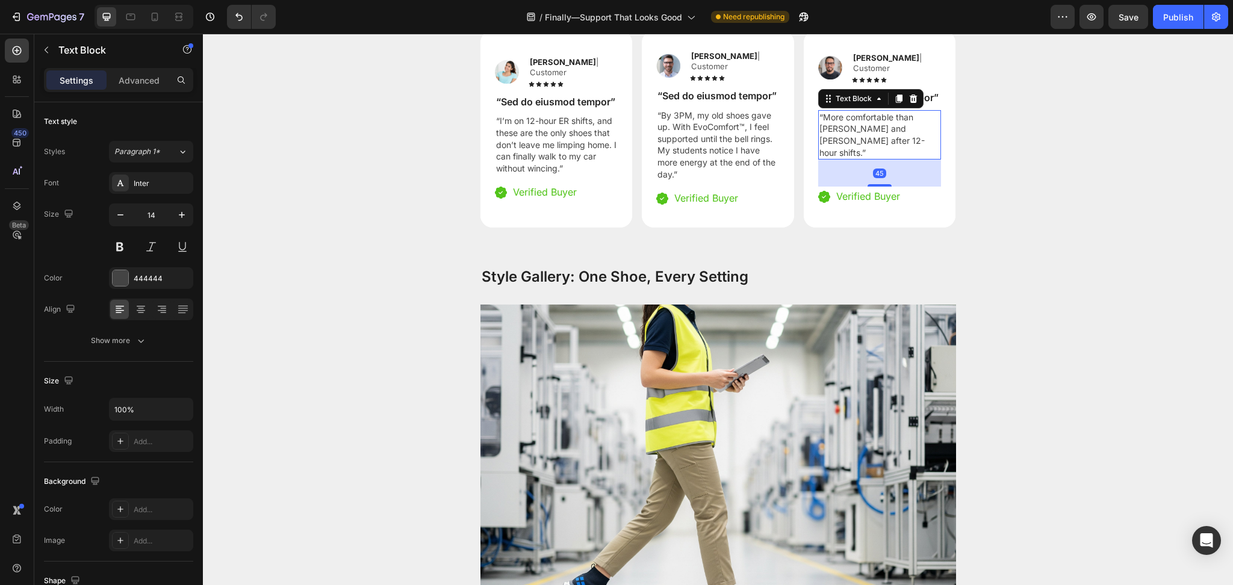
drag, startPoint x: 874, startPoint y: 412, endPoint x: 926, endPoint y: 426, distance: 53.4
click at [872, 207] on div "Image Reylo B | Customer Text Block Icon Icon Icon Icon Icon Icon List Row “Sed…" at bounding box center [879, 129] width 123 height 155
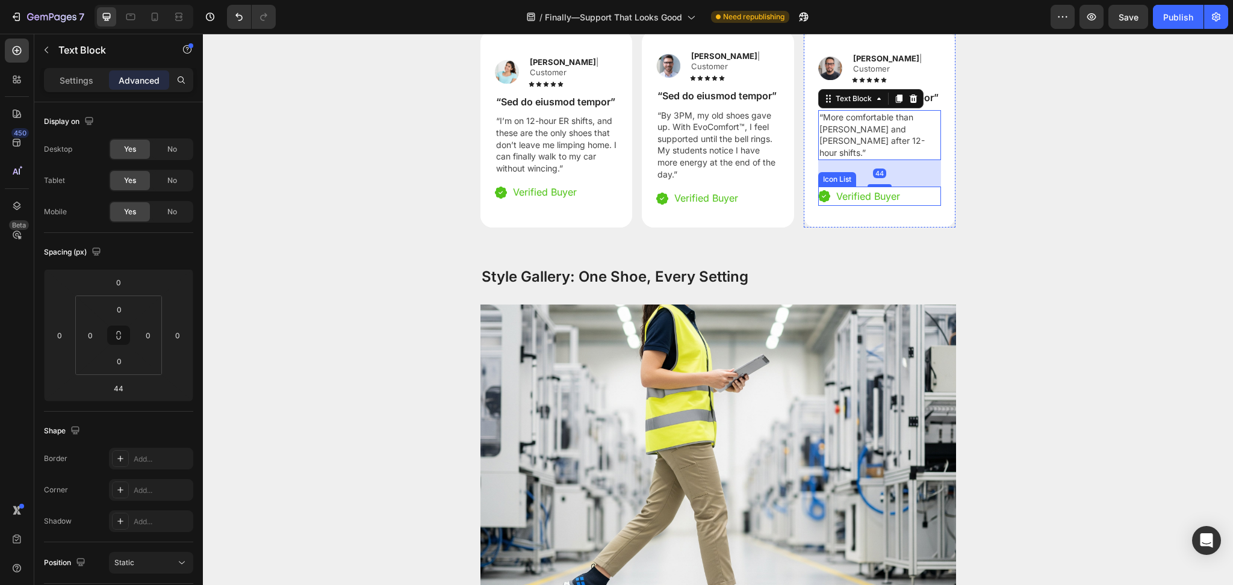
click at [1067, 266] on div "Image Reylo B | Customer Text Block Icon Icon Icon Icon Icon Icon List Row “Sed…" at bounding box center [718, 148] width 1030 height 235
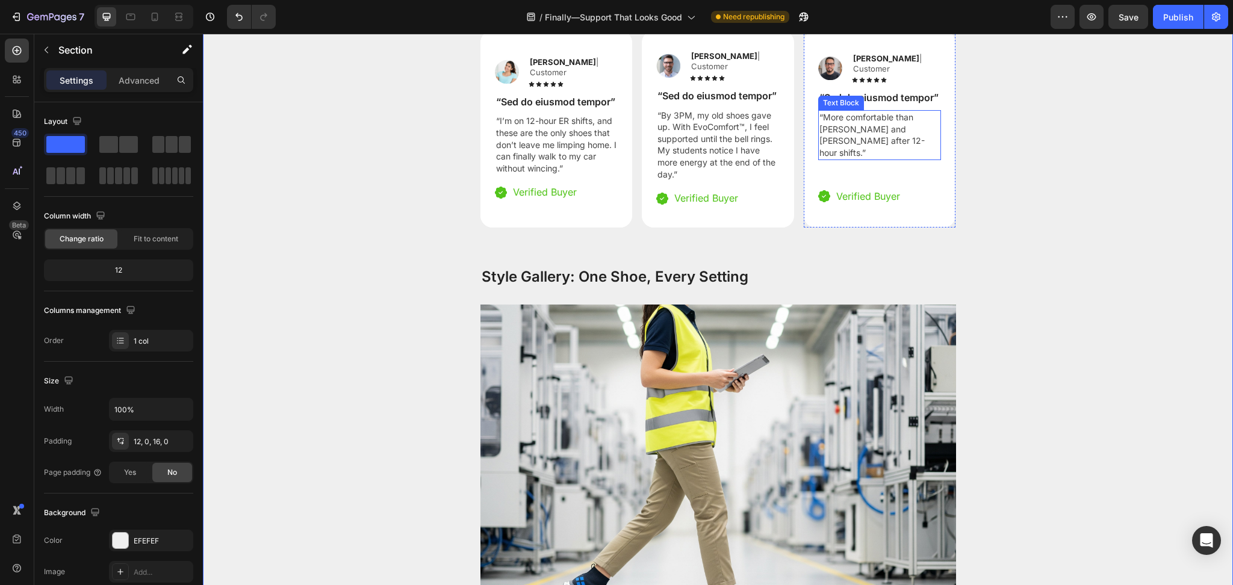
click at [880, 158] on p "“More comfortable than [PERSON_NAME] and [PERSON_NAME] after 12-hour shifts.”" at bounding box center [879, 134] width 121 height 47
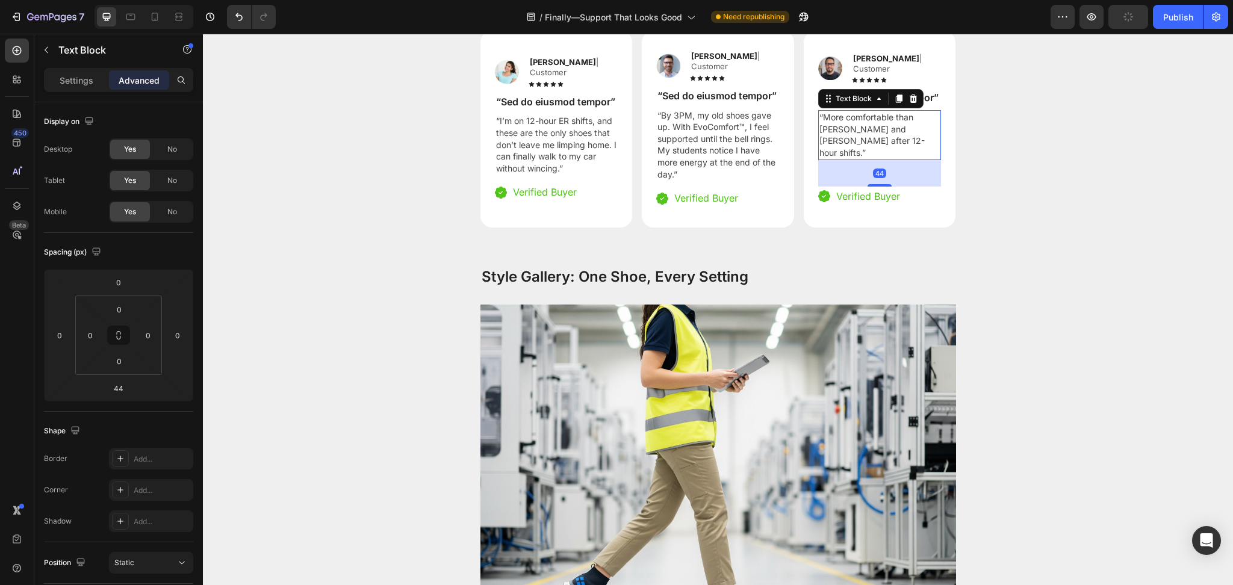
type input "12"
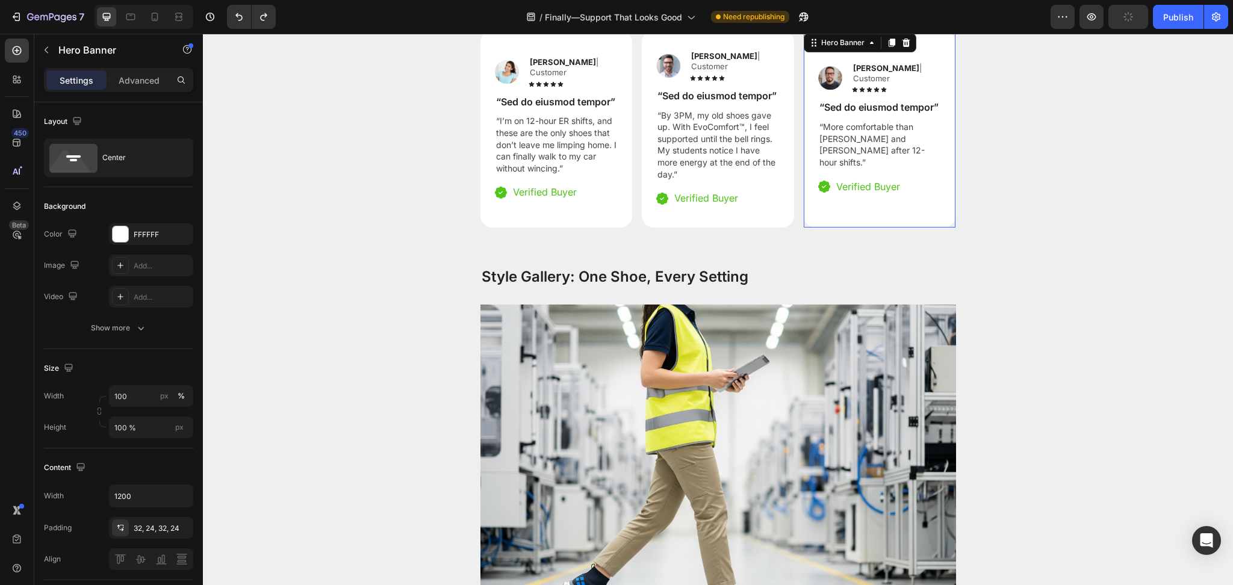
click at [893, 216] on div "Image Reylo B | Customer Text Block Icon Icon Icon Icon Icon Icon List Row “Sed…" at bounding box center [880, 129] width 152 height 173
click at [856, 175] on div "Text block" at bounding box center [857, 169] width 40 height 11
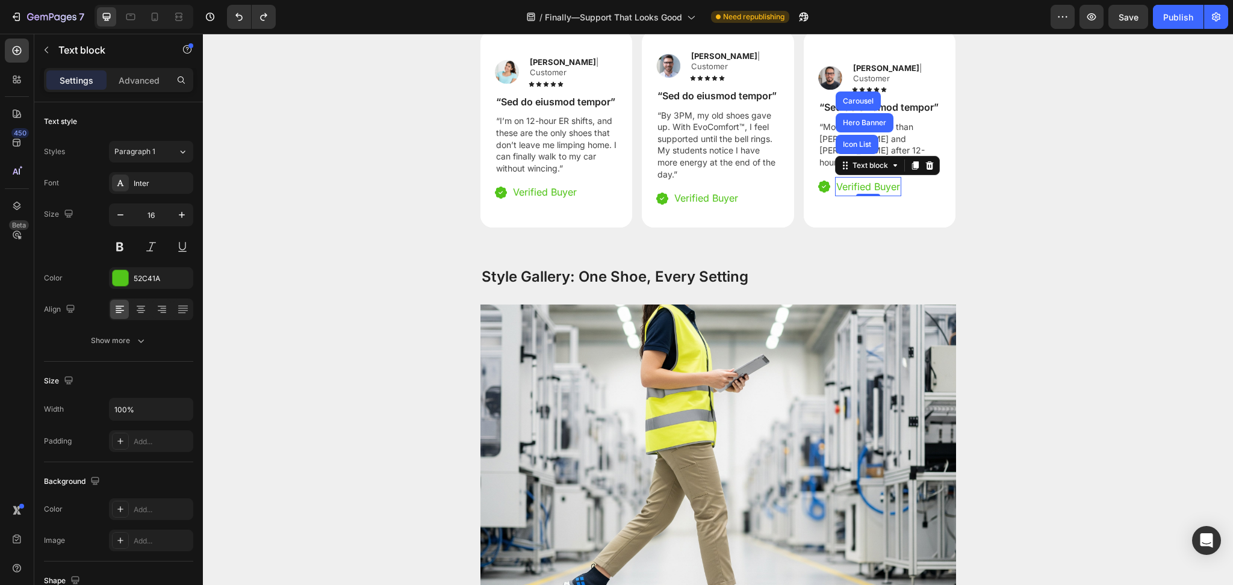
drag, startPoint x: 829, startPoint y: 430, endPoint x: 836, endPoint y: 431, distance: 7.3
click at [835, 197] on div "Verified Buyer" at bounding box center [868, 187] width 66 height 20
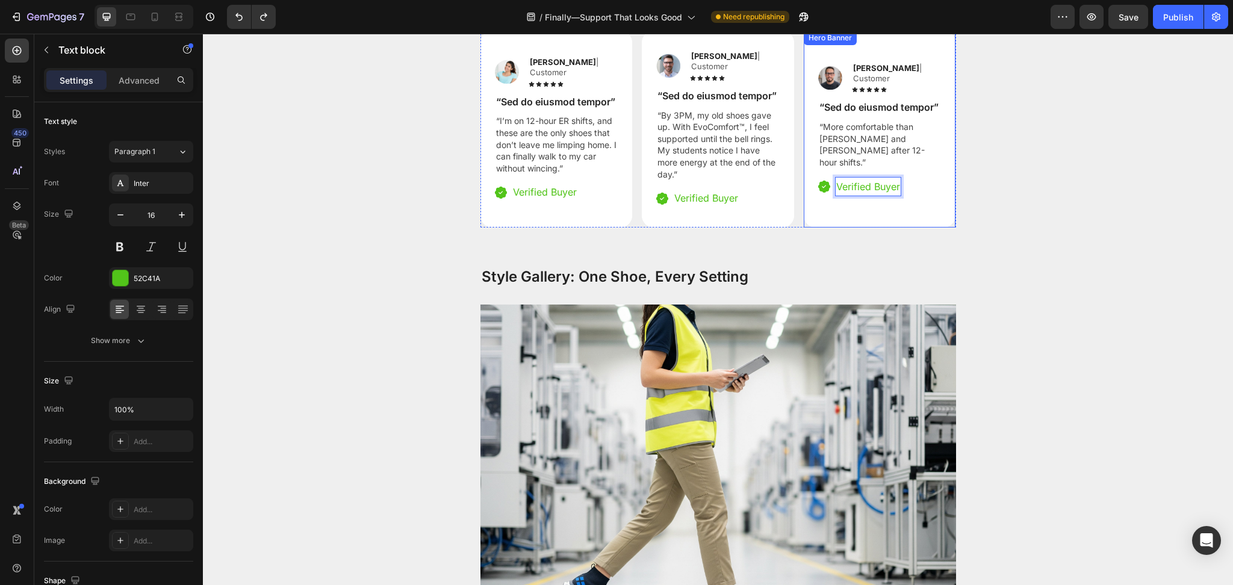
click at [809, 216] on div "Image Reylo B | Customer Text Block Icon Icon Icon Icon Icon Icon List Row “Sed…" at bounding box center [880, 129] width 152 height 173
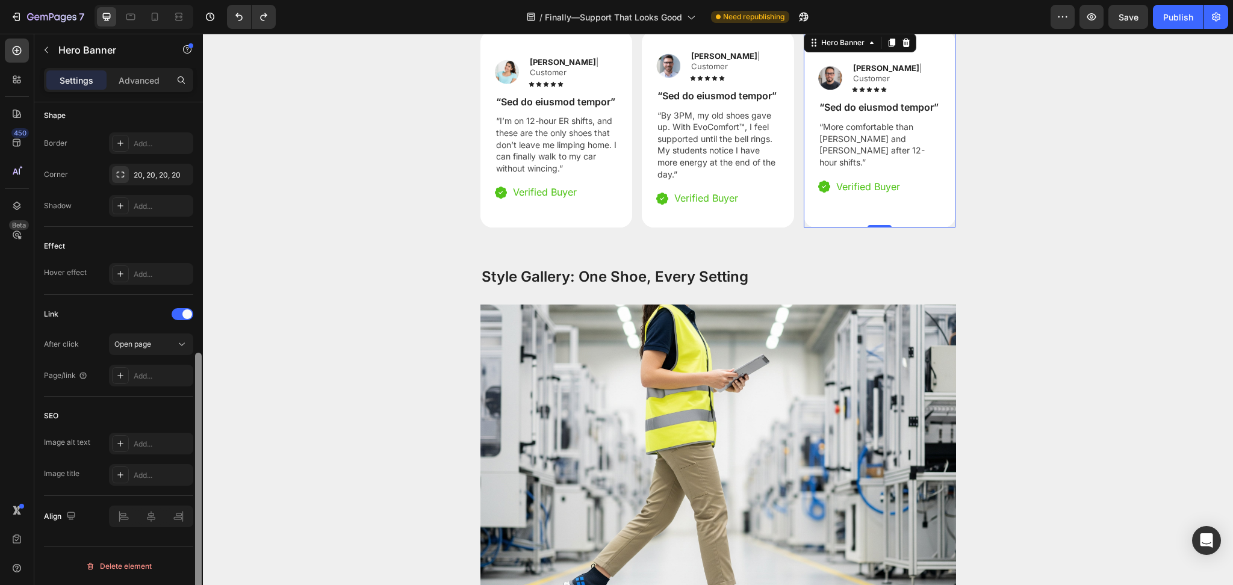
scroll to position [377, 0]
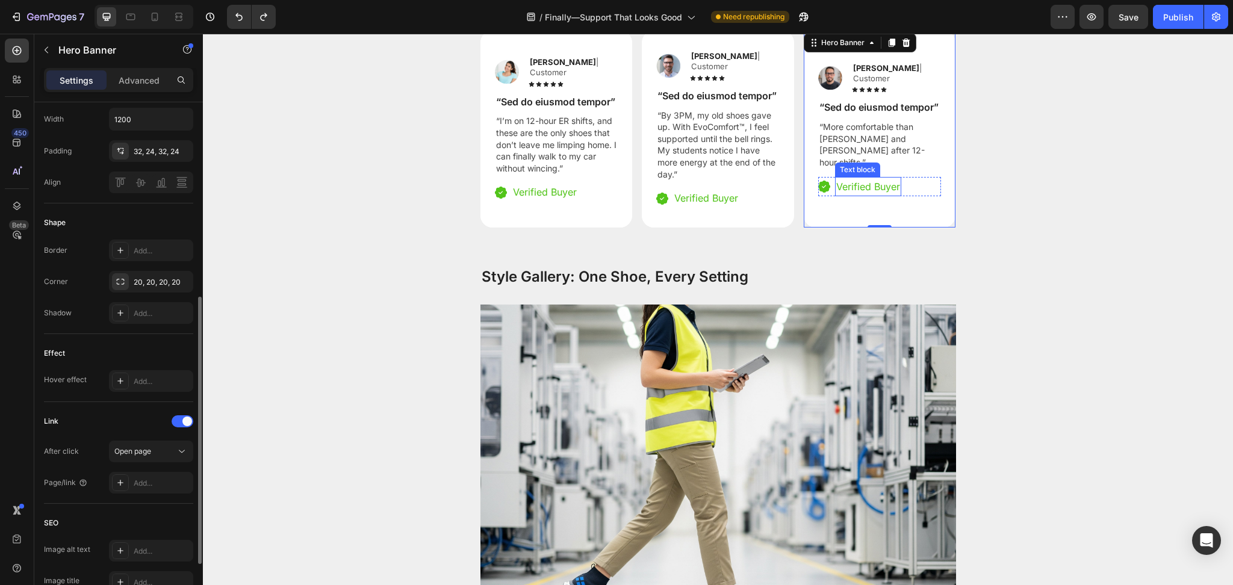
click at [856, 168] on p "“More comfortable than [PERSON_NAME] and [PERSON_NAME] after 12-hour shifts.”" at bounding box center [879, 144] width 121 height 47
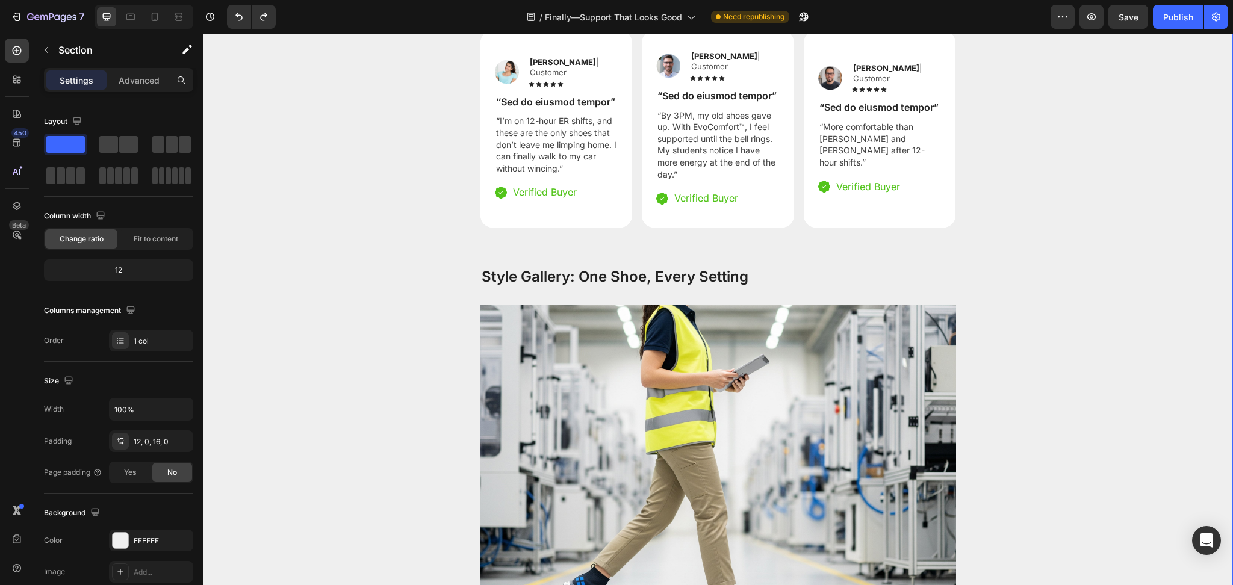
click at [1009, 266] on div "Image Reylo B | Customer Text Block Icon Icon Icon Icon Icon Icon List Row “Sed…" at bounding box center [718, 148] width 1030 height 235
click at [895, 197] on div "Verified Buyer" at bounding box center [868, 187] width 66 height 20
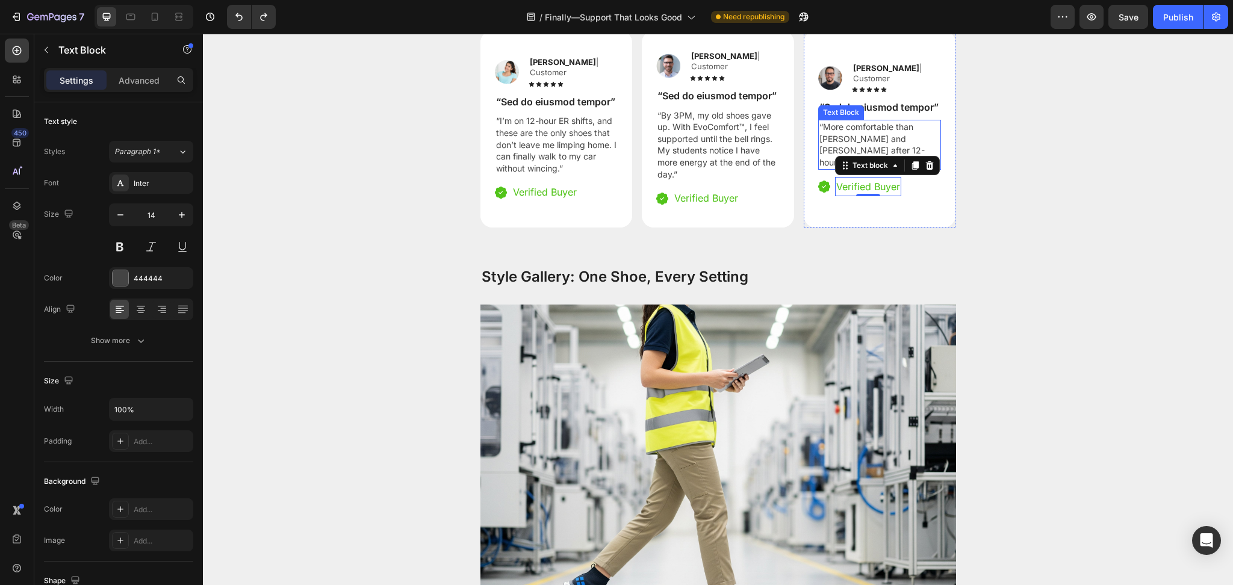
drag, startPoint x: 869, startPoint y: 381, endPoint x: 869, endPoint y: 393, distance: 11.5
click at [869, 168] on p "“More comfortable than [PERSON_NAME] and [PERSON_NAME] after 12-hour shifts.”" at bounding box center [879, 144] width 121 height 47
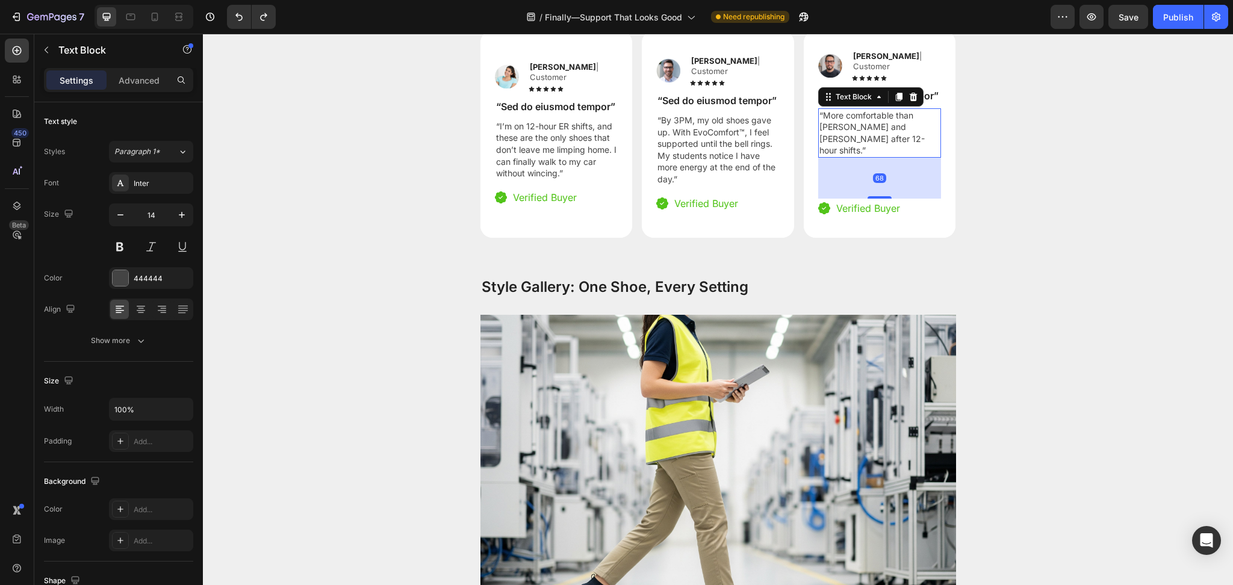
drag, startPoint x: 875, startPoint y: 412, endPoint x: 873, endPoint y: 446, distance: 33.2
click at [873, 219] on div "Image Reylo B | Customer Text Block Icon Icon Icon Icon Icon Icon List Row “Sed…" at bounding box center [879, 134] width 123 height 169
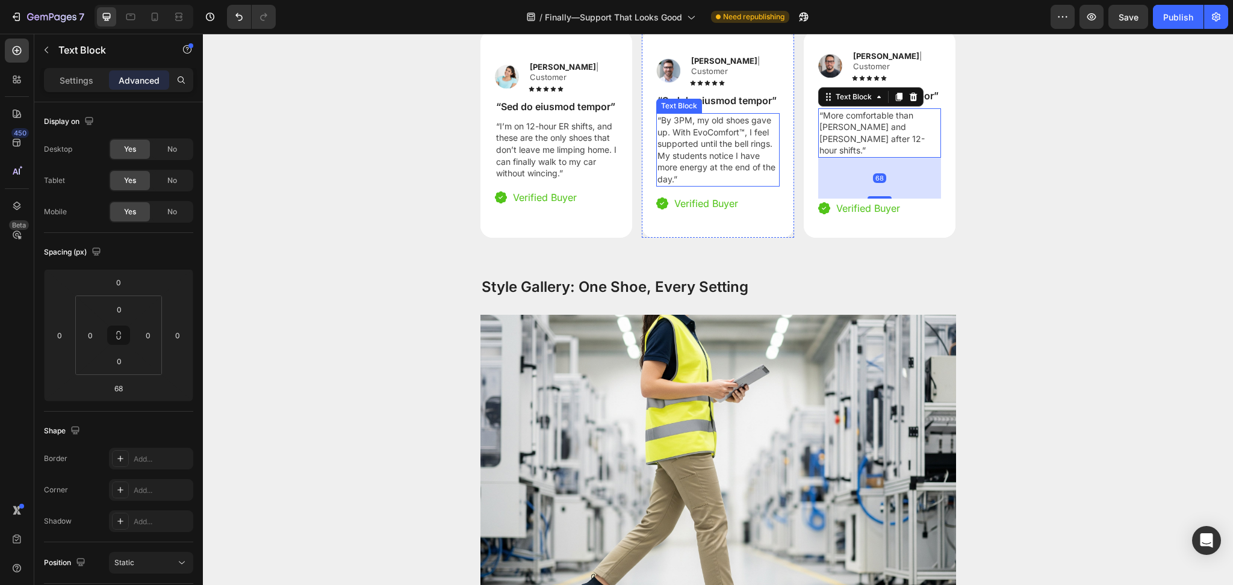
drag, startPoint x: 739, startPoint y: 403, endPoint x: 735, endPoint y: 408, distance: 7.2
click at [739, 185] on p "“By 3PM, my old shoes gave up. With EvoComfort™, I feel supported until the bel…" at bounding box center [717, 149] width 121 height 71
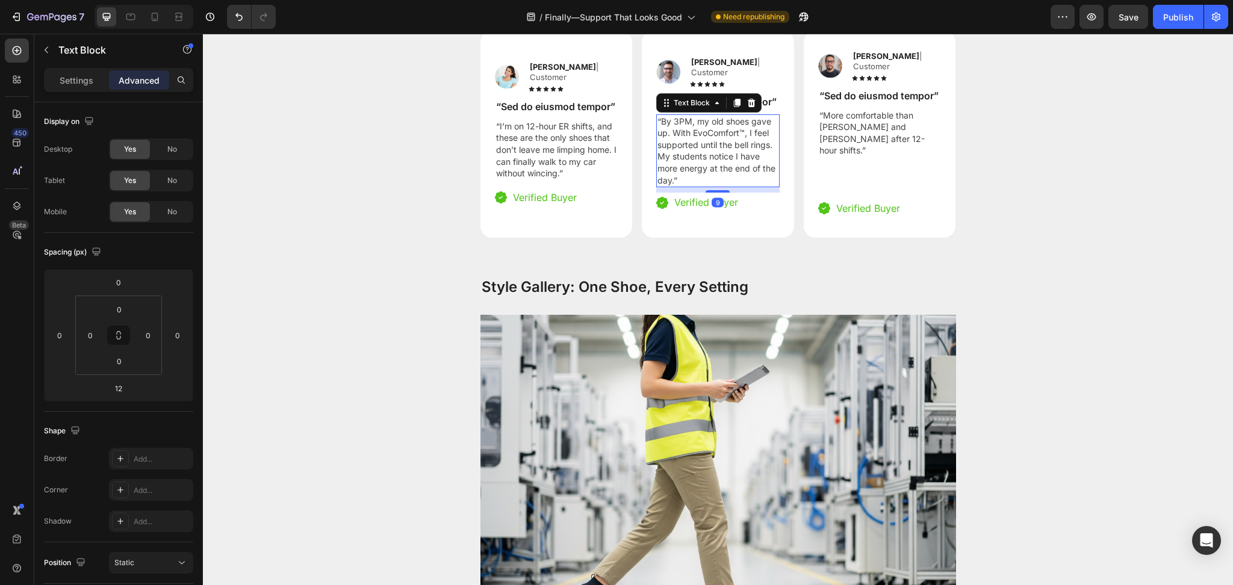
drag, startPoint x: 716, startPoint y: 429, endPoint x: 725, endPoint y: 427, distance: 9.2
click at [725, 187] on div "9" at bounding box center [717, 187] width 123 height 0
type input "9"
click at [554, 179] on p "“I’m on 12-hour ER shifts, and these are the only shoes that don’t leave me lim…" at bounding box center [556, 149] width 121 height 59
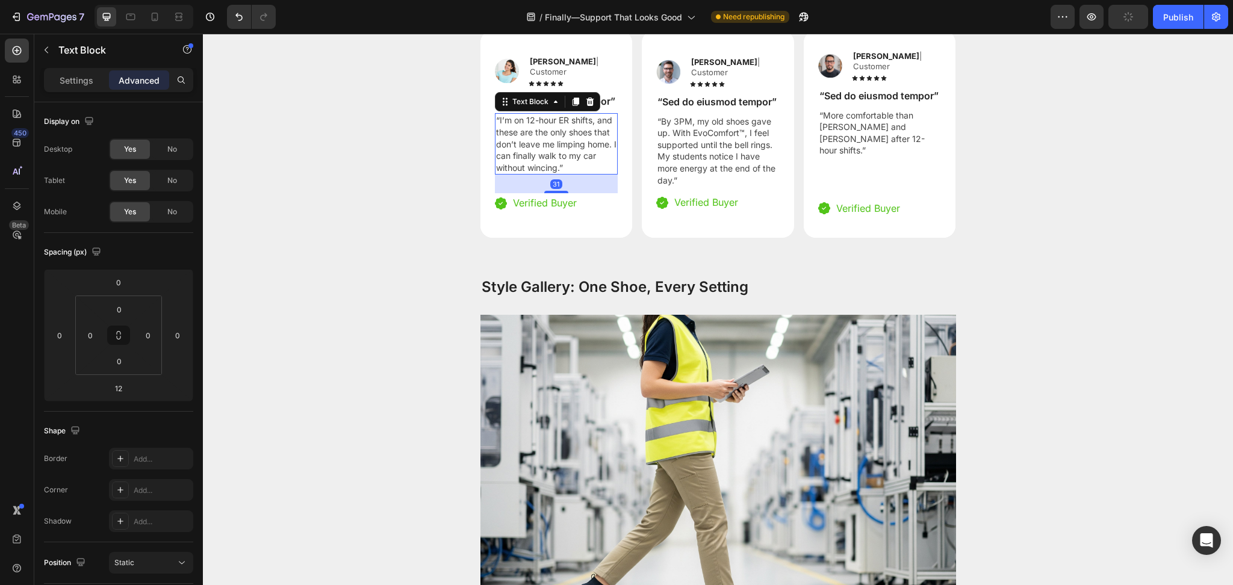
drag, startPoint x: 547, startPoint y: 421, endPoint x: 564, endPoint y: 433, distance: 20.2
click at [564, 213] on div "Image Reylo B | Customer Text Block Icon Icon Icon Icon Icon Icon List Row “Sed…" at bounding box center [556, 134] width 123 height 158
type input "31"
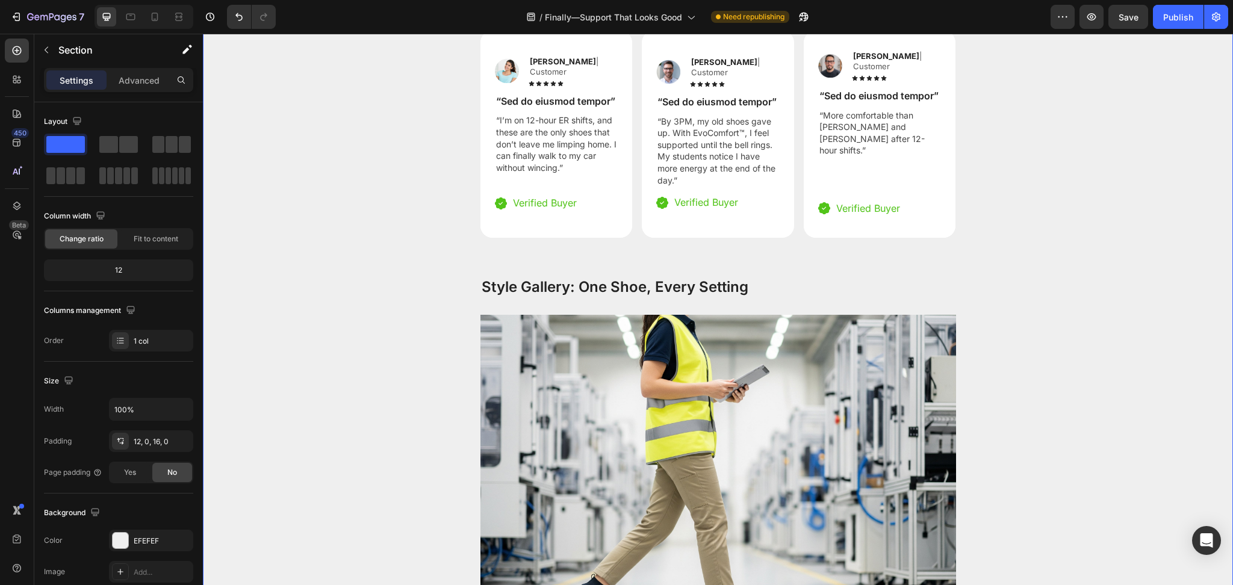
click at [878, 276] on div "Image Reylo B | Customer Text Block Icon Icon Icon Icon Icon Icon List Row “Sed…" at bounding box center [718, 154] width 1030 height 246
click at [1123, 23] on button "Save" at bounding box center [1128, 17] width 40 height 24
click at [598, 15] on p "Finished with breathable uppers and a slip-resistant outsole, the result is a s…" at bounding box center [718, 0] width 473 height 29
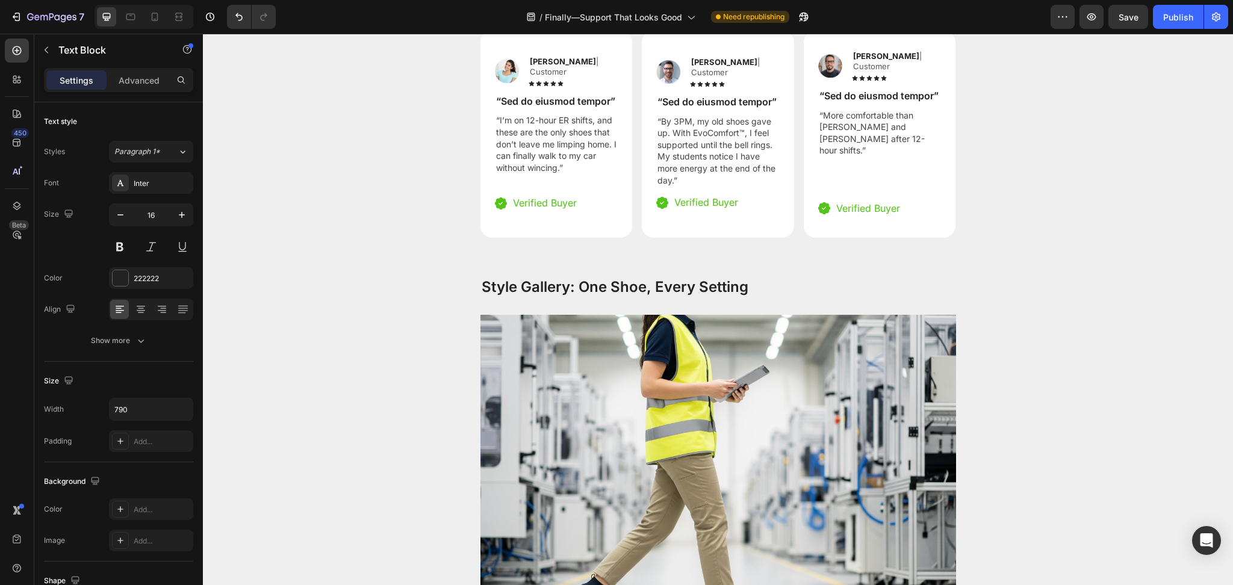
click at [598, 15] on p "Finished with breathable uppers and a slip-resistant outsole, the result is a s…" at bounding box center [718, 0] width 473 height 29
click at [599, 15] on p "Finished with breathable uppers and a slip-resistant outsole, the result is a s…" at bounding box center [718, 0] width 473 height 29
click at [1077, 276] on div "Image Reylo B | Customer Text Block Icon Icon Icon Icon Icon Icon List Row “Sed…" at bounding box center [718, 154] width 1030 height 246
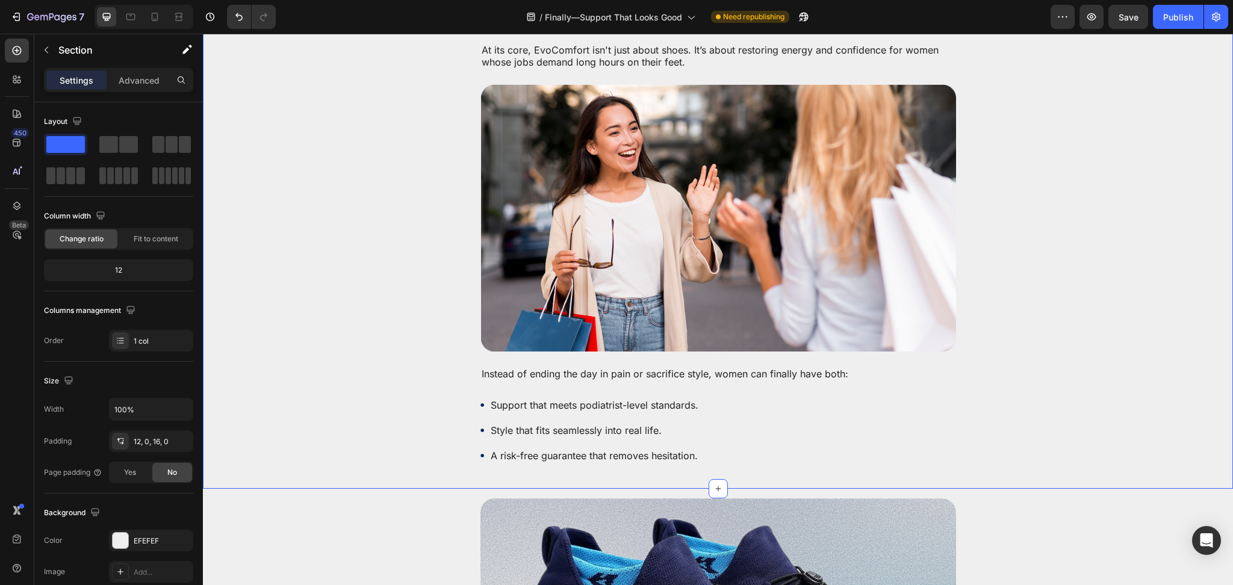
scroll to position [3057, 0]
